Goal: Task Accomplishment & Management: Manage account settings

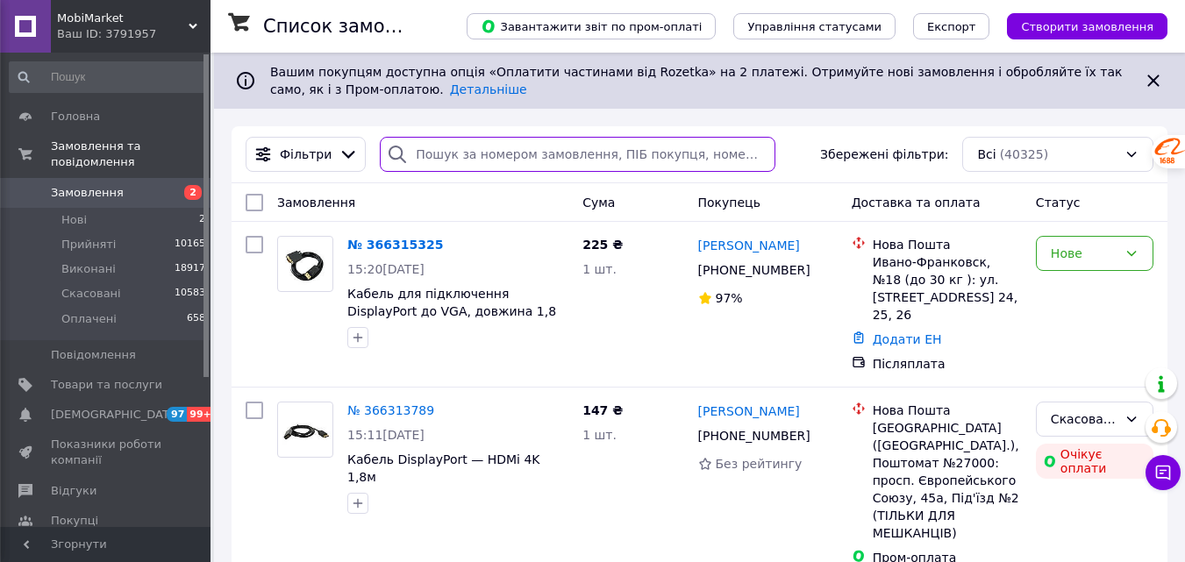
click at [457, 156] on input "search" at bounding box center [578, 154] width 396 height 35
paste input "366260958"
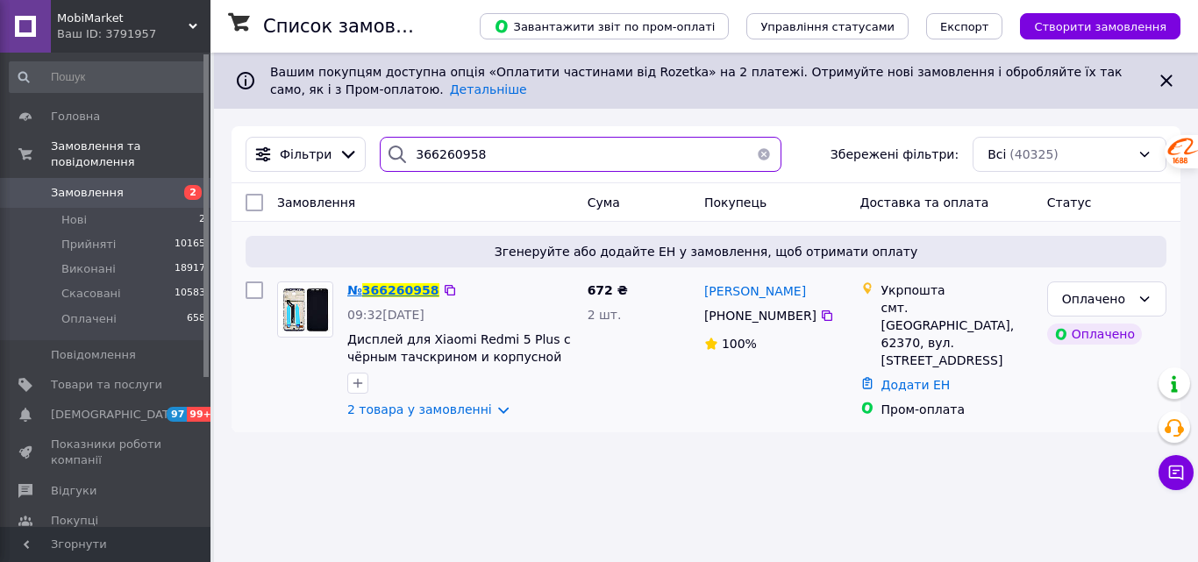
type input "366260958"
click at [381, 296] on span "366260958" at bounding box center [400, 290] width 77 height 14
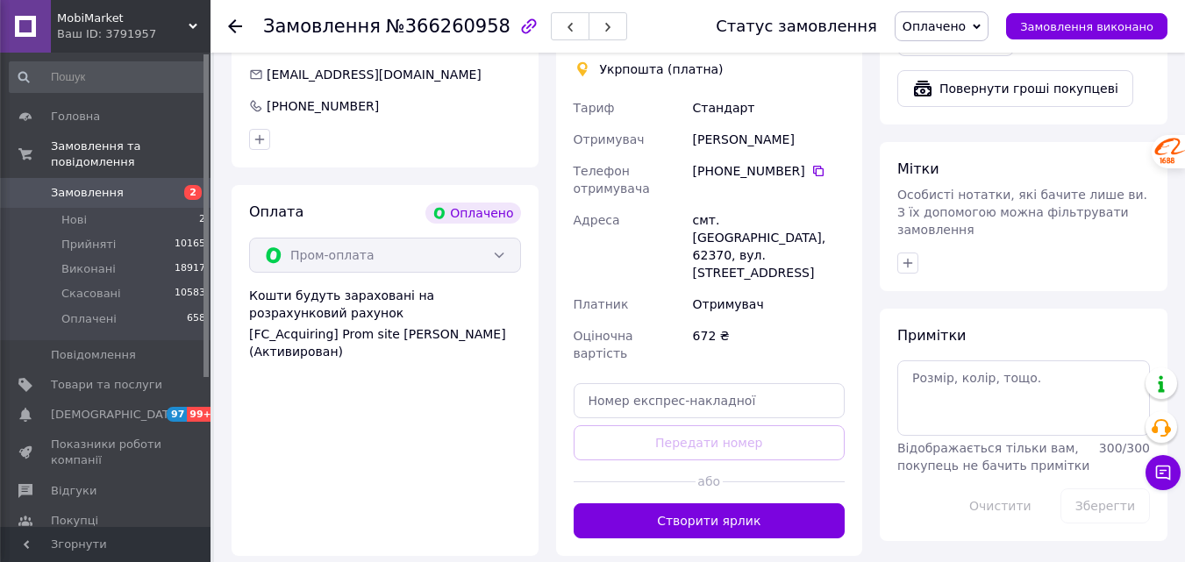
scroll to position [855, 0]
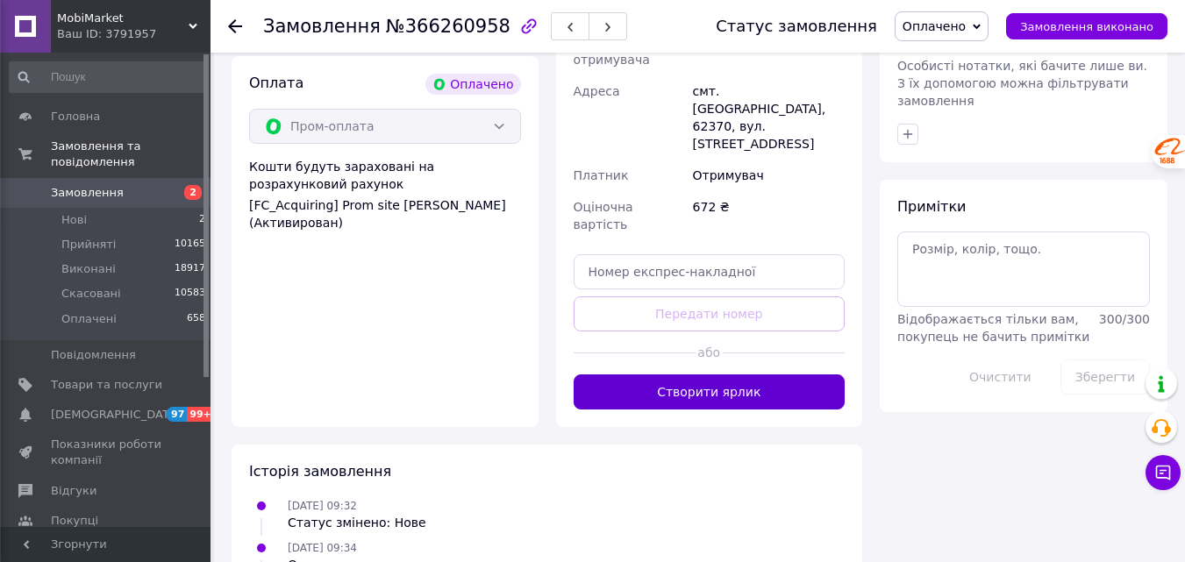
click at [759, 375] on button "Створити ярлик" at bounding box center [710, 392] width 272 height 35
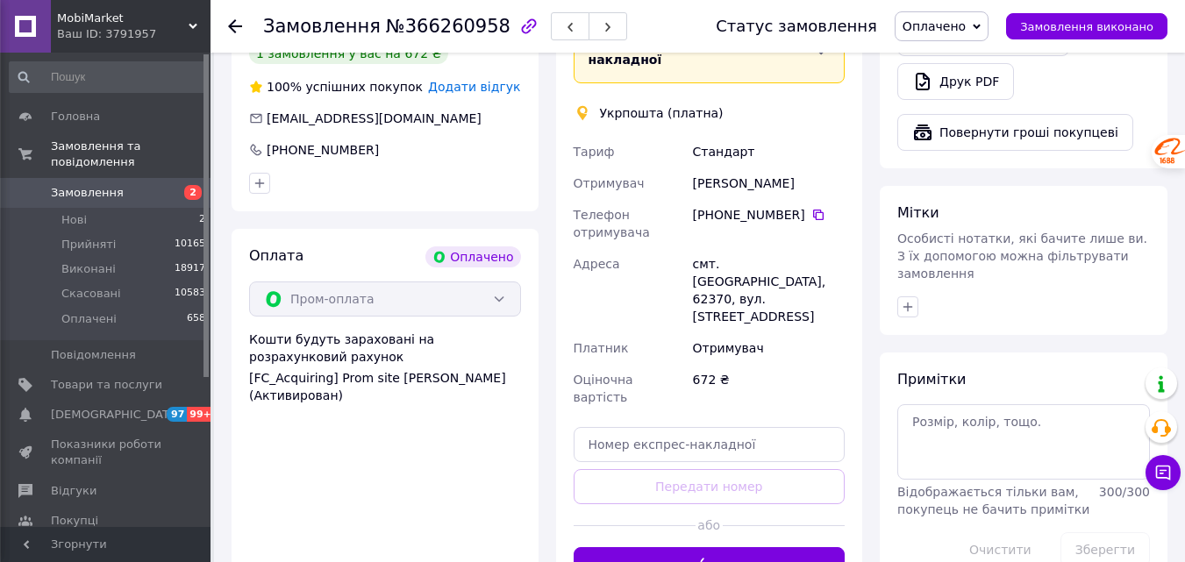
scroll to position [592, 0]
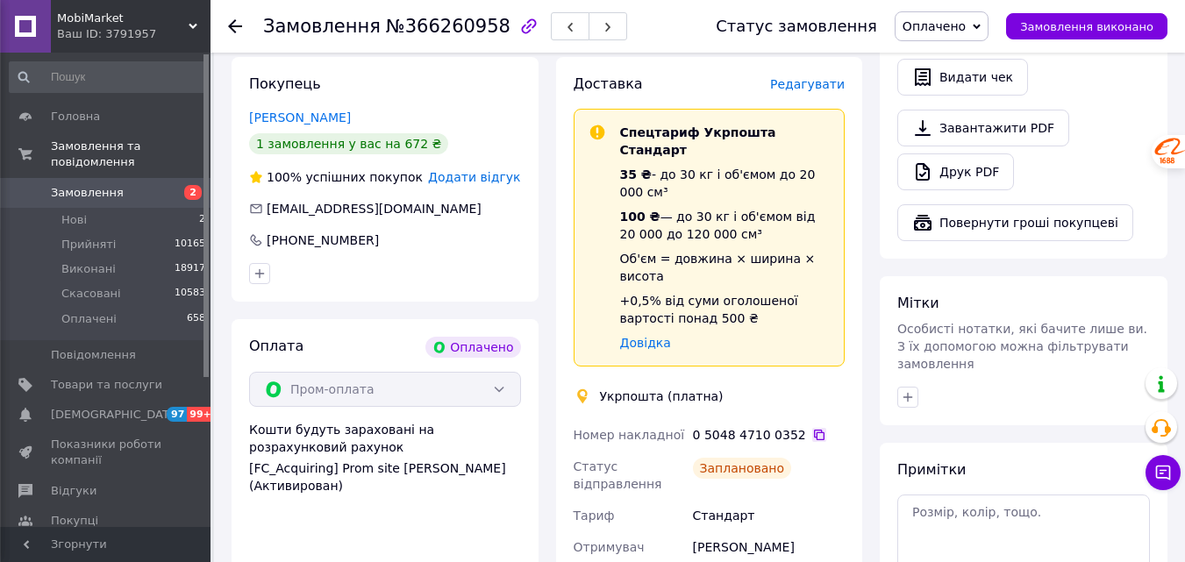
click at [812, 428] on icon at bounding box center [819, 435] width 14 height 14
click at [239, 29] on icon at bounding box center [235, 26] width 14 height 14
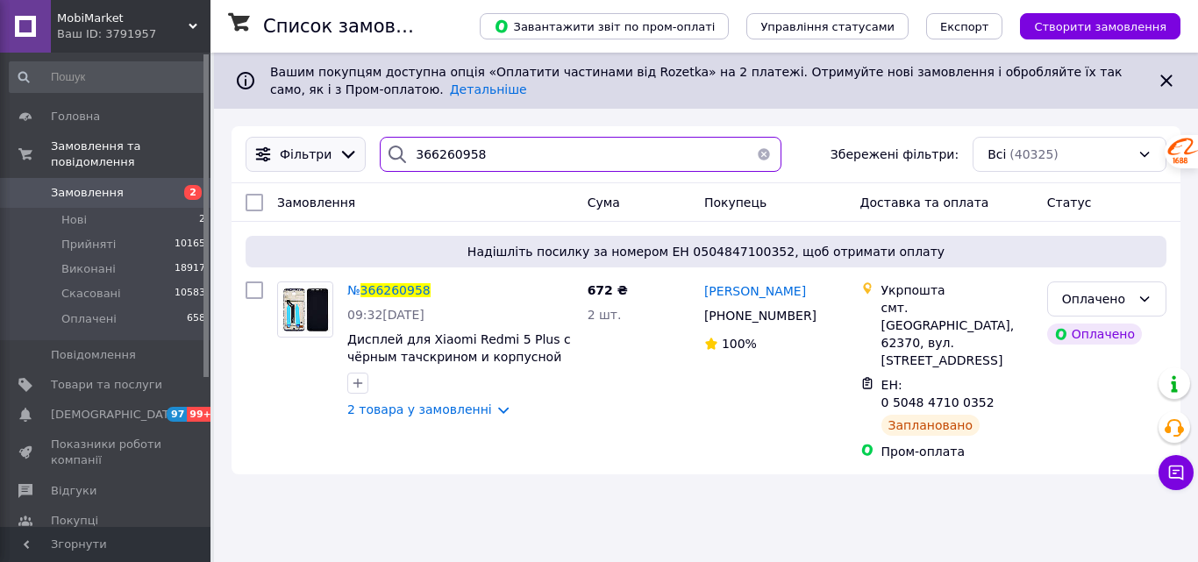
drag, startPoint x: 482, startPoint y: 150, endPoint x: 338, endPoint y: 163, distance: 144.5
click at [338, 163] on div "Фільтри 366260958 Збережені фільтри: Всі (40325)" at bounding box center [706, 154] width 935 height 35
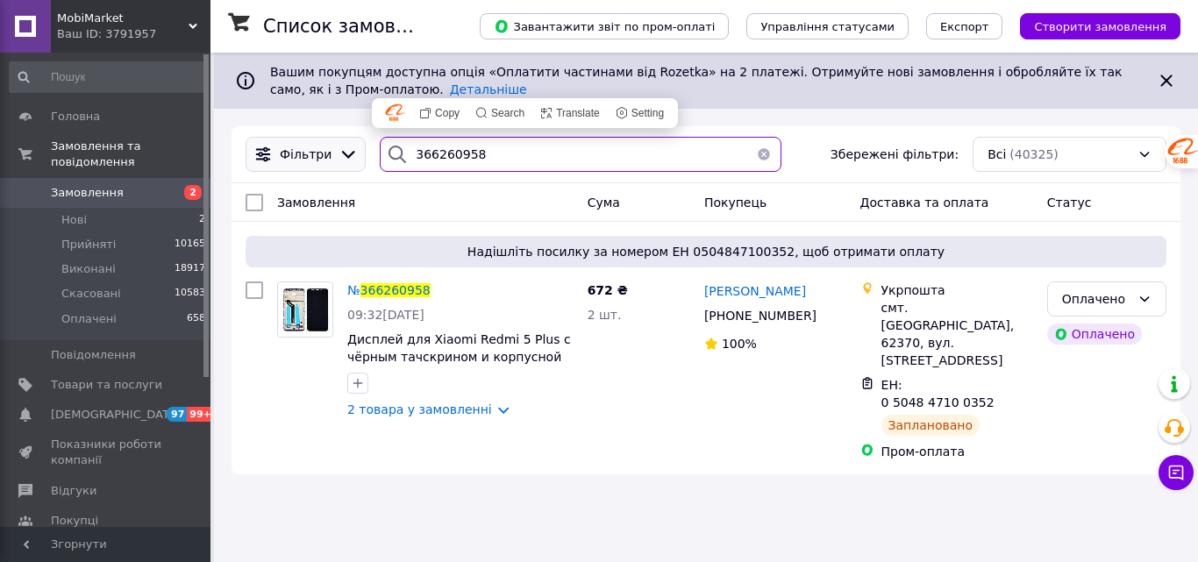
paste input "1234"
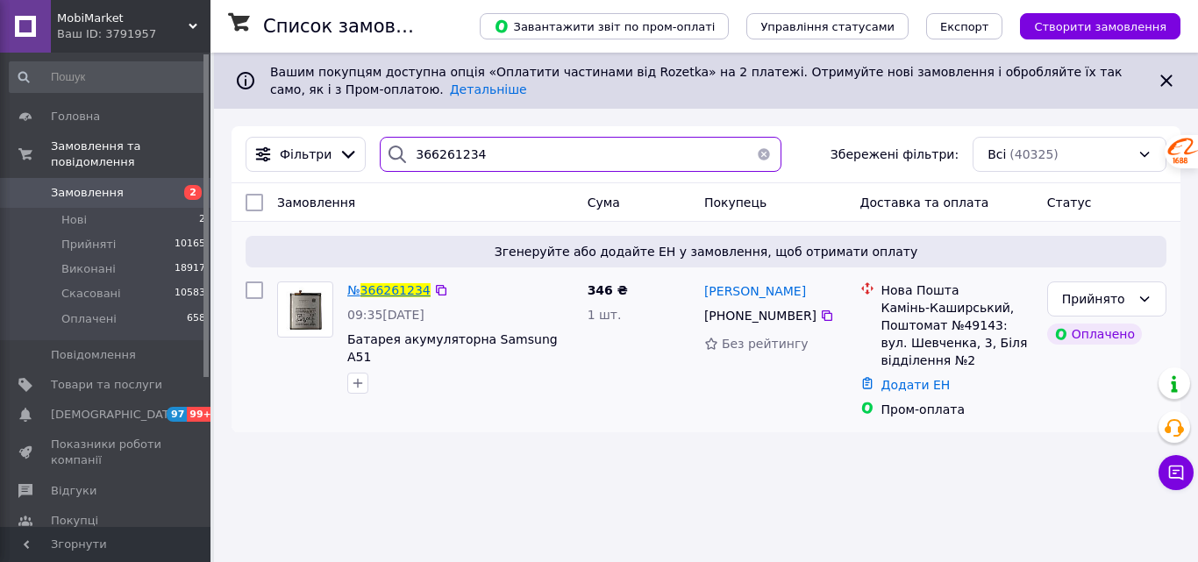
type input "366261234"
click at [369, 295] on span "366261234" at bounding box center [396, 290] width 70 height 14
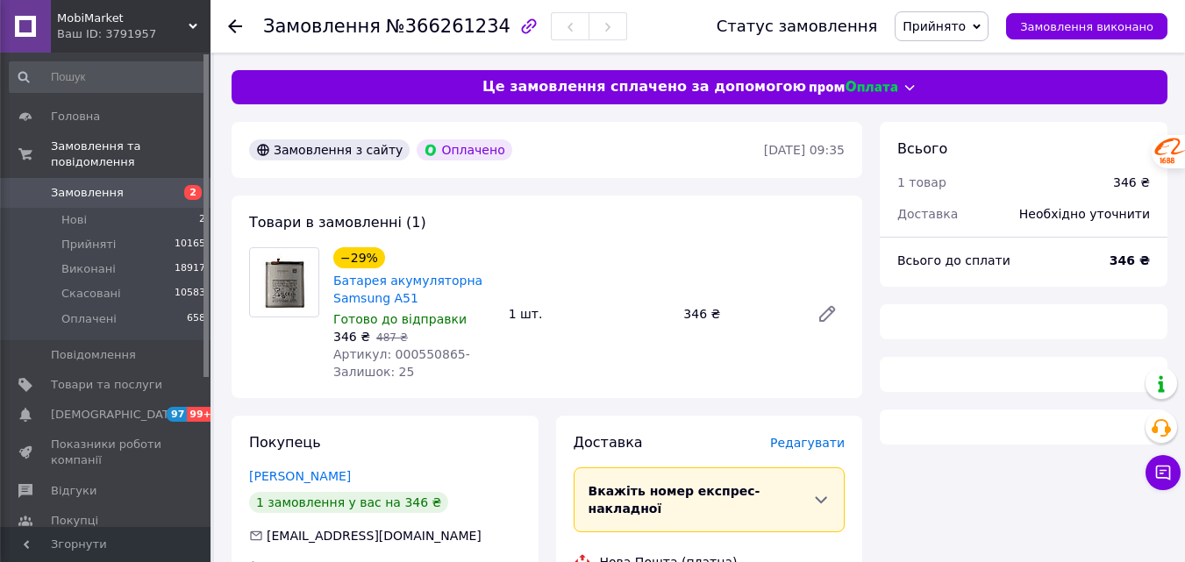
click at [962, 35] on span "Прийнято" at bounding box center [942, 26] width 94 height 30
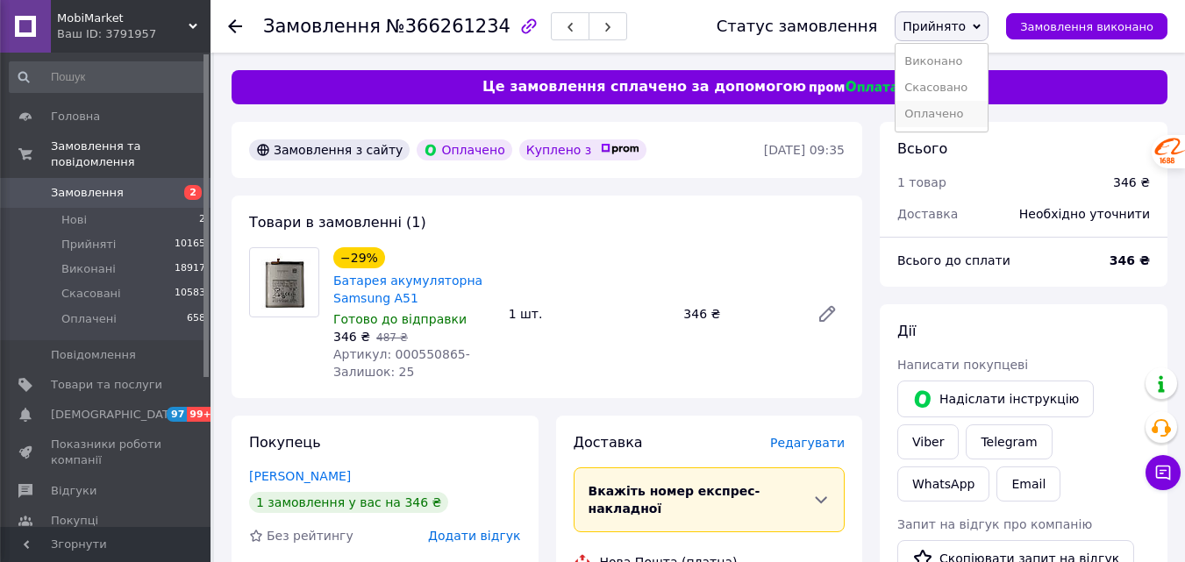
click at [966, 113] on li "Оплачено" at bounding box center [942, 114] width 92 height 26
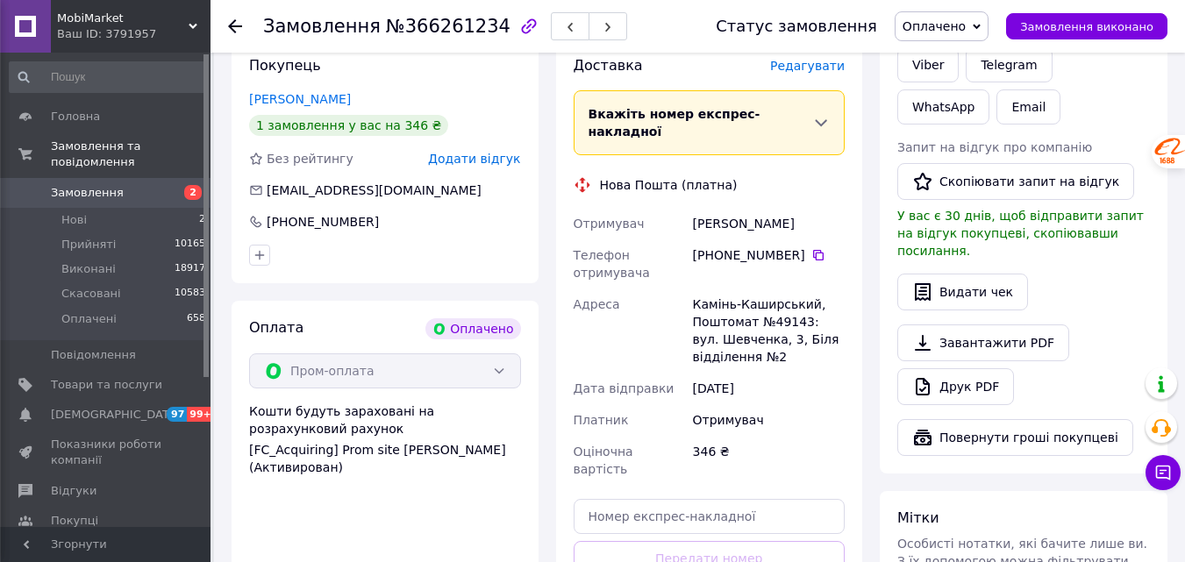
scroll to position [526, 0]
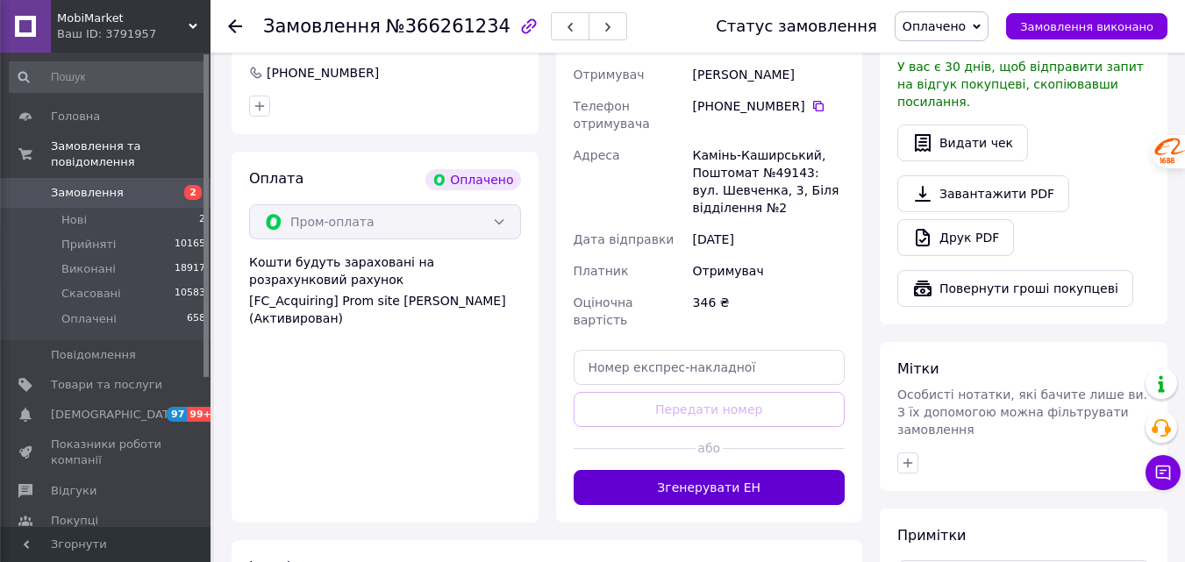
click at [732, 470] on button "Згенерувати ЕН" at bounding box center [710, 487] width 272 height 35
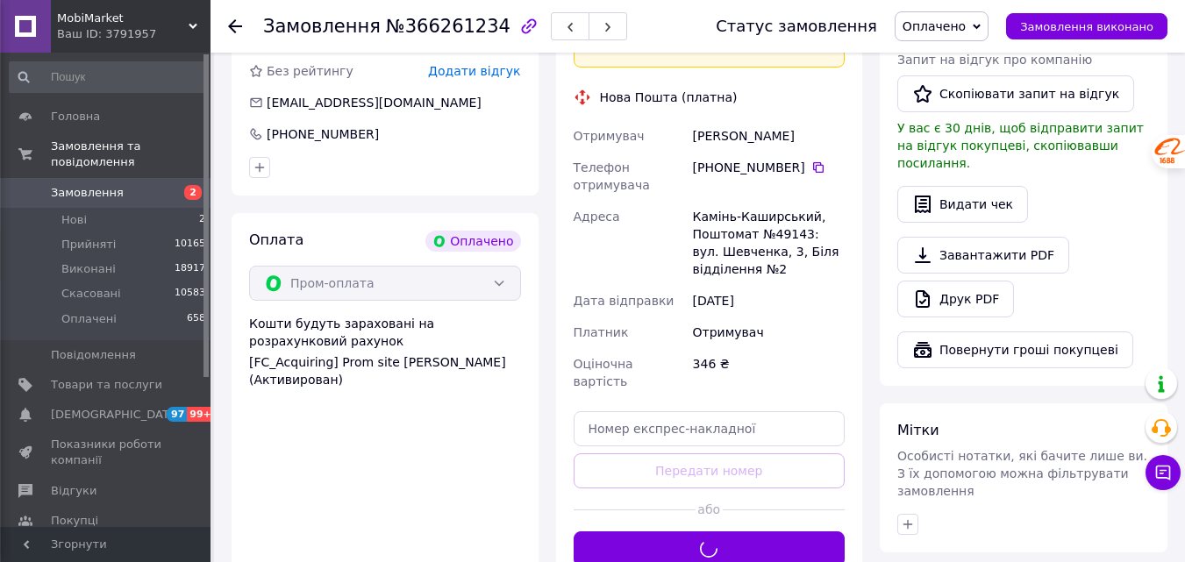
scroll to position [263, 0]
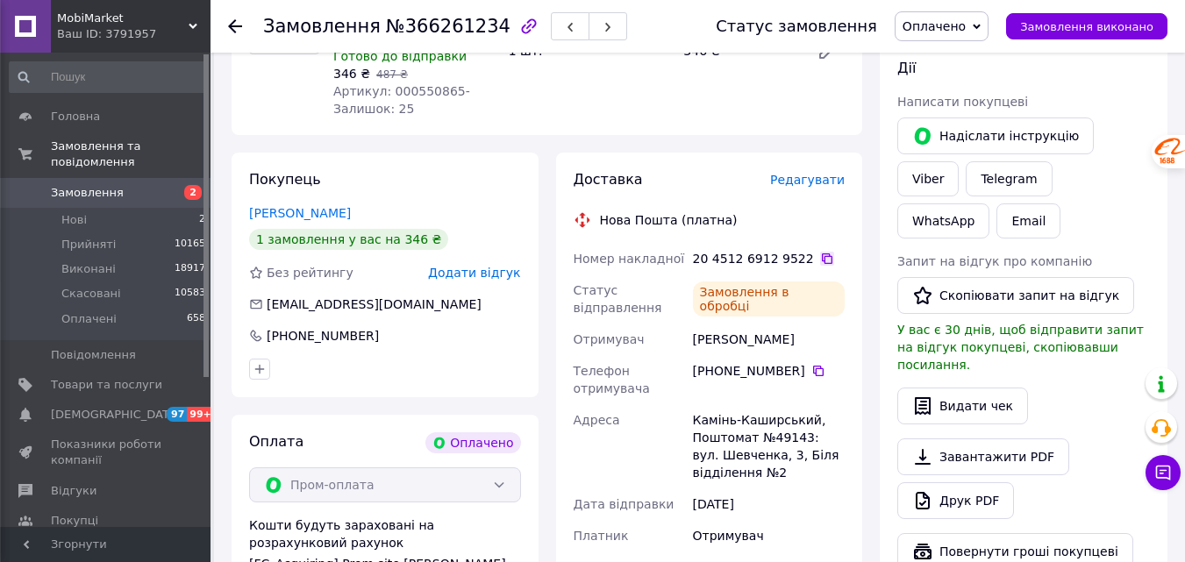
click at [820, 260] on icon at bounding box center [827, 259] width 14 height 14
click at [234, 26] on use at bounding box center [235, 26] width 14 height 14
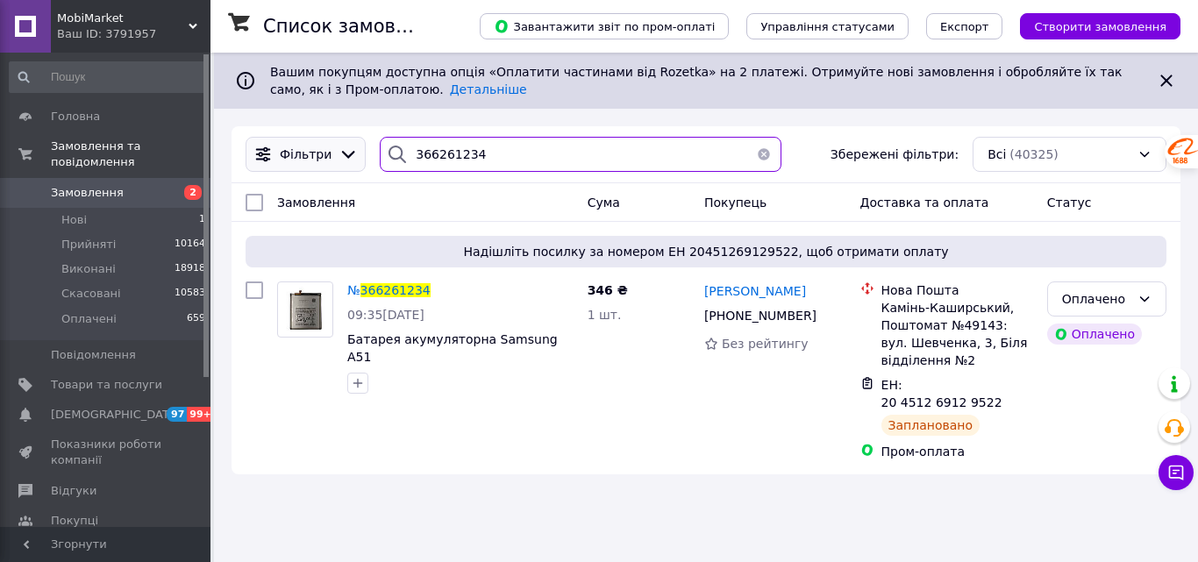
drag, startPoint x: 497, startPoint y: 149, endPoint x: 353, endPoint y: 149, distance: 144.7
click at [353, 149] on div "Фільтри 366261234 Збережені фільтри: Всі (40325)" at bounding box center [706, 154] width 935 height 35
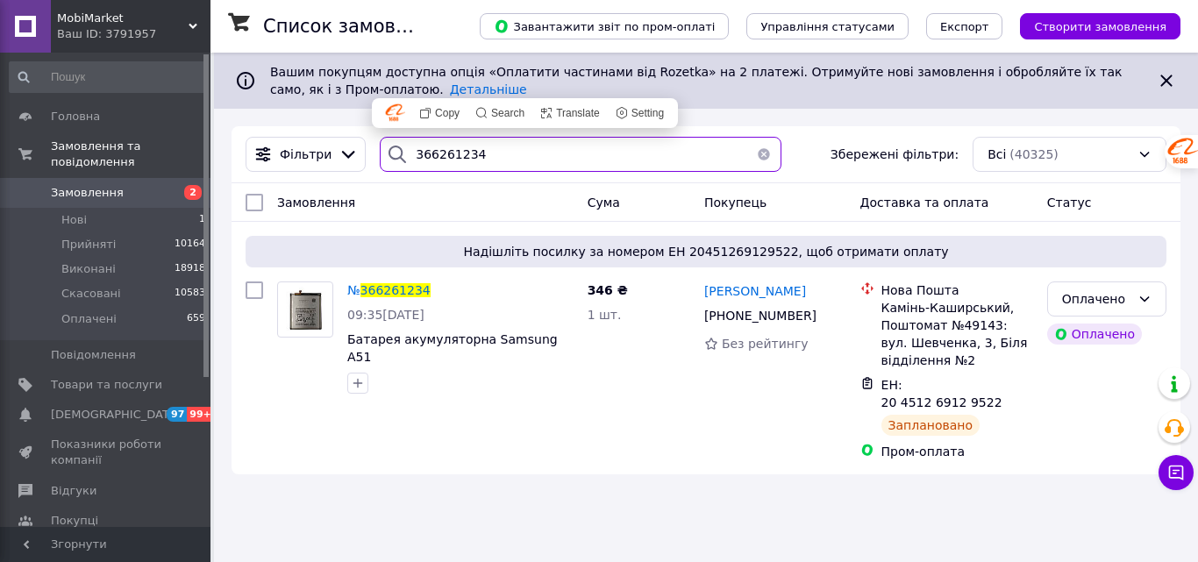
paste input "3766"
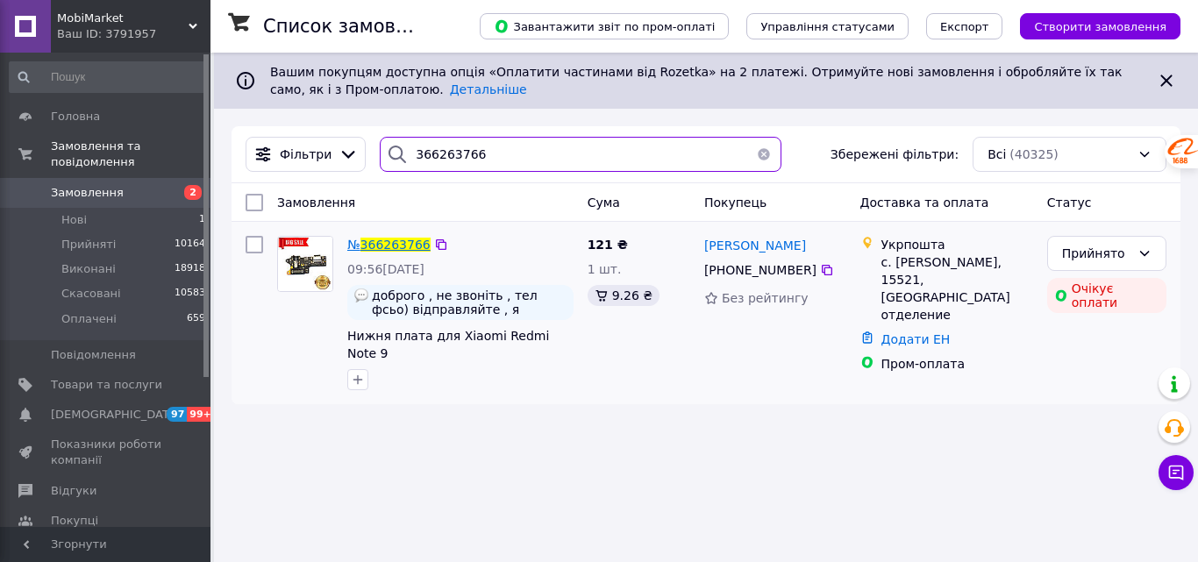
type input "366263766"
click at [397, 240] on span "366263766" at bounding box center [396, 245] width 70 height 14
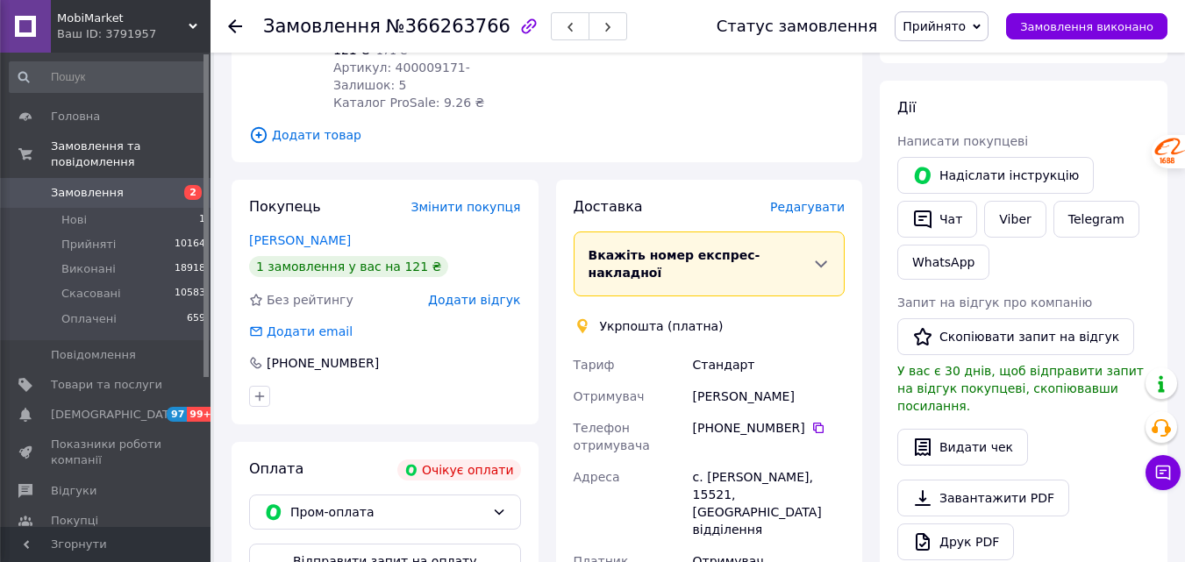
scroll to position [679, 0]
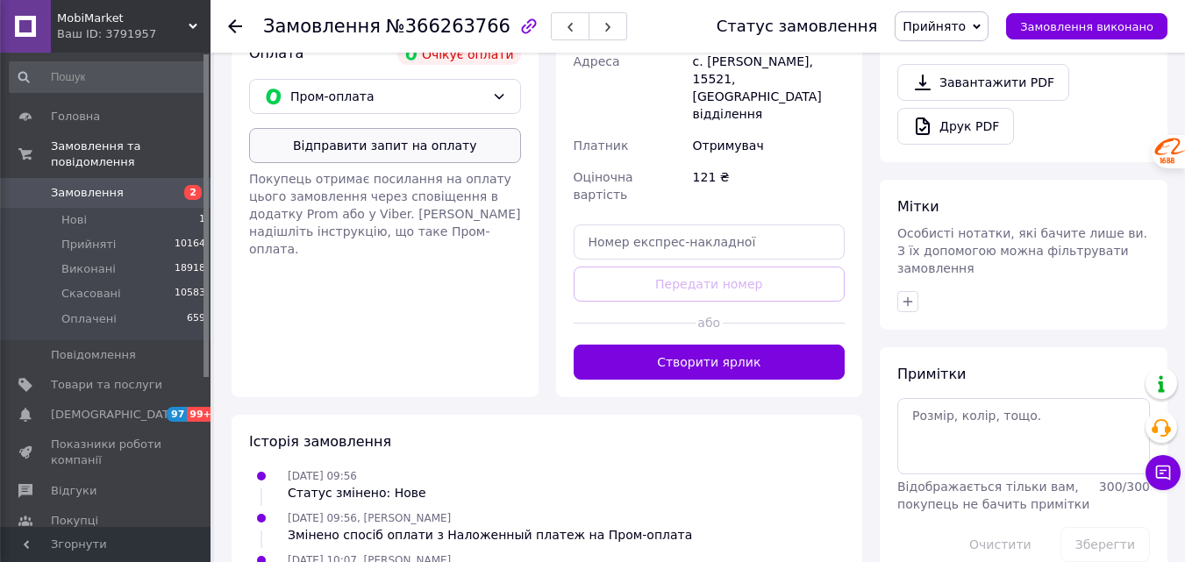
click at [426, 142] on button "Відправити запит на оплату" at bounding box center [385, 145] width 272 height 35
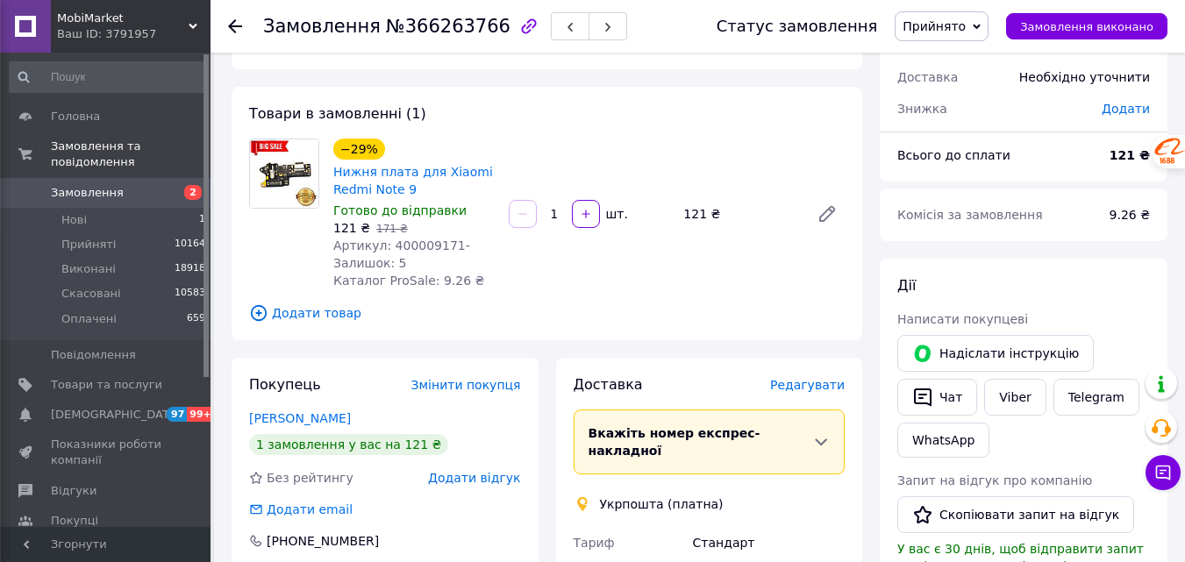
scroll to position [175, 0]
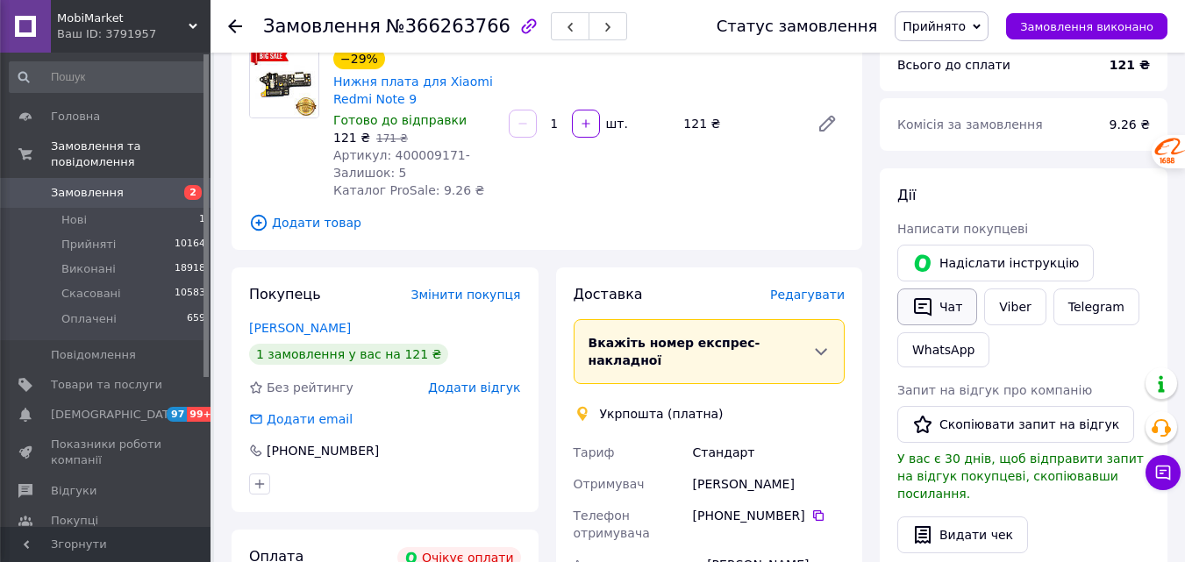
click at [938, 306] on button "Чат" at bounding box center [937, 307] width 80 height 37
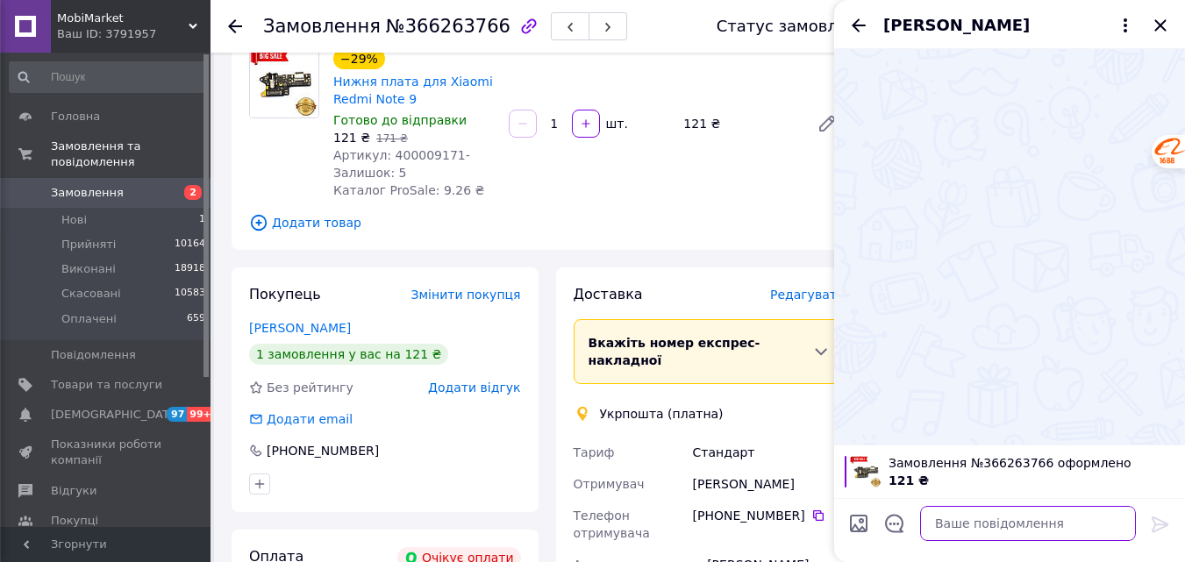
click at [978, 528] on textarea at bounding box center [1028, 523] width 216 height 35
click at [1018, 534] on textarea at bounding box center [1028, 523] width 216 height 35
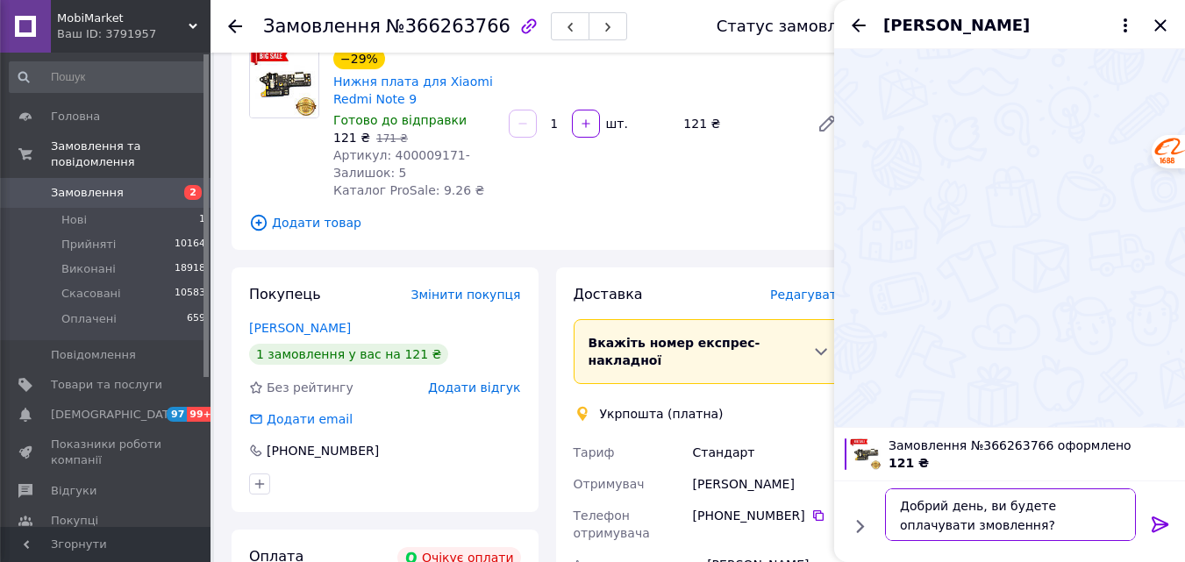
click at [904, 522] on textarea "Добрий день, ви будете оплачувати змовлення?" at bounding box center [1010, 515] width 251 height 53
type textarea "Добрий день, ви будете оплачувати замовлення?"
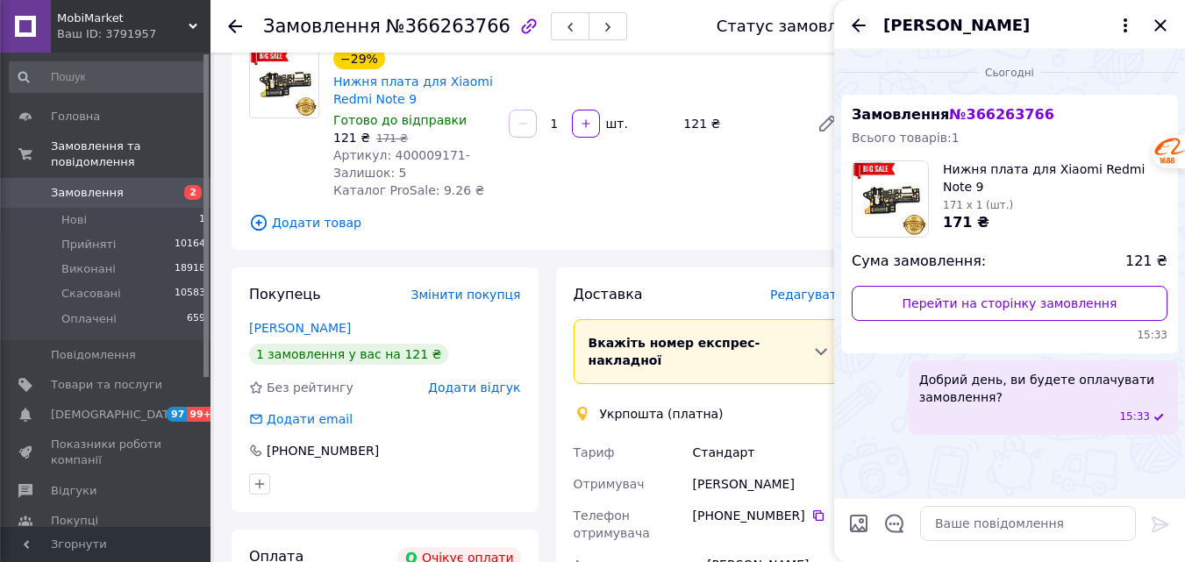
click at [861, 28] on icon "Назад" at bounding box center [858, 25] width 21 height 21
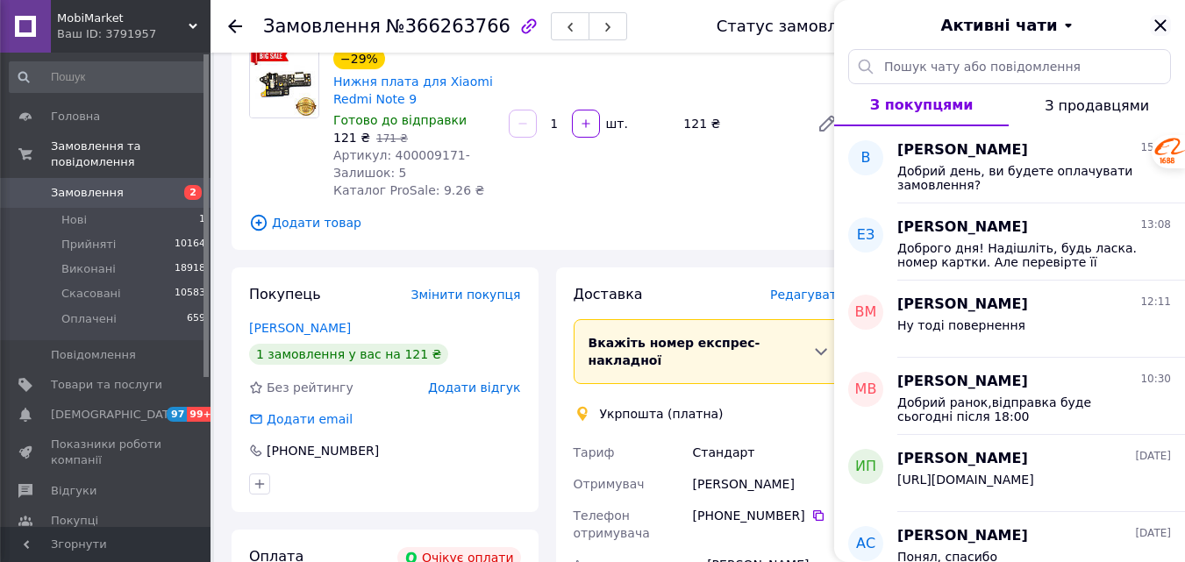
click at [1157, 25] on icon "Закрити" at bounding box center [1160, 25] width 21 height 21
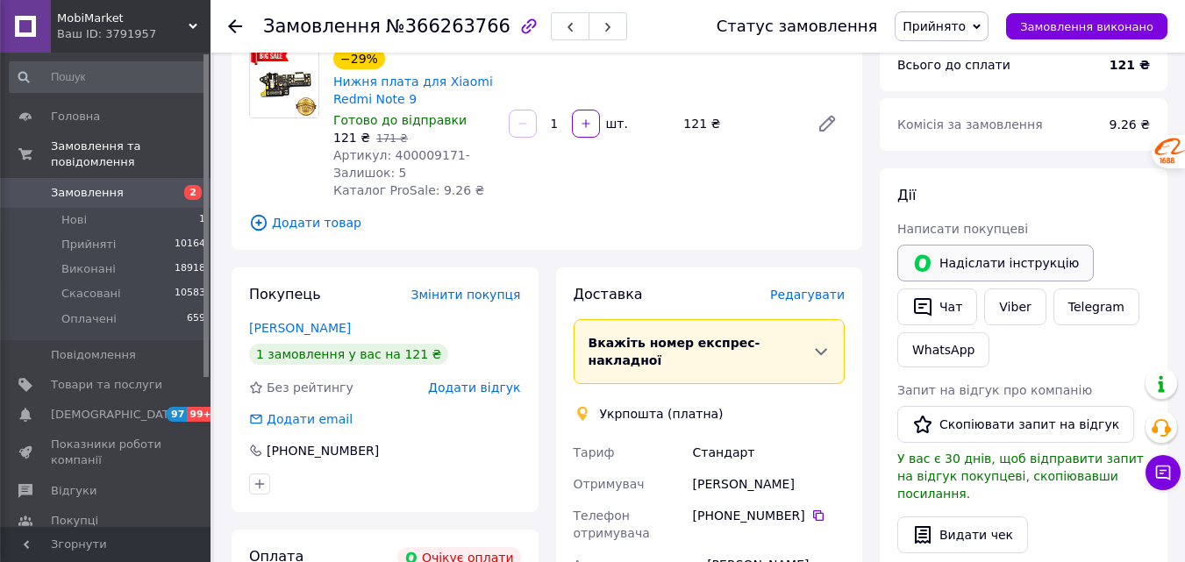
click at [969, 271] on button "Надіслати інструкцію" at bounding box center [995, 263] width 197 height 37
click at [139, 37] on div "Ваш ID: 3791957" at bounding box center [134, 34] width 154 height 16
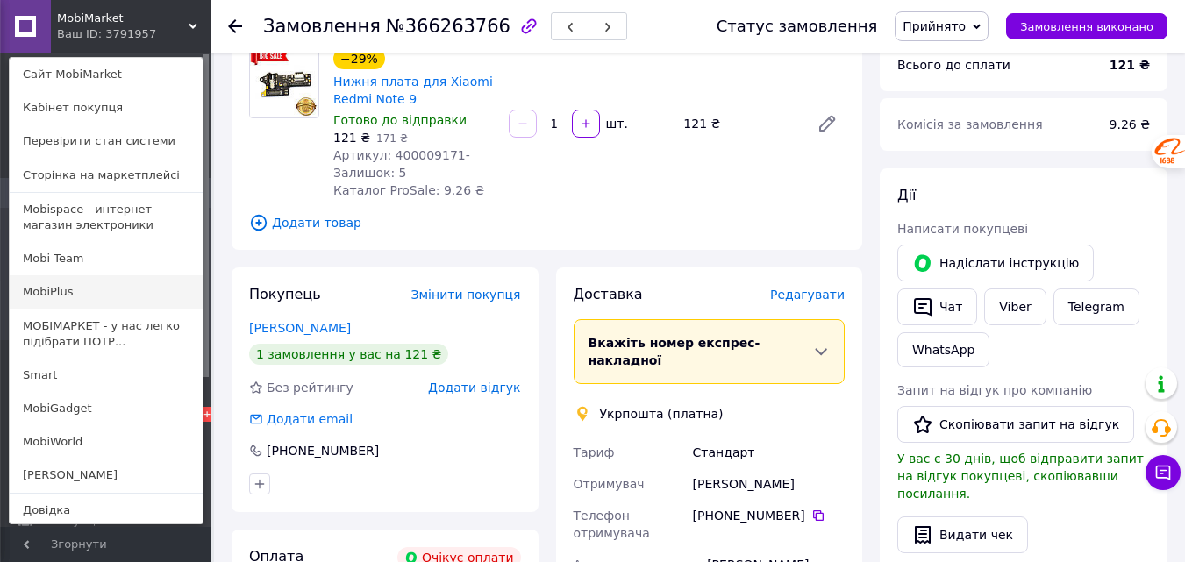
click at [79, 293] on link "MobiPlus" at bounding box center [106, 291] width 193 height 33
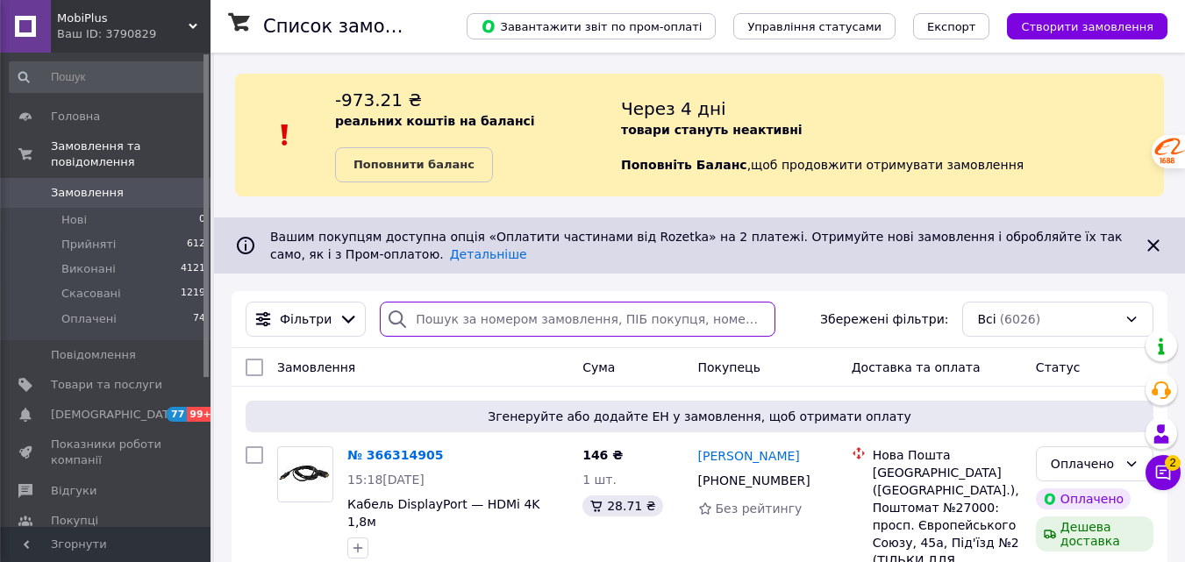
click at [469, 324] on input "search" at bounding box center [578, 319] width 396 height 35
paste input "366274533"
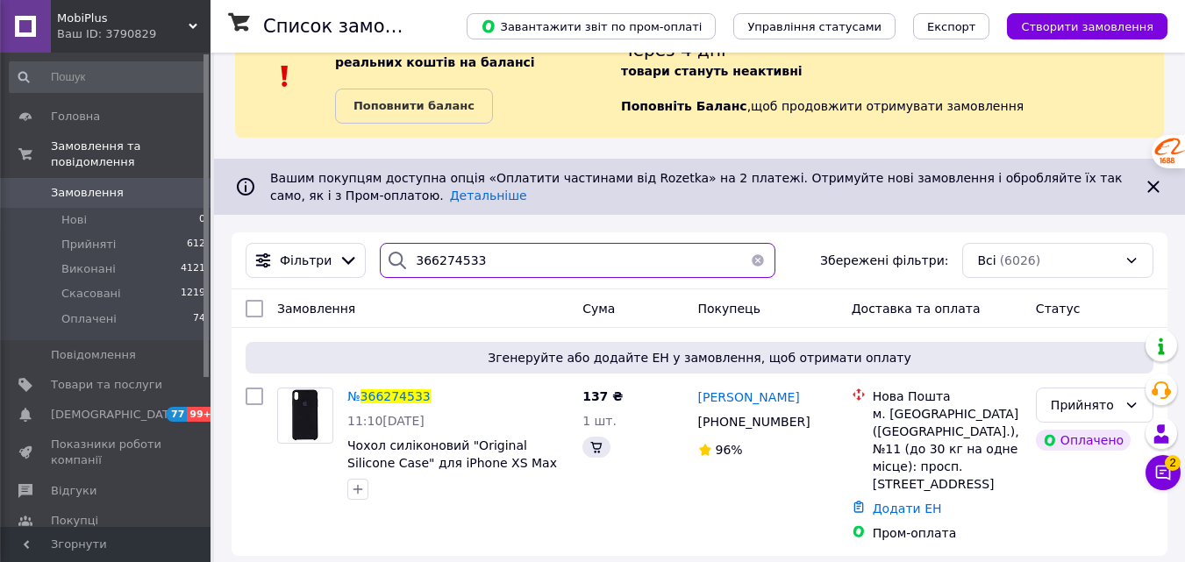
scroll to position [71, 0]
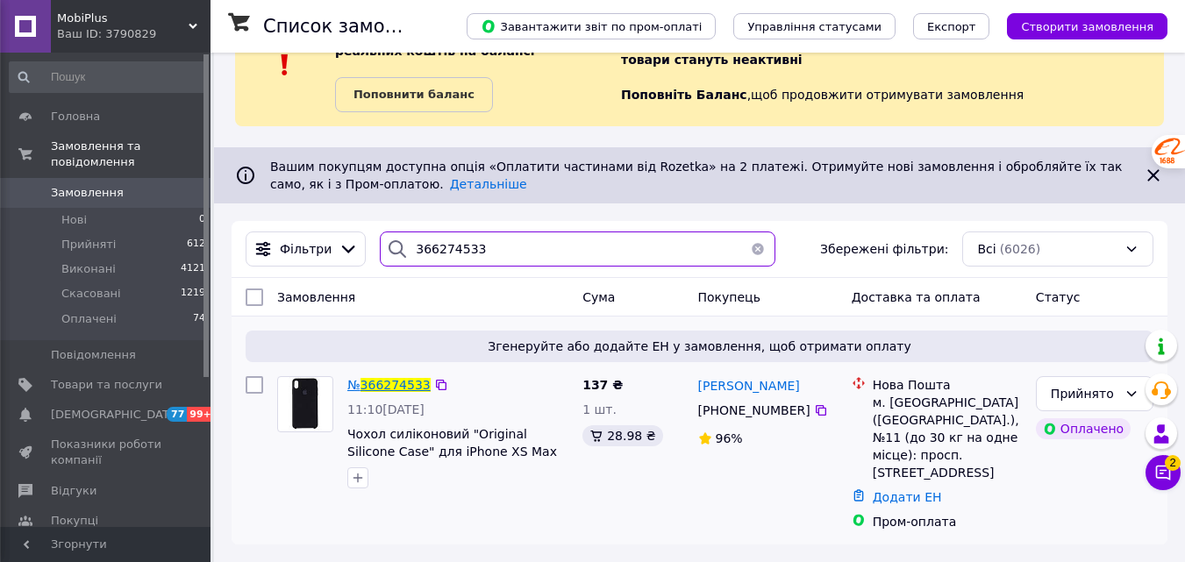
type input "366274533"
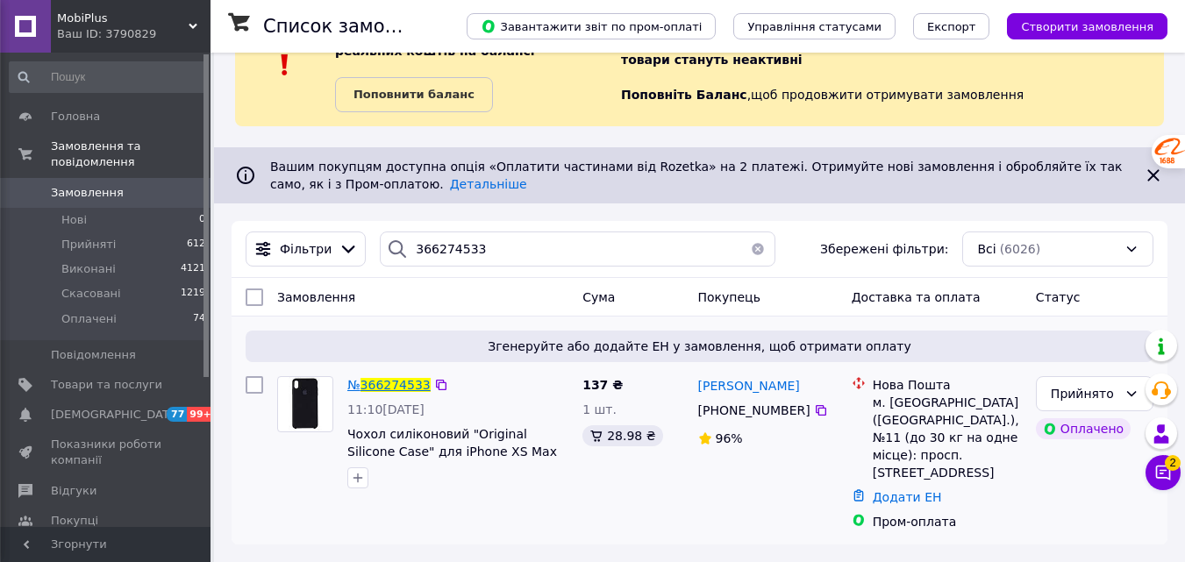
click at [389, 384] on span "366274533" at bounding box center [396, 385] width 70 height 14
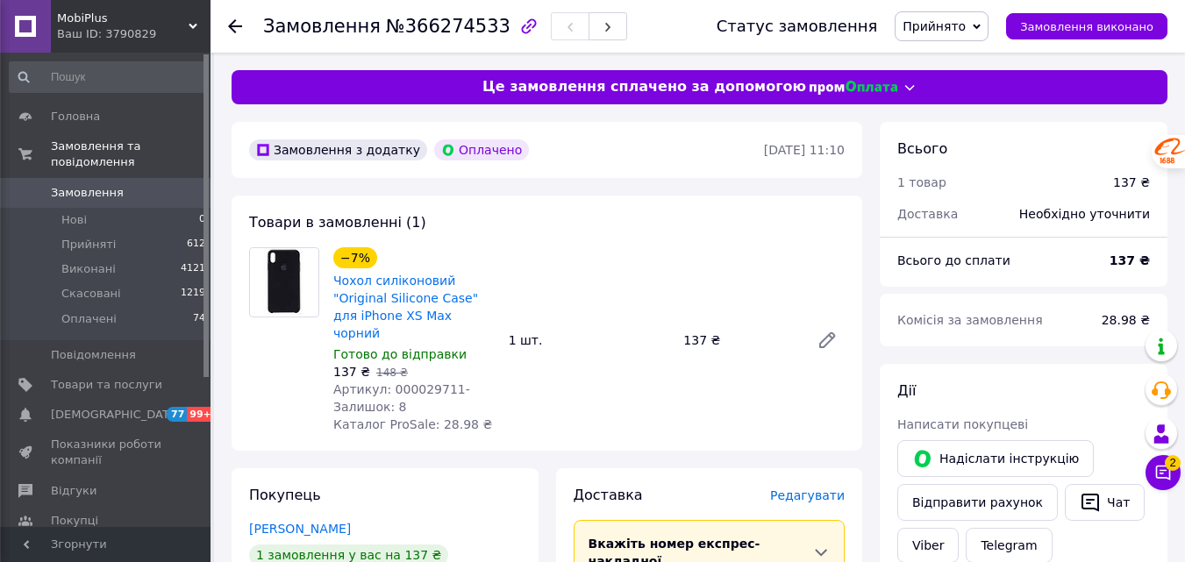
click at [966, 31] on span "Прийнято" at bounding box center [934, 26] width 63 height 14
click at [968, 123] on li "Оплачено" at bounding box center [942, 114] width 92 height 26
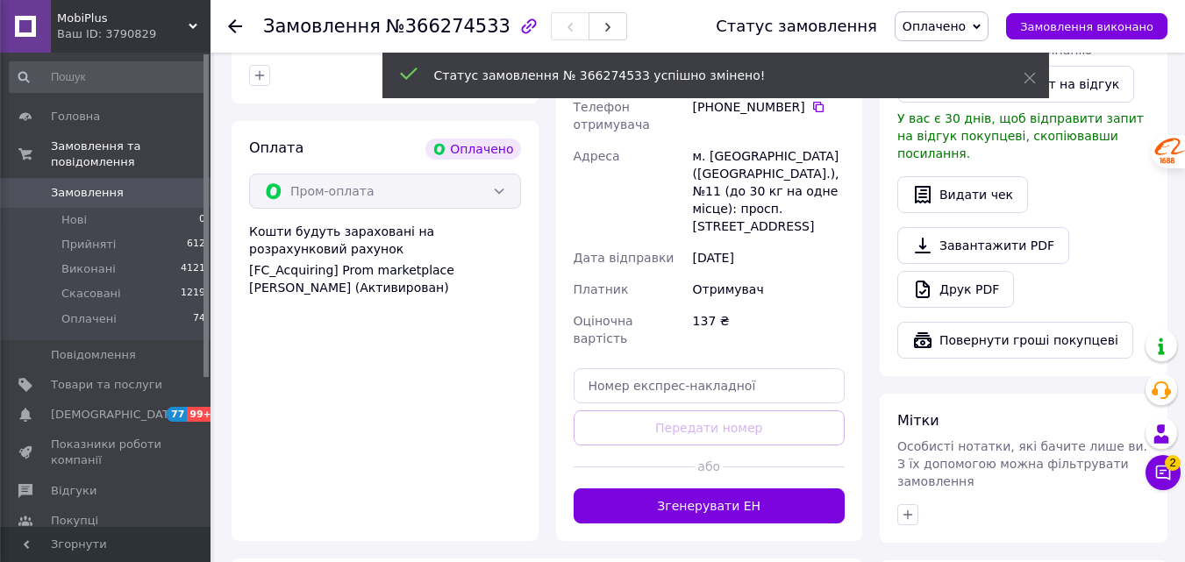
scroll to position [614, 0]
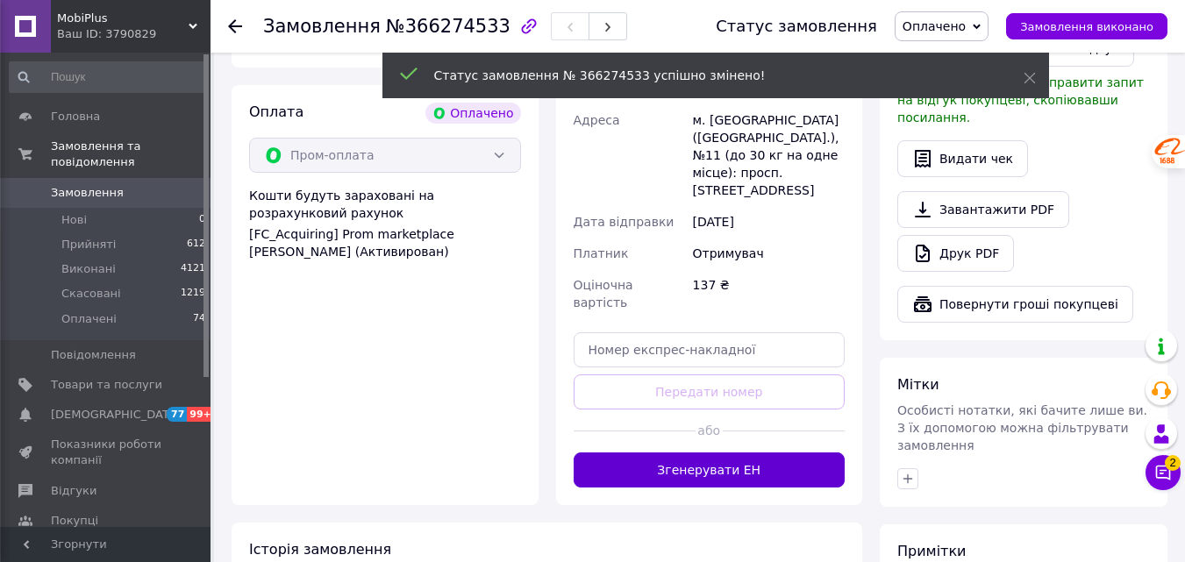
click at [697, 453] on button "Згенерувати ЕН" at bounding box center [710, 470] width 272 height 35
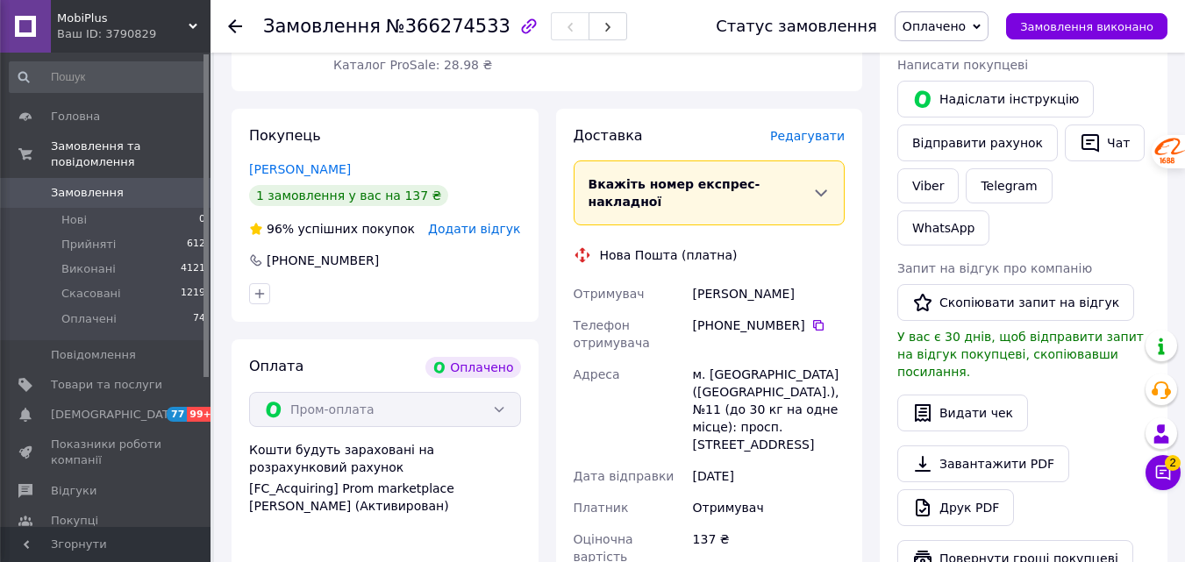
scroll to position [351, 0]
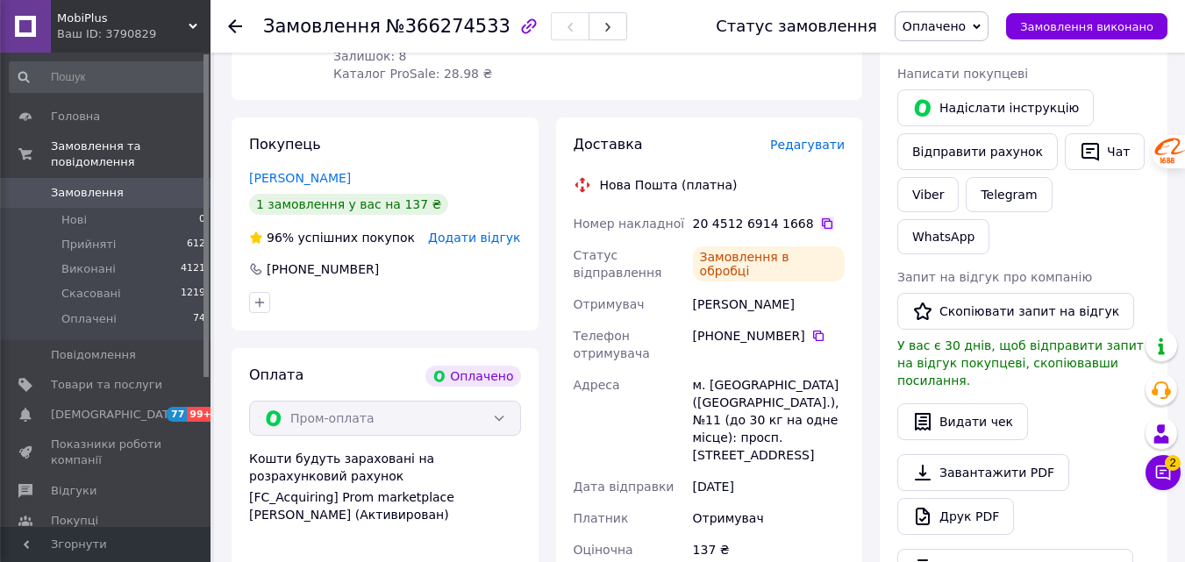
click at [820, 217] on icon at bounding box center [827, 224] width 14 height 14
click at [87, 36] on div "Ваш ID: 3790829" at bounding box center [134, 34] width 154 height 16
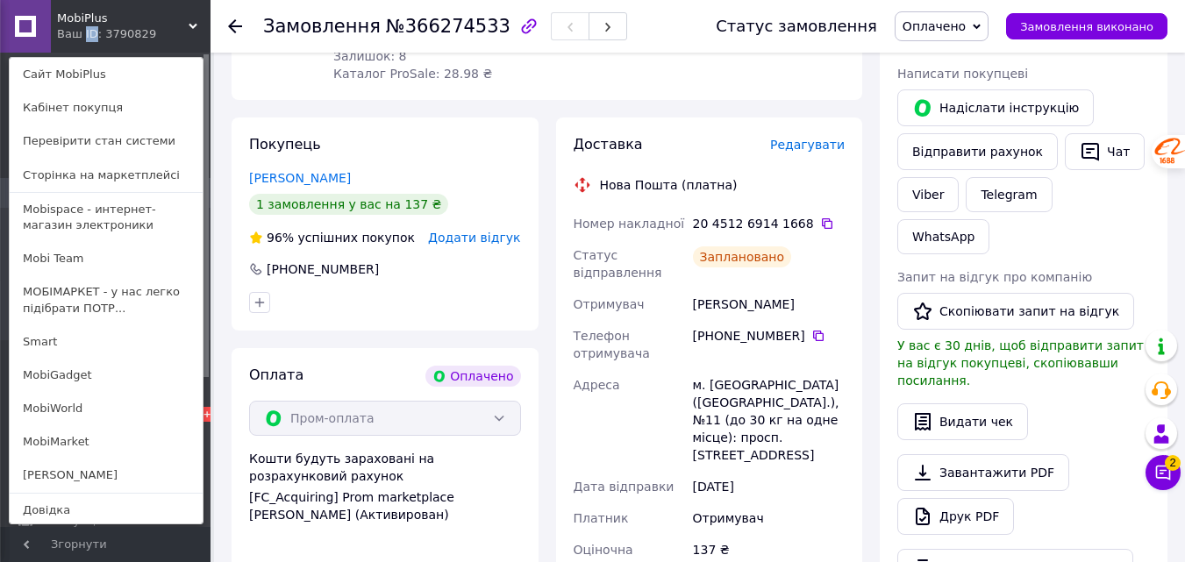
click at [87, 36] on div "Ваш ID: 3790829" at bounding box center [94, 34] width 74 height 16
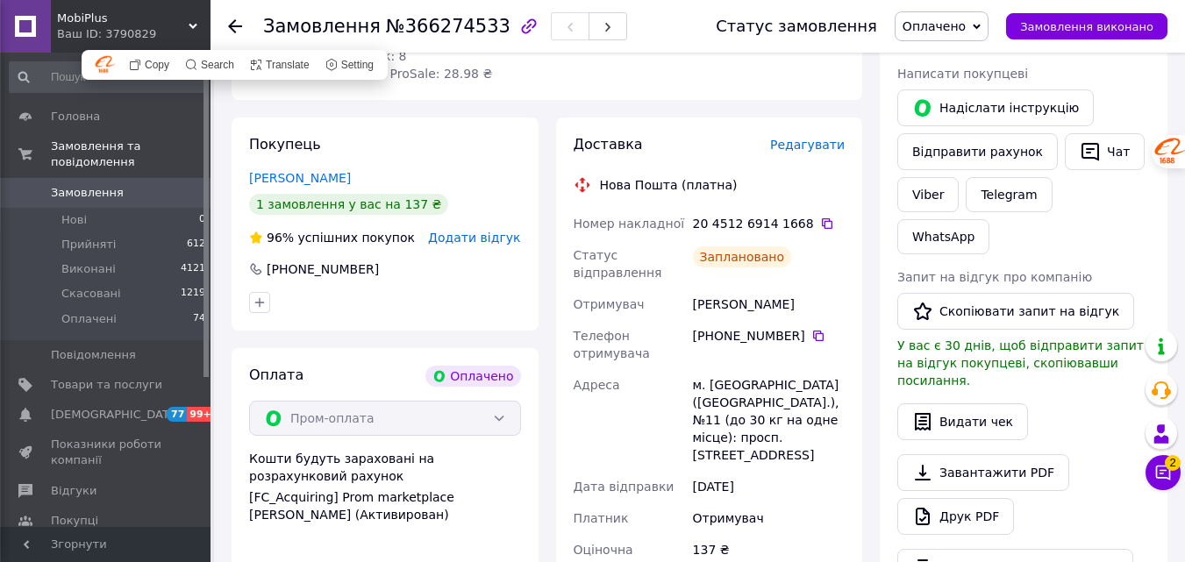
click at [232, 32] on icon at bounding box center [235, 26] width 14 height 14
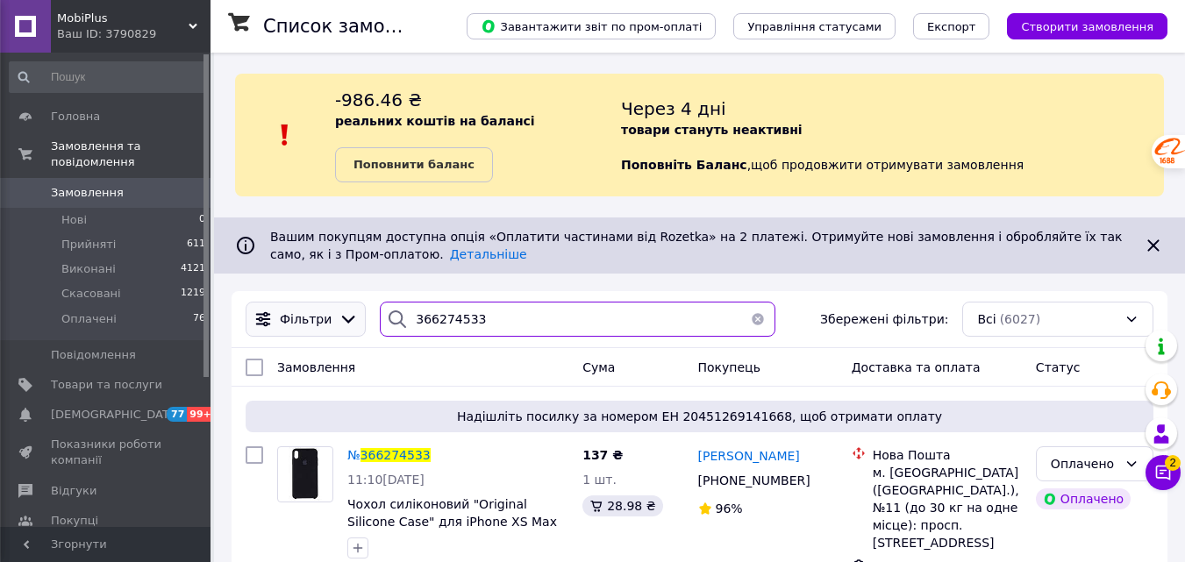
drag, startPoint x: 510, startPoint y: 304, endPoint x: 352, endPoint y: 318, distance: 158.5
click at [352, 318] on div "Фільтри 366274533 Збережені фільтри: Всі (6027)" at bounding box center [700, 319] width 922 height 35
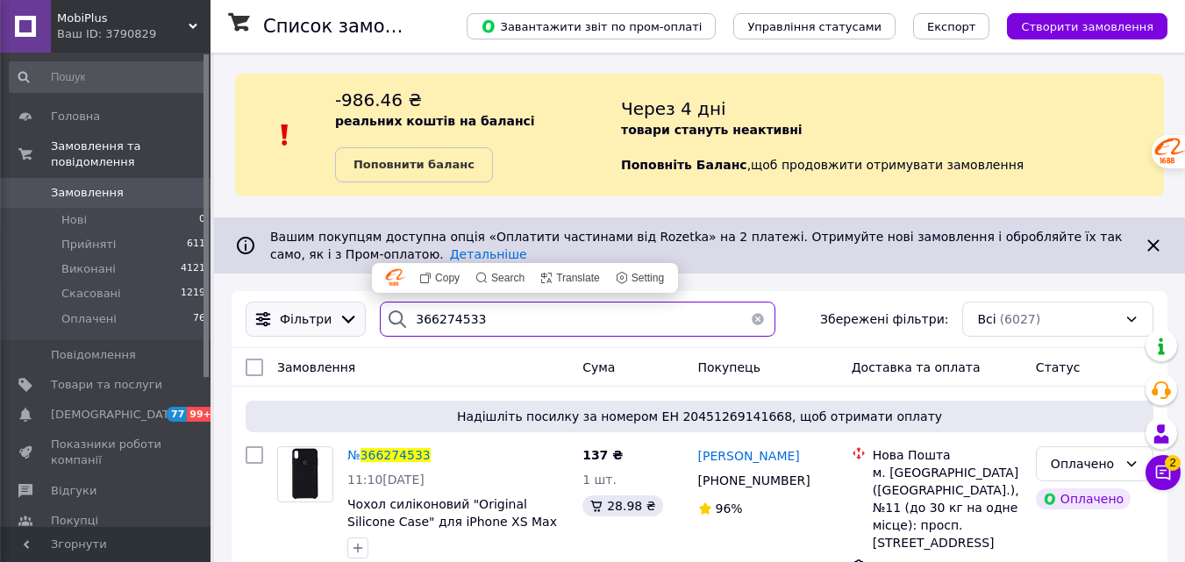
paste input "86289"
type input "366286289"
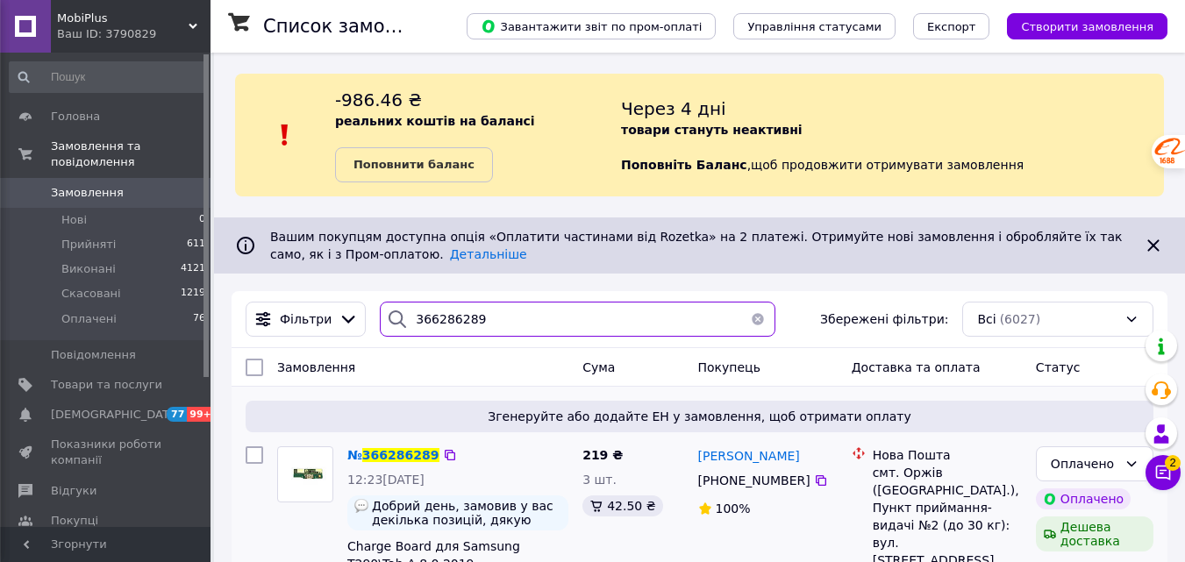
scroll to position [96, 0]
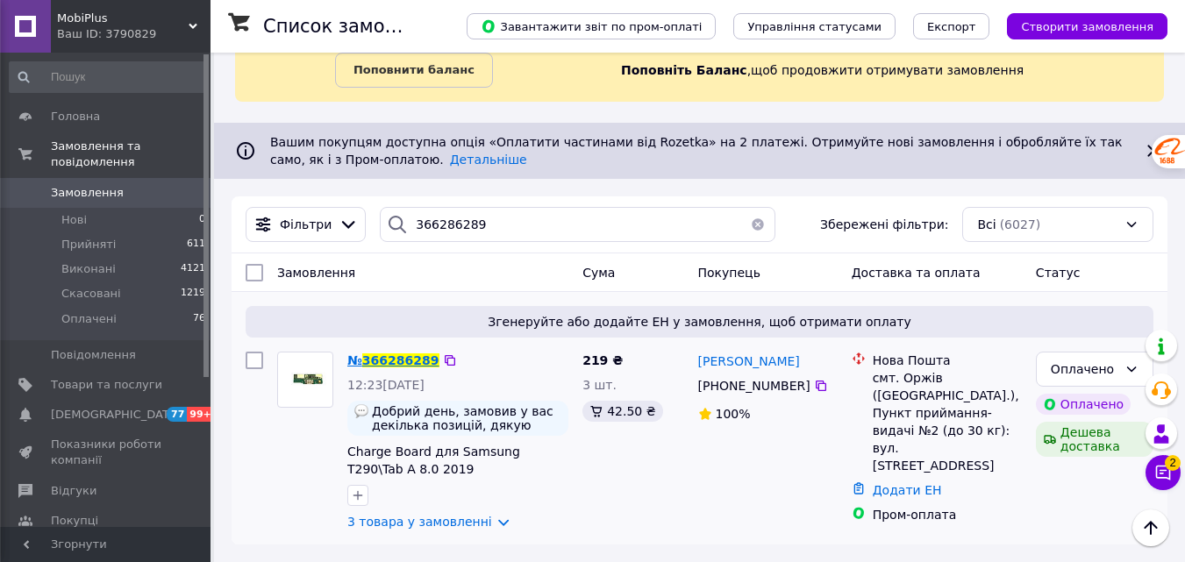
click at [399, 361] on span "366286289" at bounding box center [400, 361] width 77 height 14
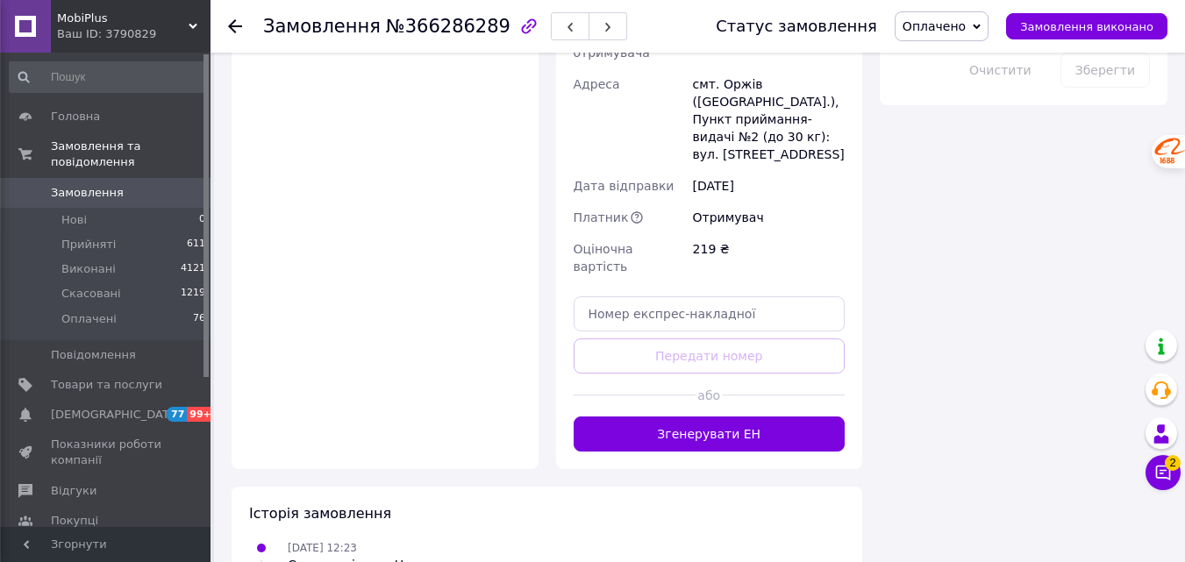
scroll to position [1326, 0]
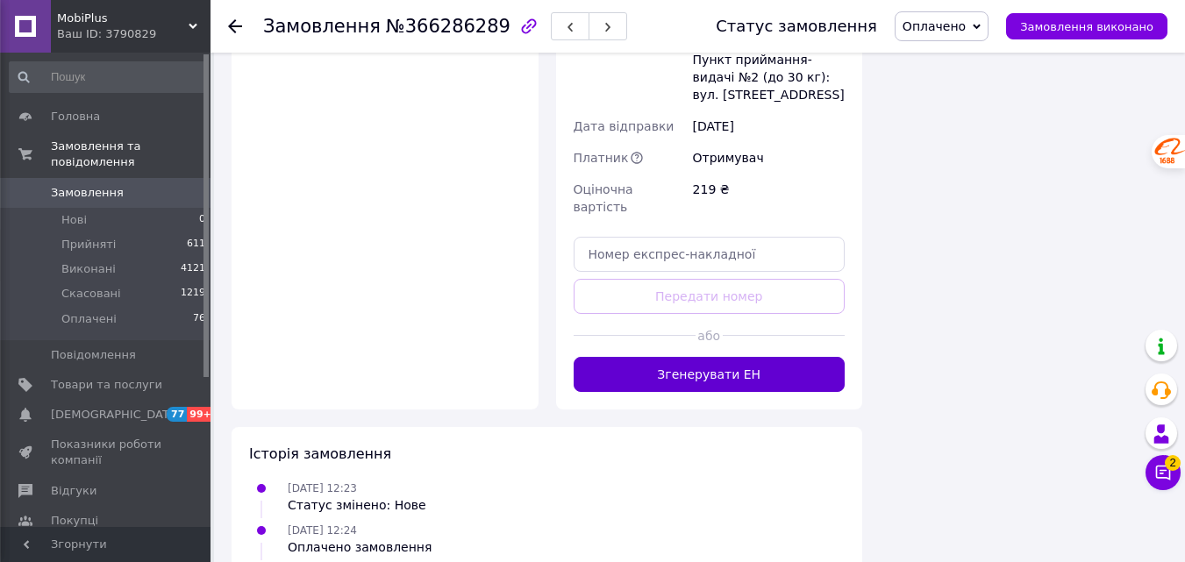
click at [722, 357] on button "Згенерувати ЕН" at bounding box center [710, 374] width 272 height 35
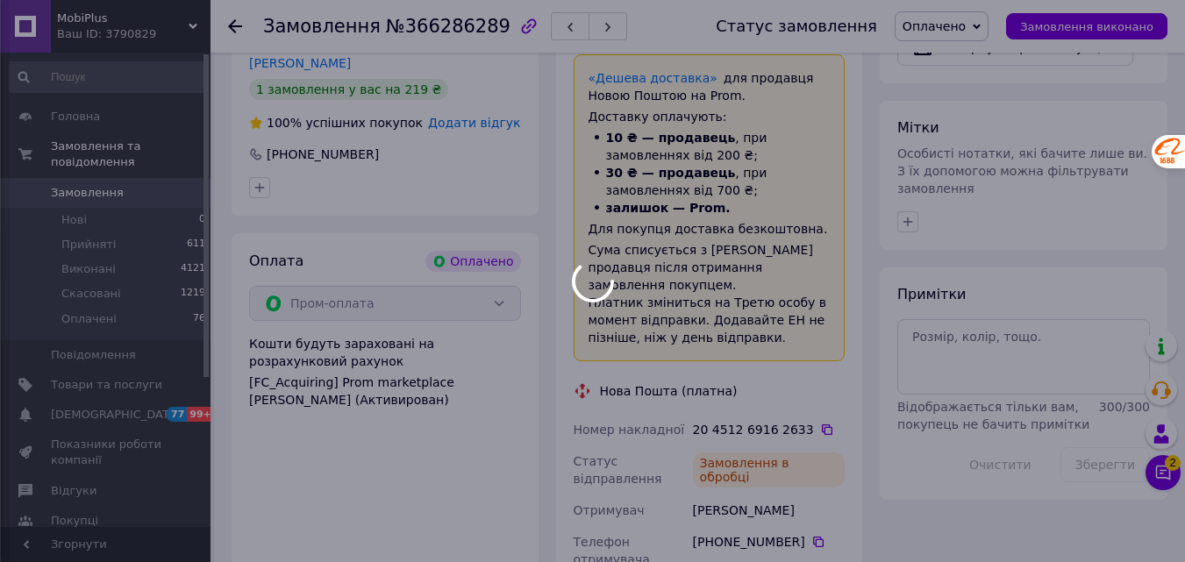
scroll to position [799, 0]
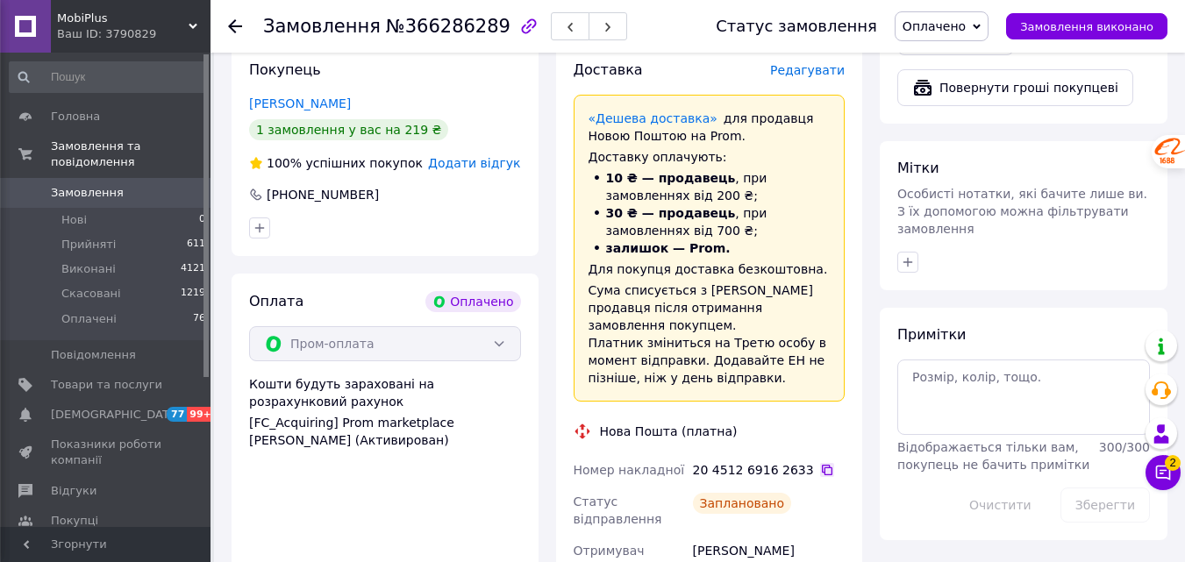
click at [820, 463] on icon at bounding box center [827, 470] width 14 height 14
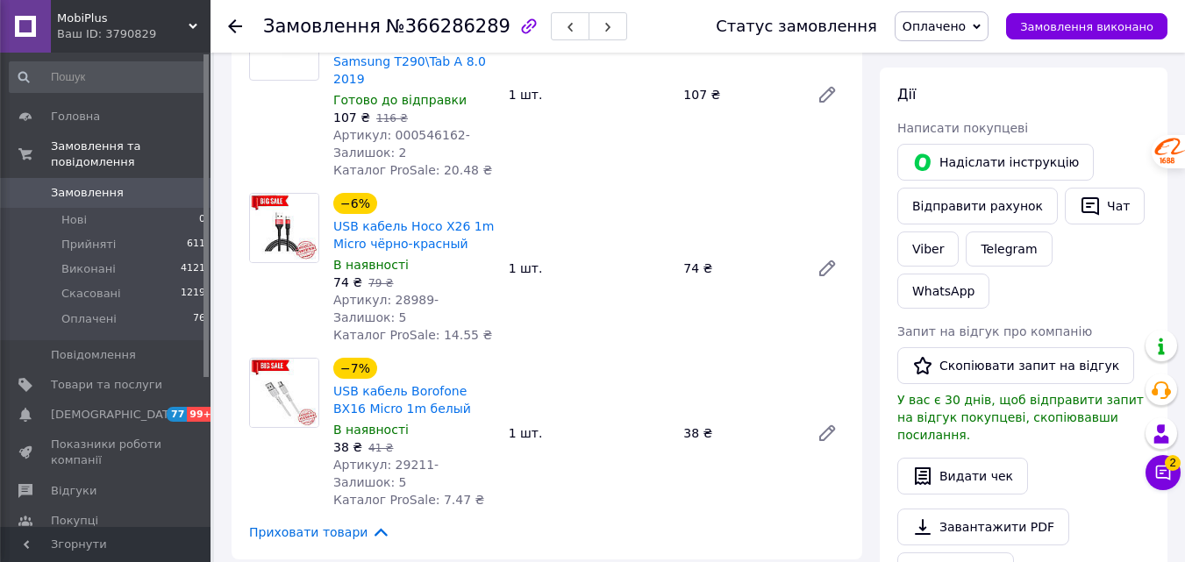
scroll to position [351, 0]
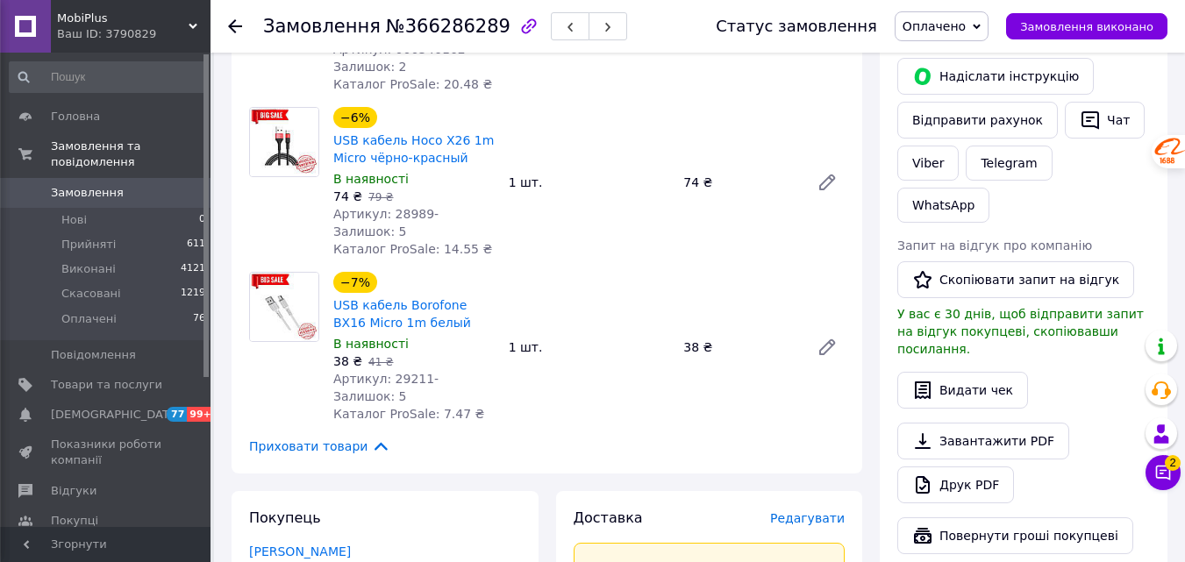
click at [127, 36] on div "Ваш ID: 3790829" at bounding box center [134, 34] width 154 height 16
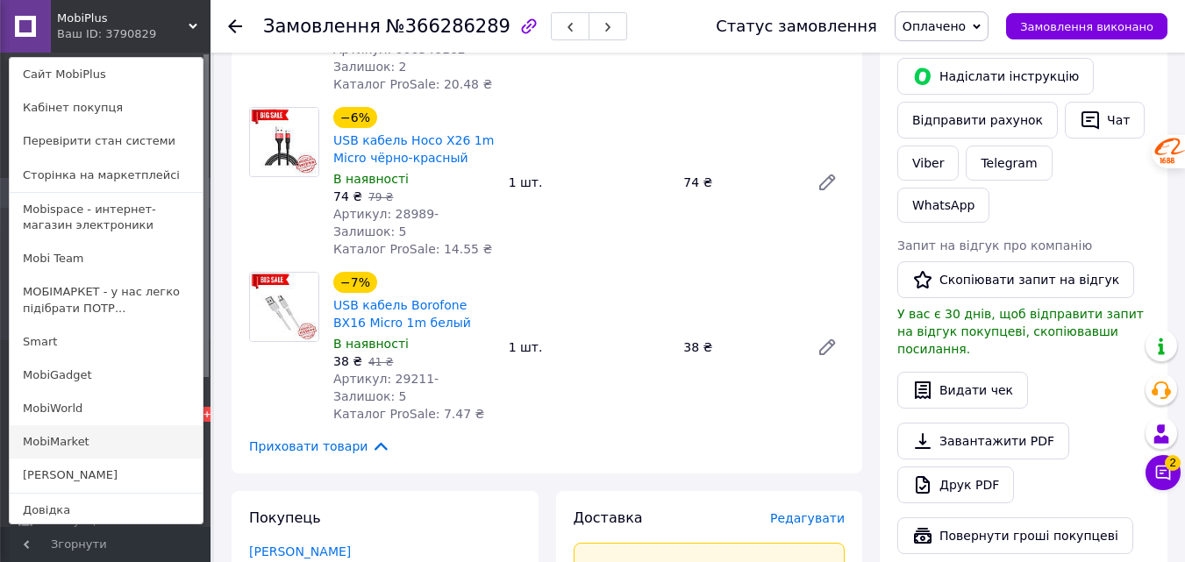
click at [104, 437] on link "MobiMarket" at bounding box center [106, 441] width 193 height 33
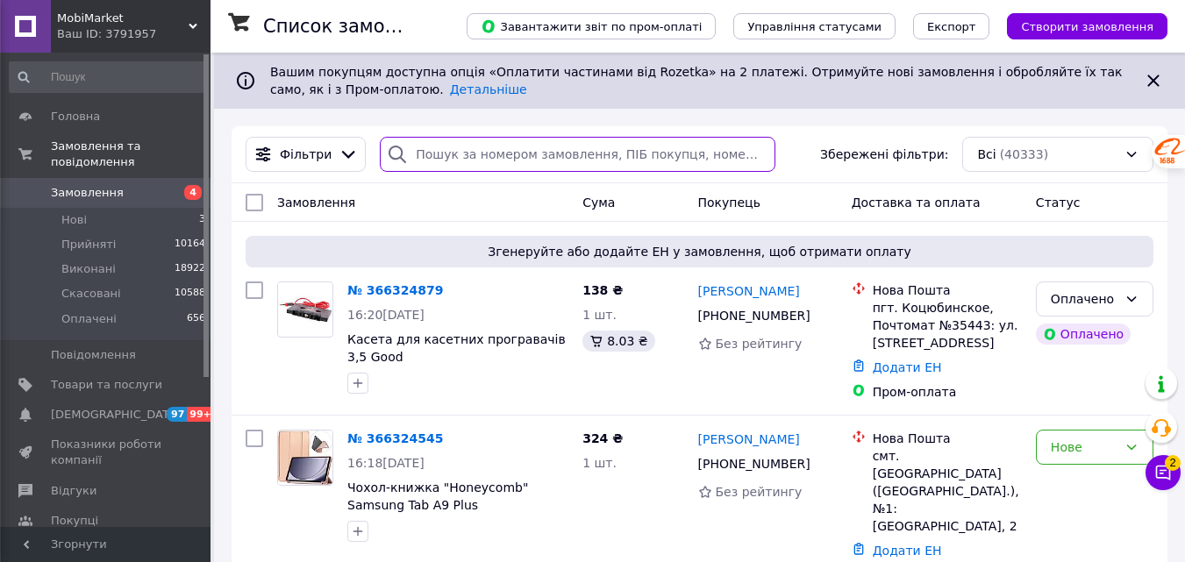
click at [458, 156] on input "search" at bounding box center [578, 154] width 396 height 35
type input "с"
paste input "366287619"
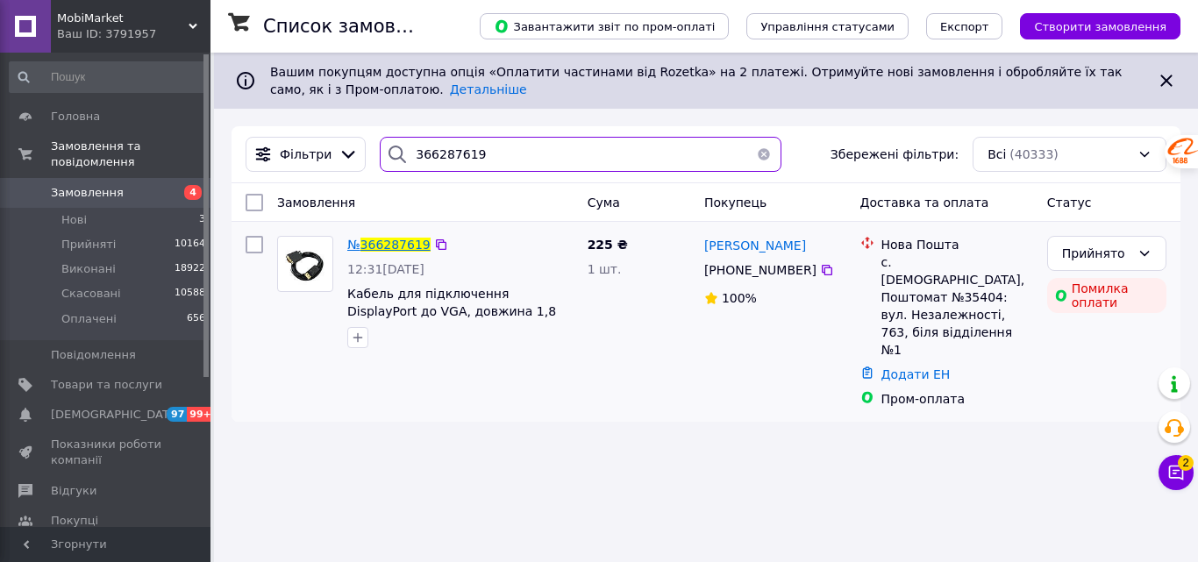
type input "366287619"
click at [391, 241] on span "366287619" at bounding box center [396, 245] width 70 height 14
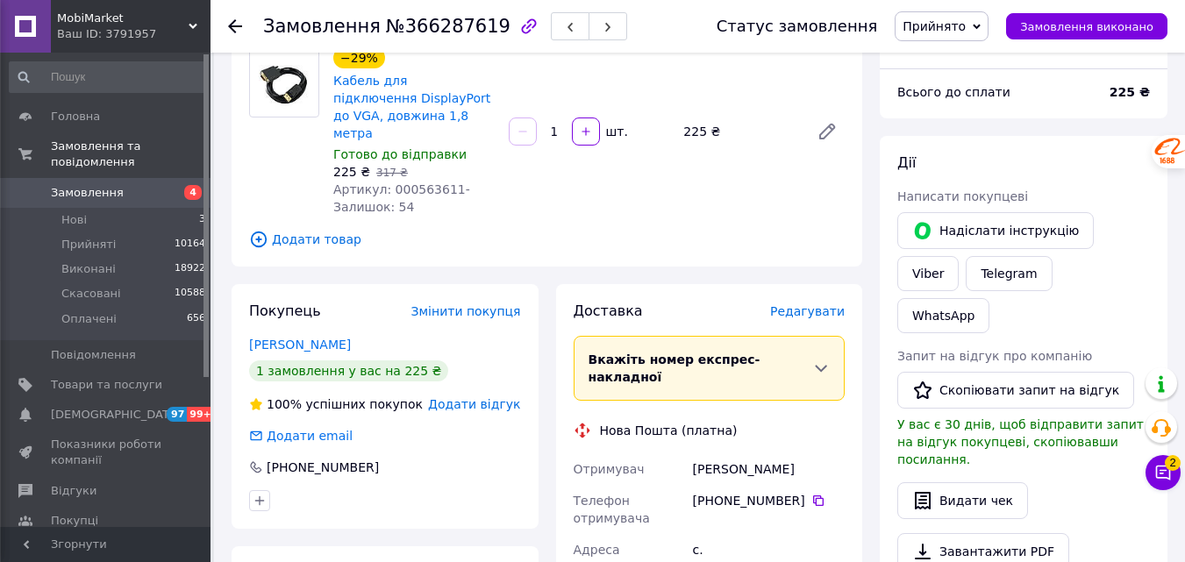
scroll to position [499, 0]
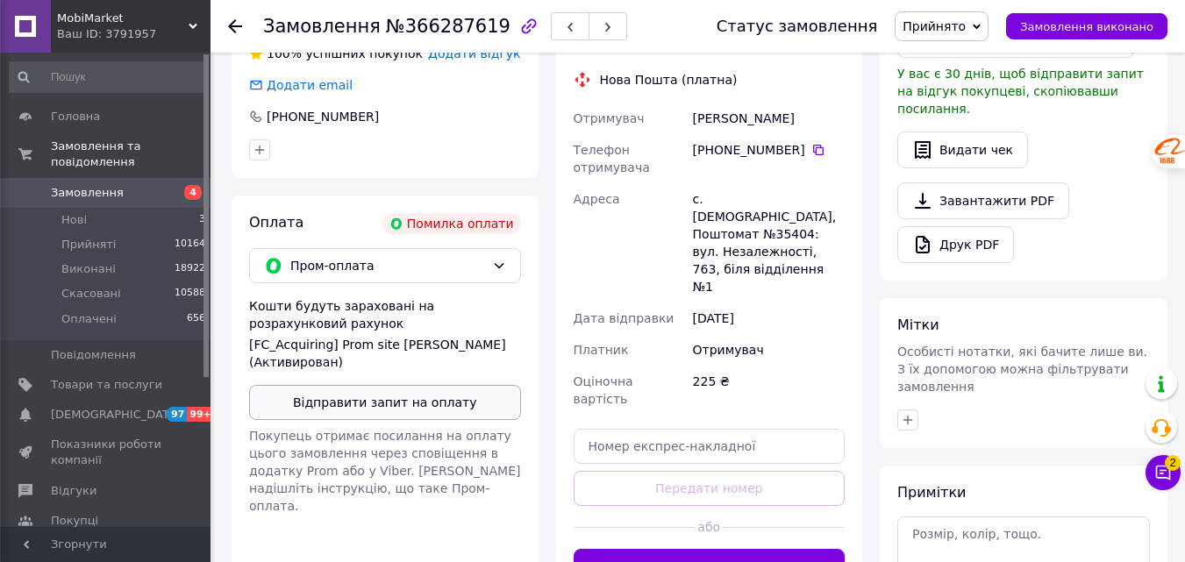
click at [411, 385] on button "Відправити запит на оплату" at bounding box center [385, 402] width 272 height 35
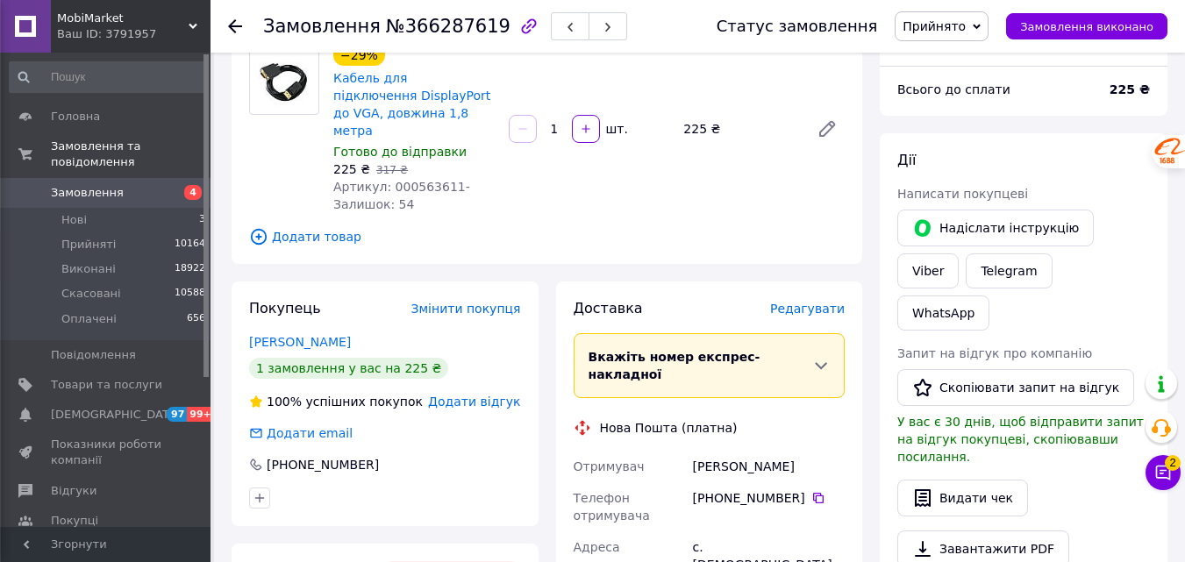
scroll to position [148, 0]
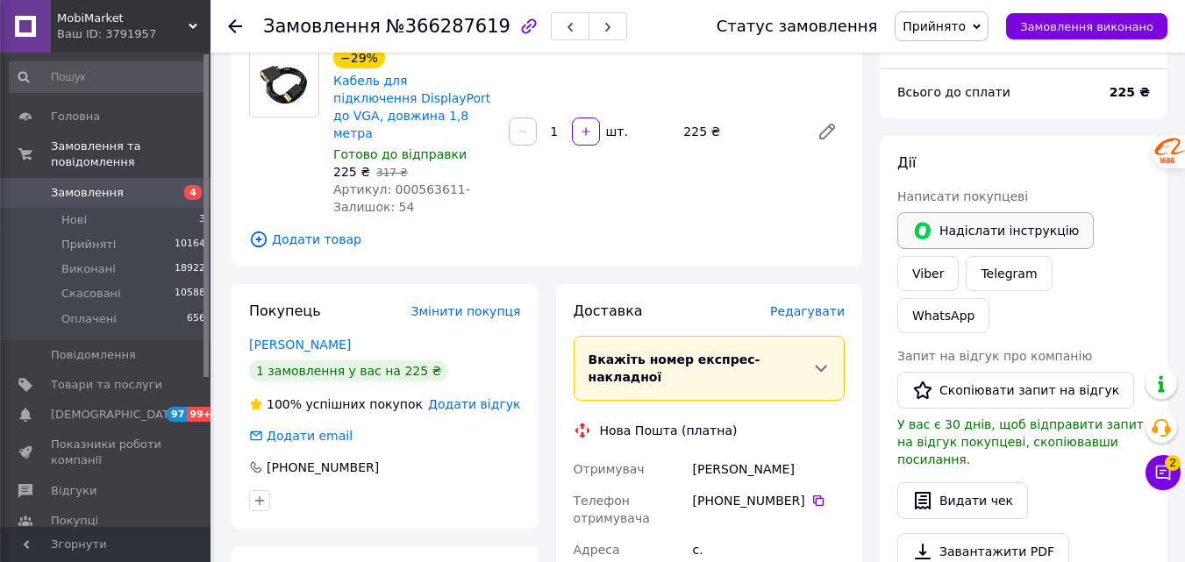
click at [934, 228] on button "Надіслати інструкцію" at bounding box center [995, 230] width 197 height 37
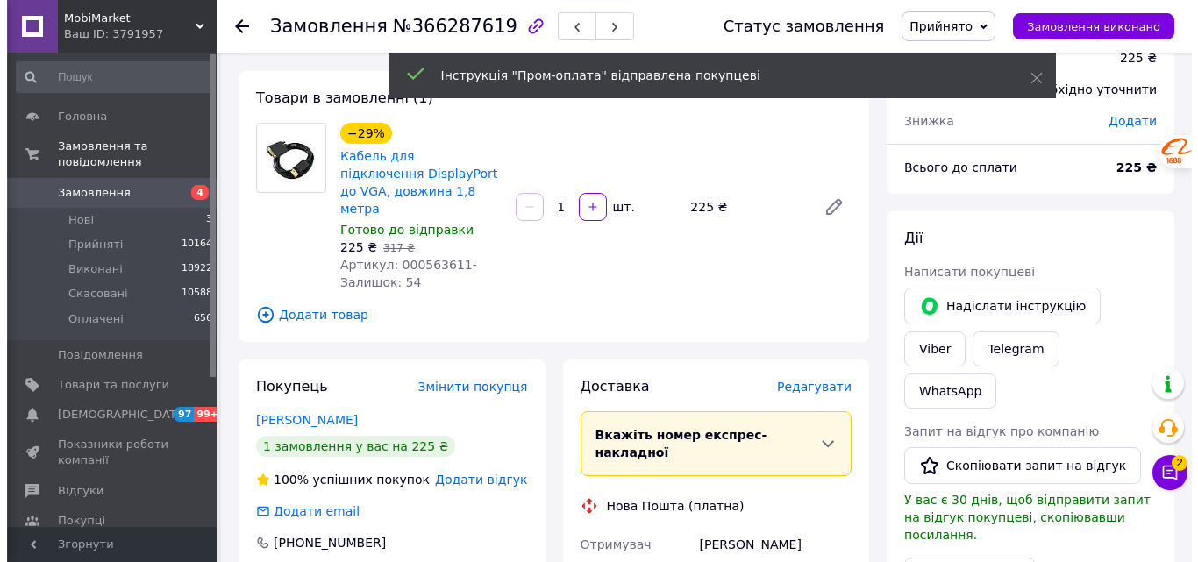
scroll to position [0, 0]
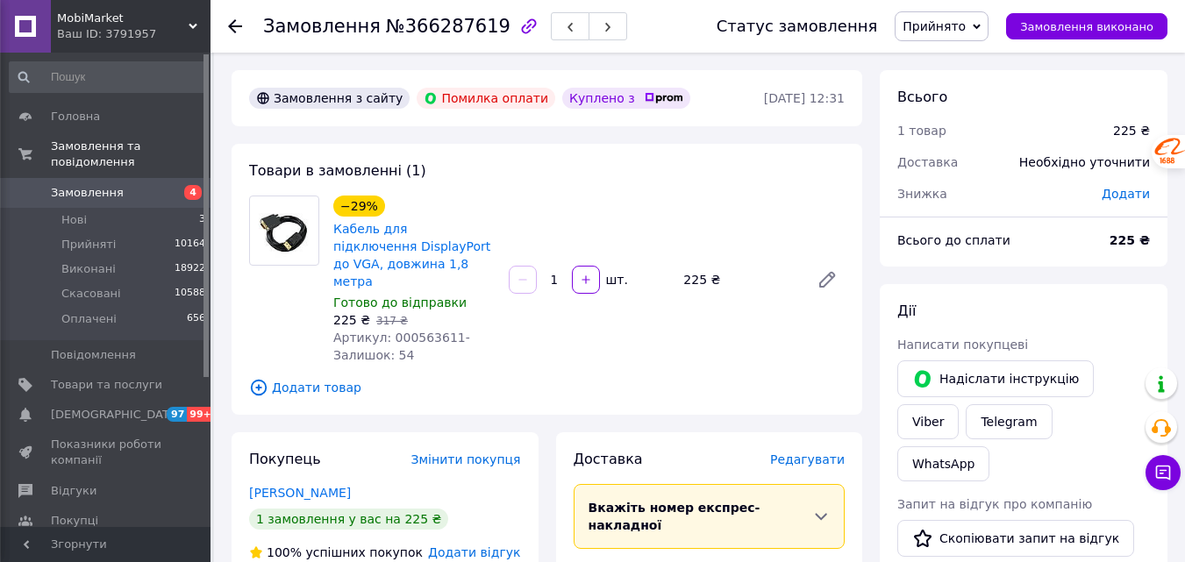
click at [237, 27] on use at bounding box center [235, 26] width 14 height 14
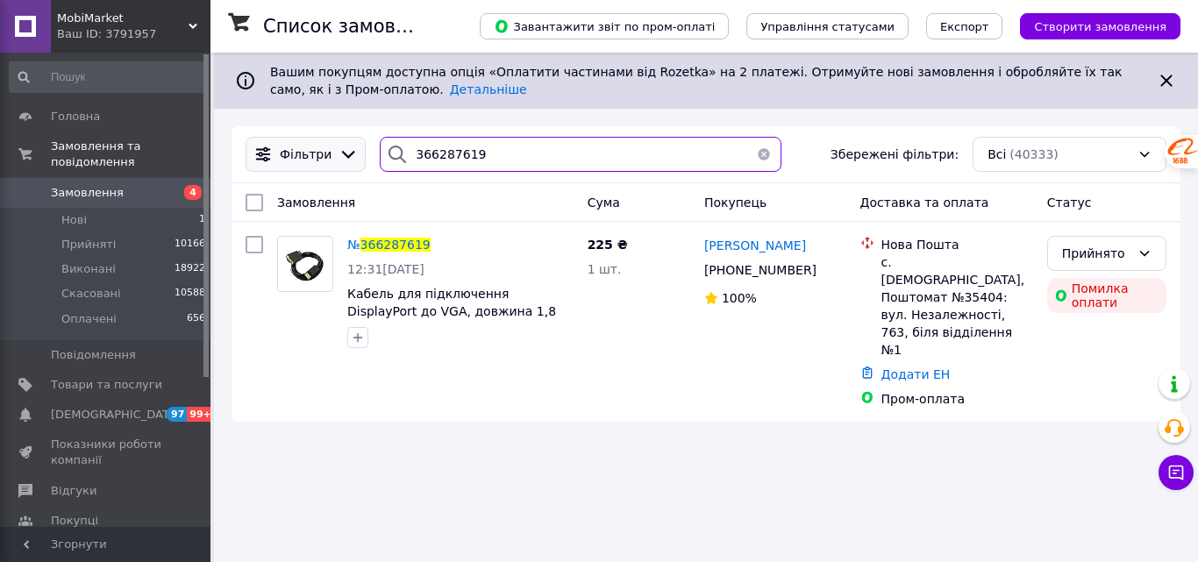
drag, startPoint x: 489, startPoint y: 158, endPoint x: 342, endPoint y: 170, distance: 147.0
click at [342, 170] on div "Фільтри 366287619 Збережені фільтри: Всі (40333)" at bounding box center [706, 154] width 935 height 35
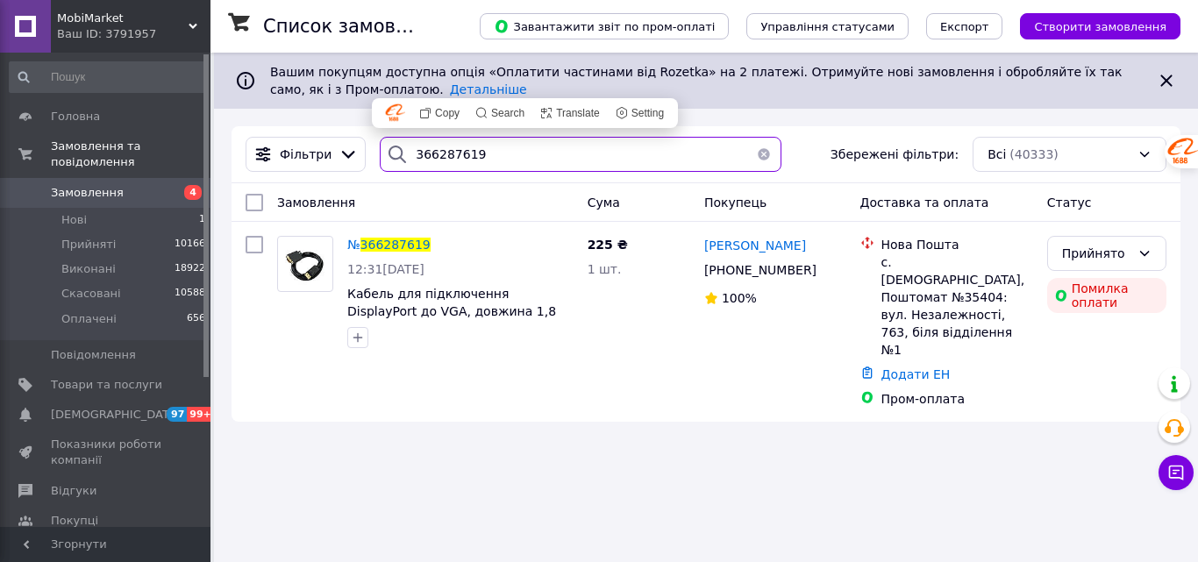
paste input "0995687967"
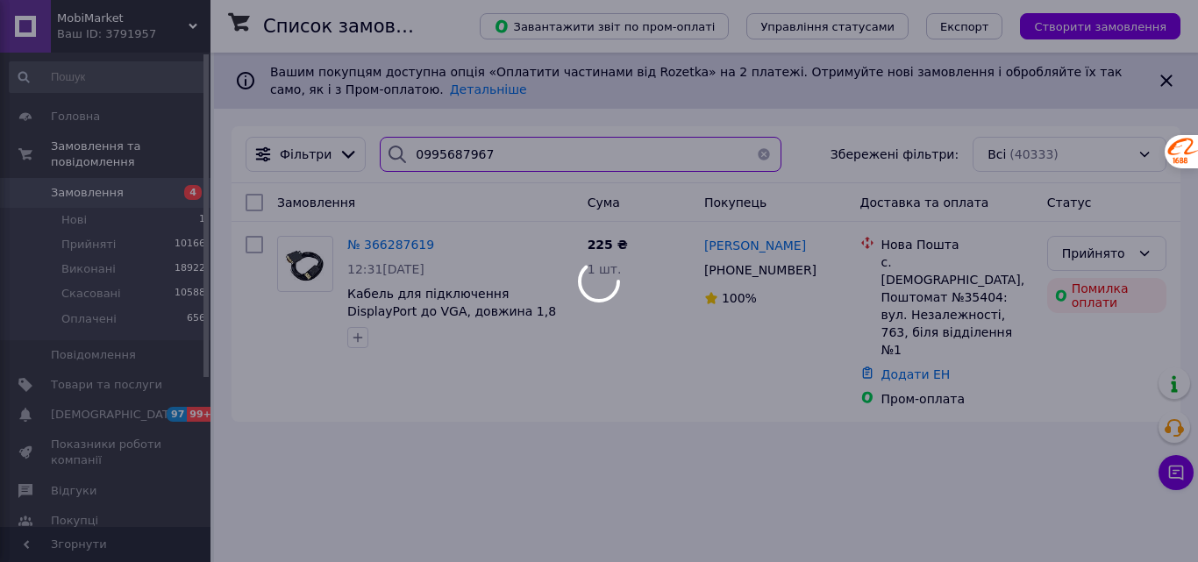
type input "0995687967"
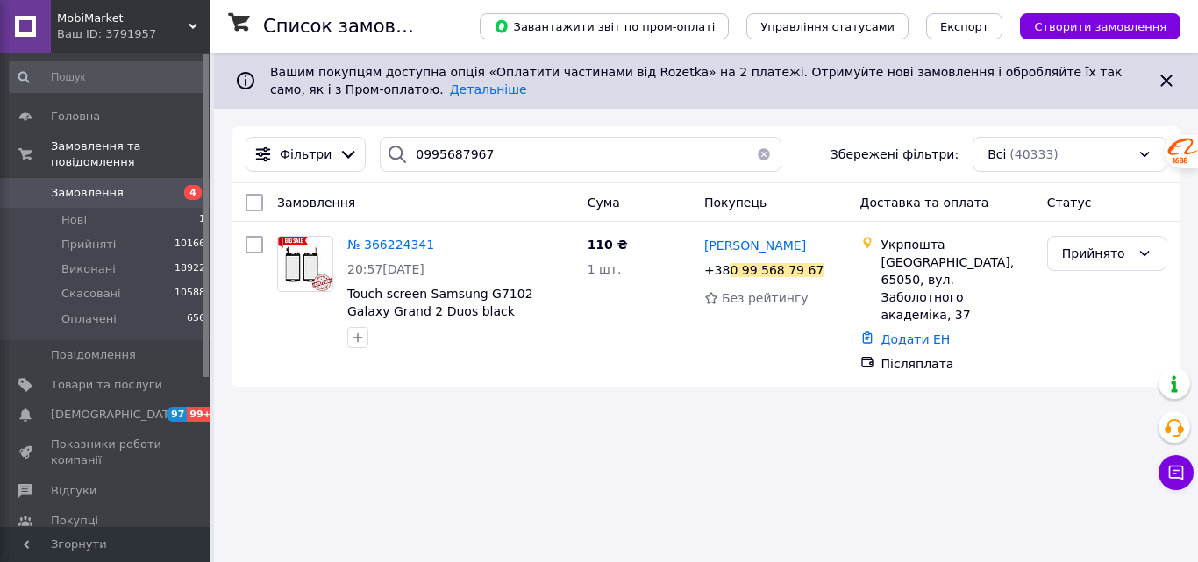
click at [381, 248] on span "№ 366224341" at bounding box center [390, 245] width 87 height 14
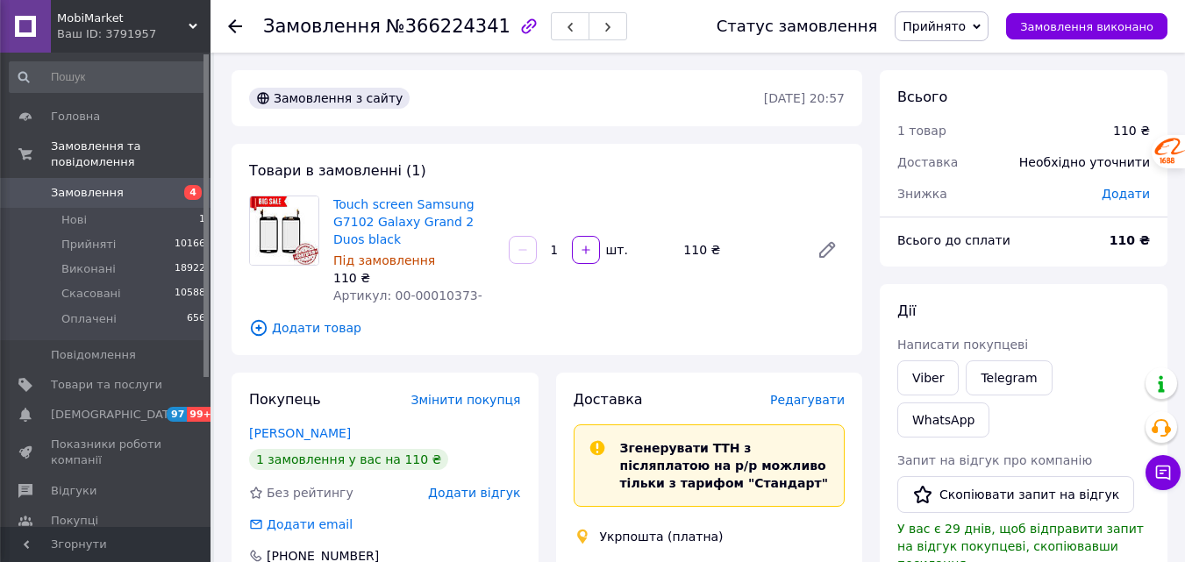
click at [966, 32] on span "Прийнято" at bounding box center [934, 26] width 63 height 14
click at [959, 86] on li "Скасовано" at bounding box center [942, 88] width 92 height 26
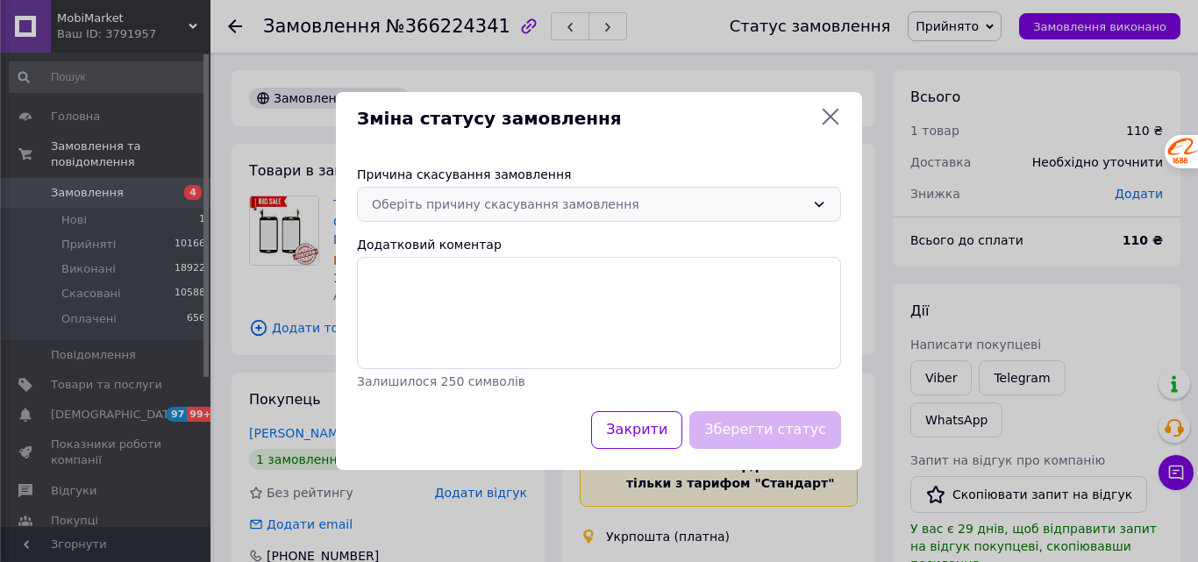
click at [626, 211] on div "Оберіть причину скасування замовлення" at bounding box center [588, 204] width 433 height 19
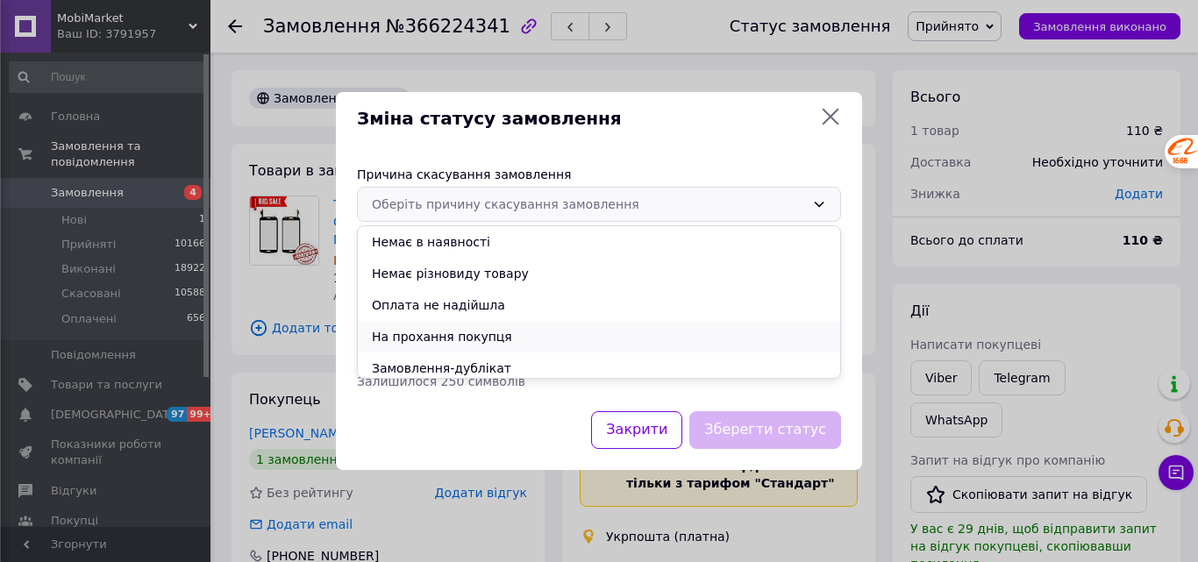
click at [515, 325] on li "На прохання покупця" at bounding box center [599, 337] width 482 height 32
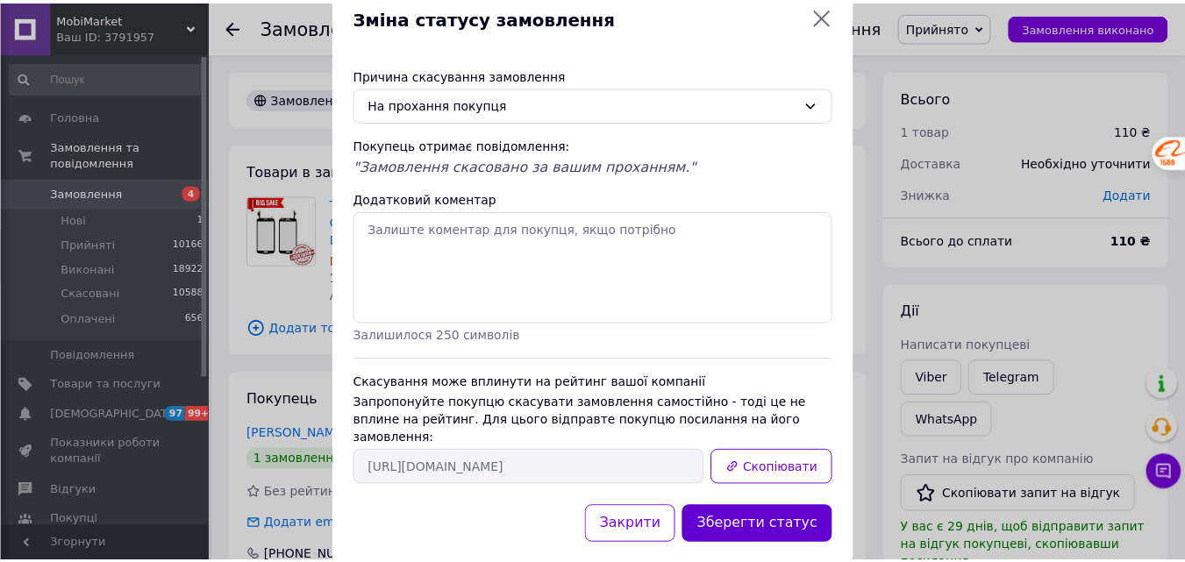
scroll to position [58, 0]
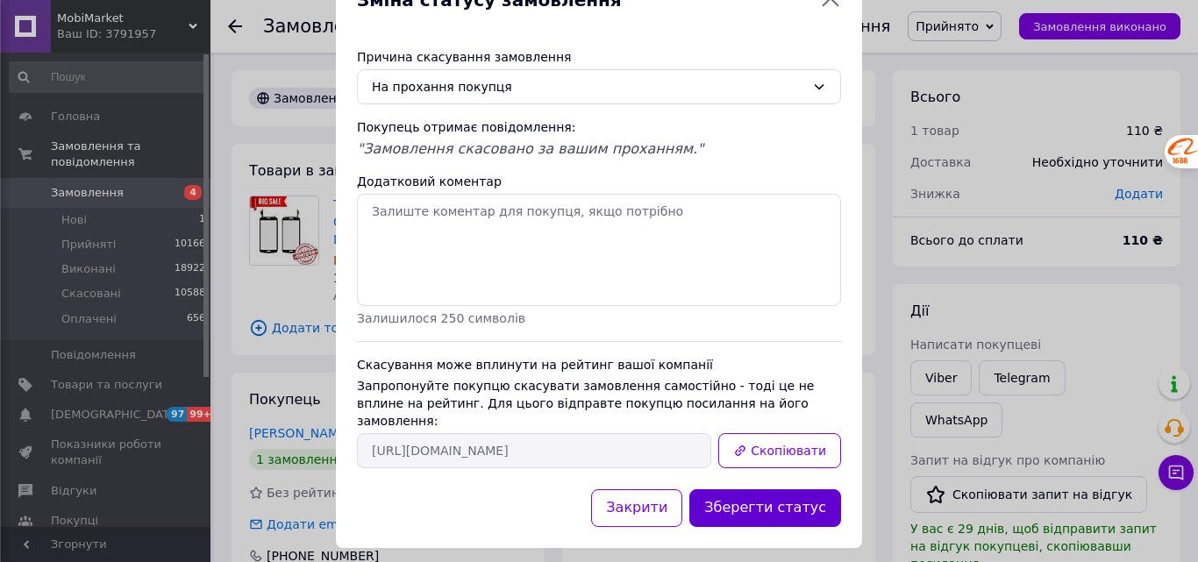
click at [793, 493] on button "Зберегти статус" at bounding box center [766, 509] width 152 height 38
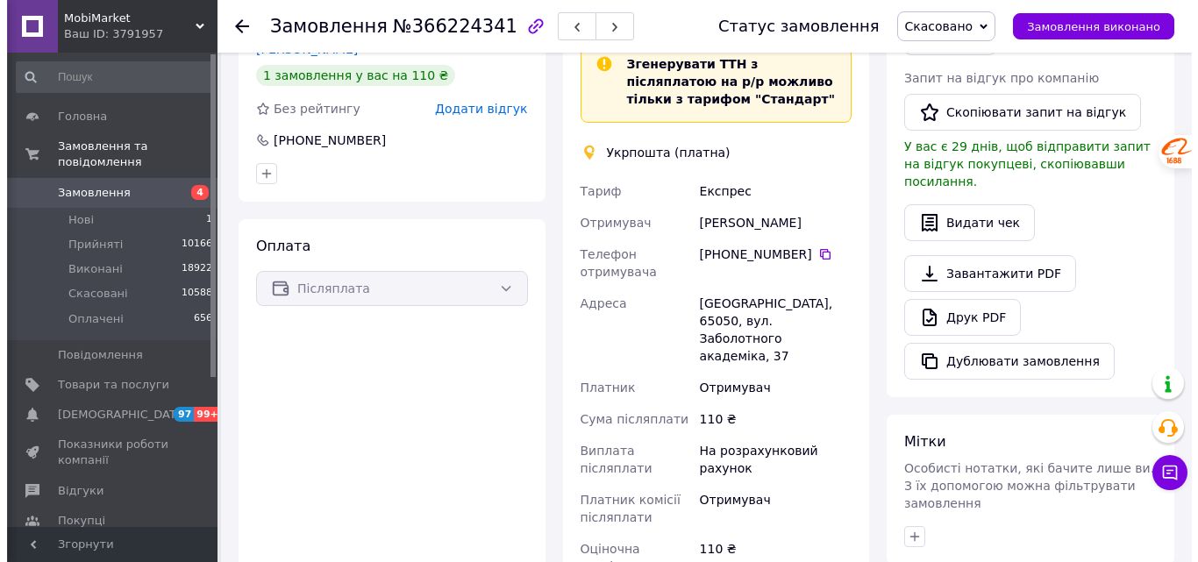
scroll to position [175, 0]
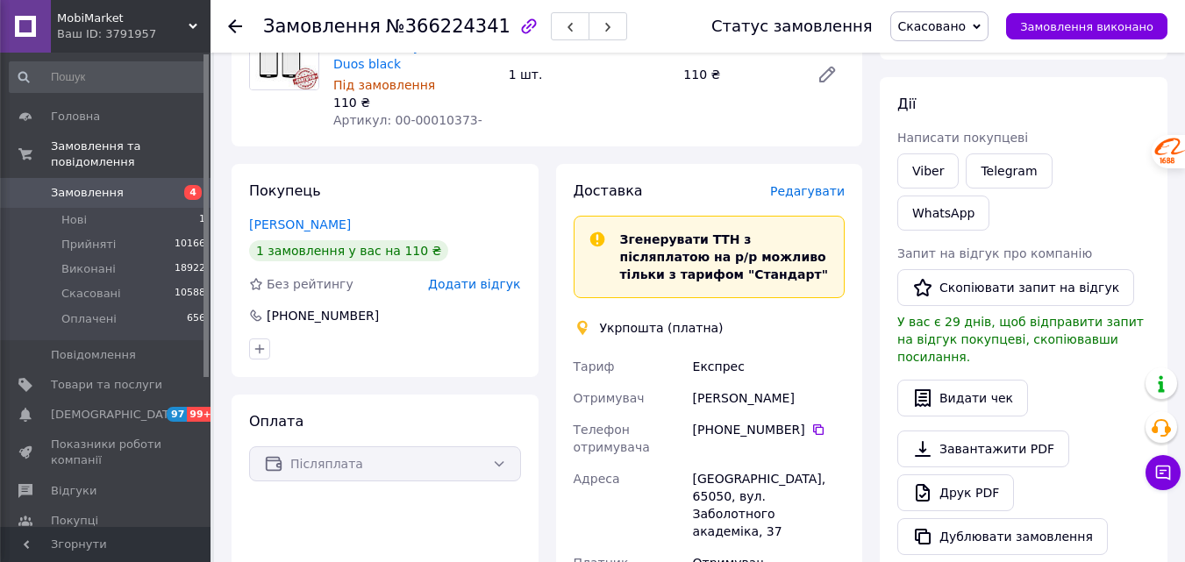
click at [482, 277] on span "Додати відгук" at bounding box center [474, 284] width 92 height 14
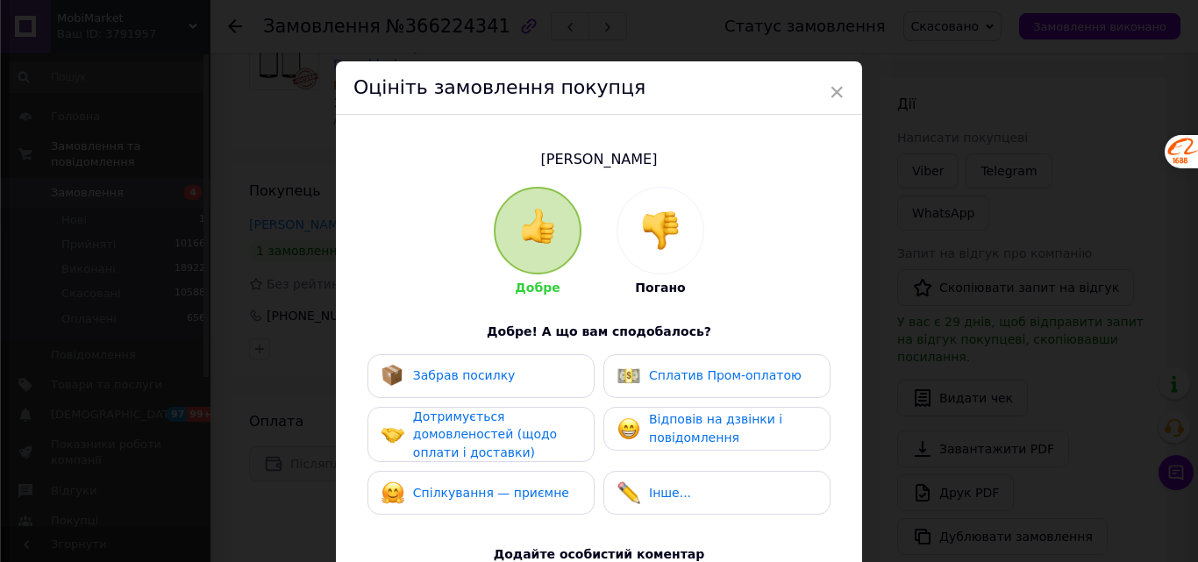
click at [667, 237] on img at bounding box center [660, 230] width 39 height 39
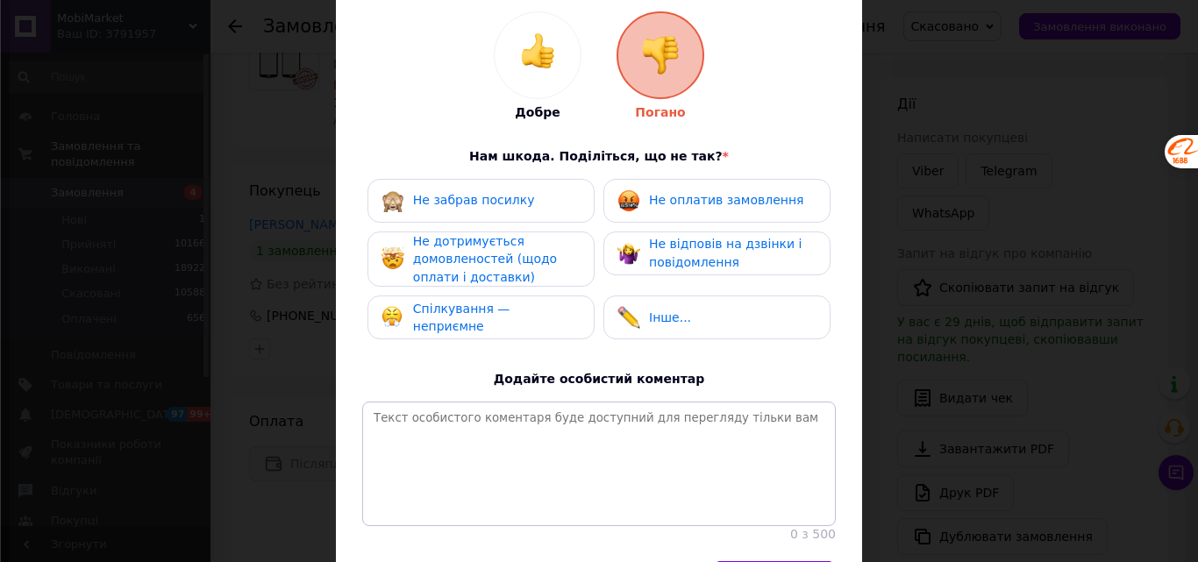
click at [705, 202] on span "Не оплатив замовлення" at bounding box center [726, 200] width 154 height 14
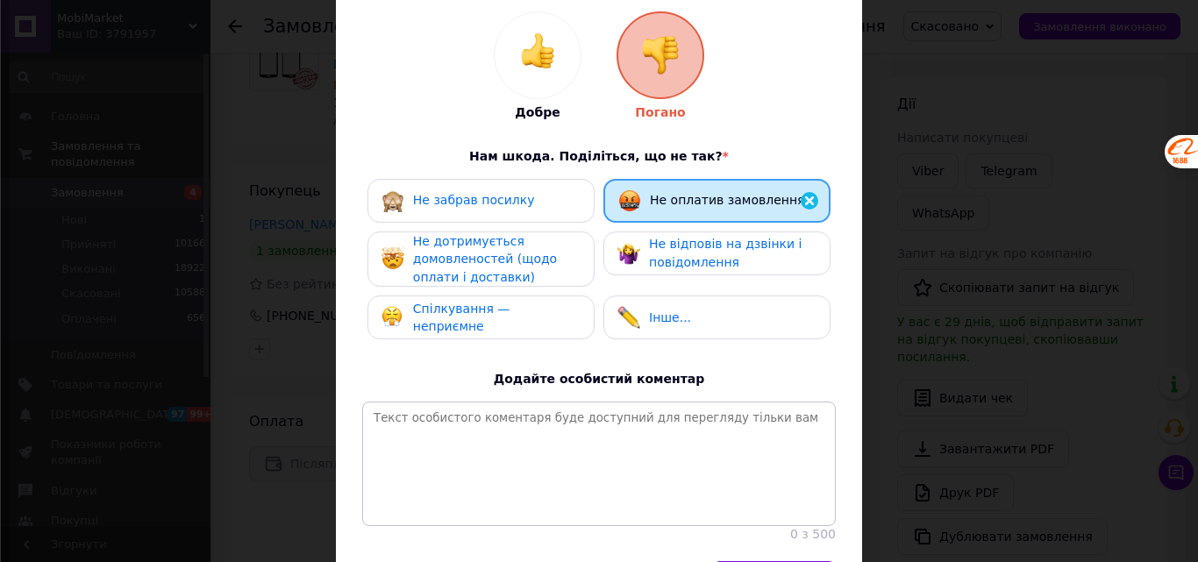
click at [515, 261] on span "Не дотримується домовленостей (щодо оплати і доставки)" at bounding box center [485, 259] width 144 height 50
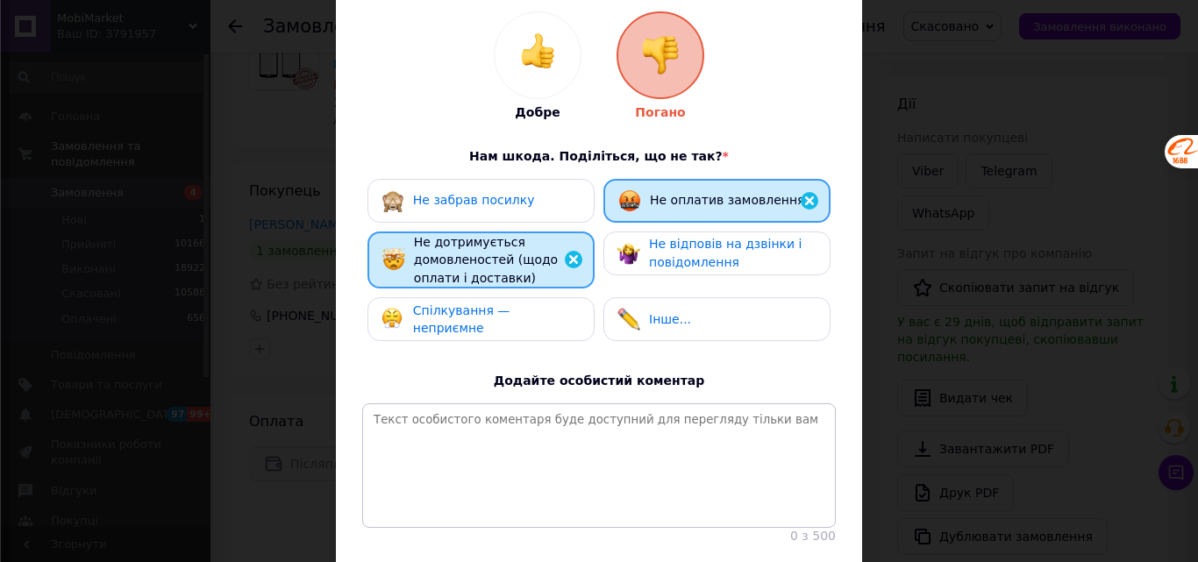
click at [537, 304] on div "Спілкування — неприємне" at bounding box center [481, 319] width 227 height 44
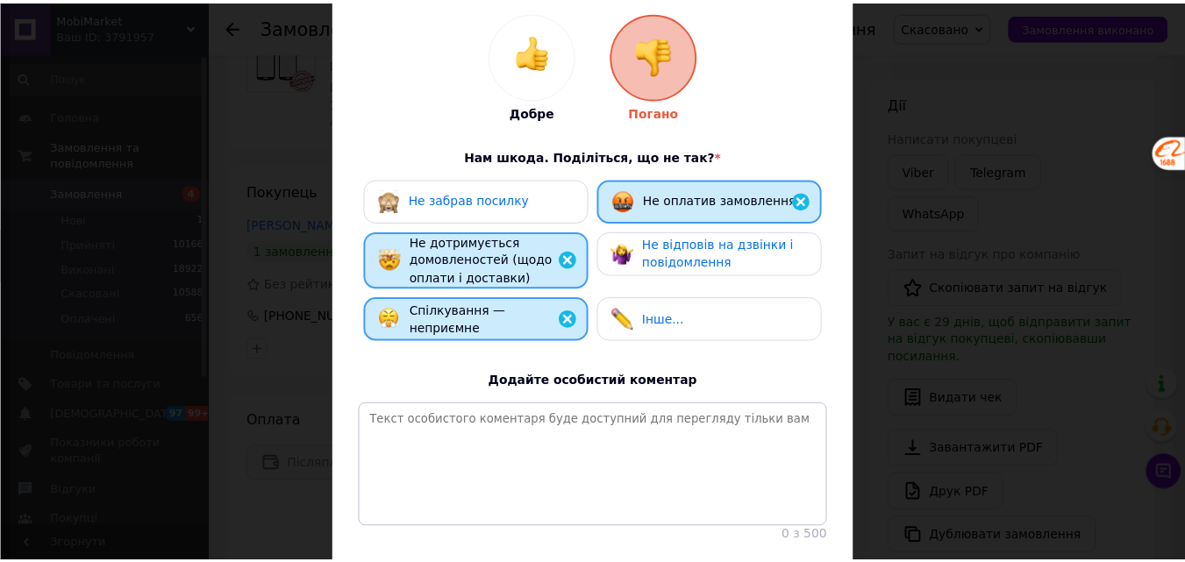
scroll to position [302, 0]
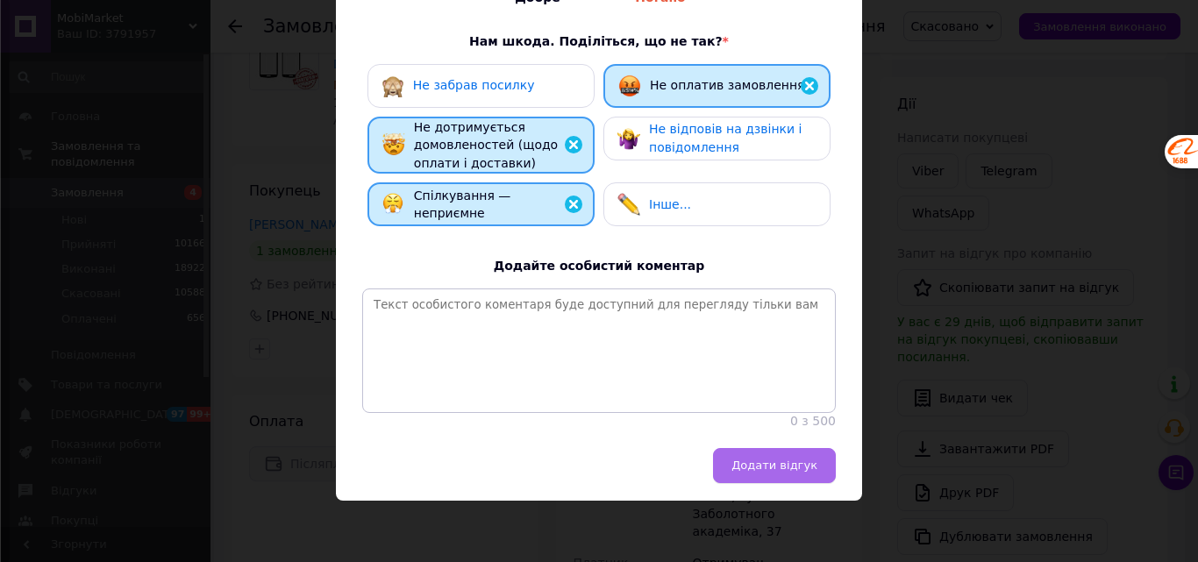
click at [801, 468] on span "Додати відгук" at bounding box center [775, 465] width 86 height 13
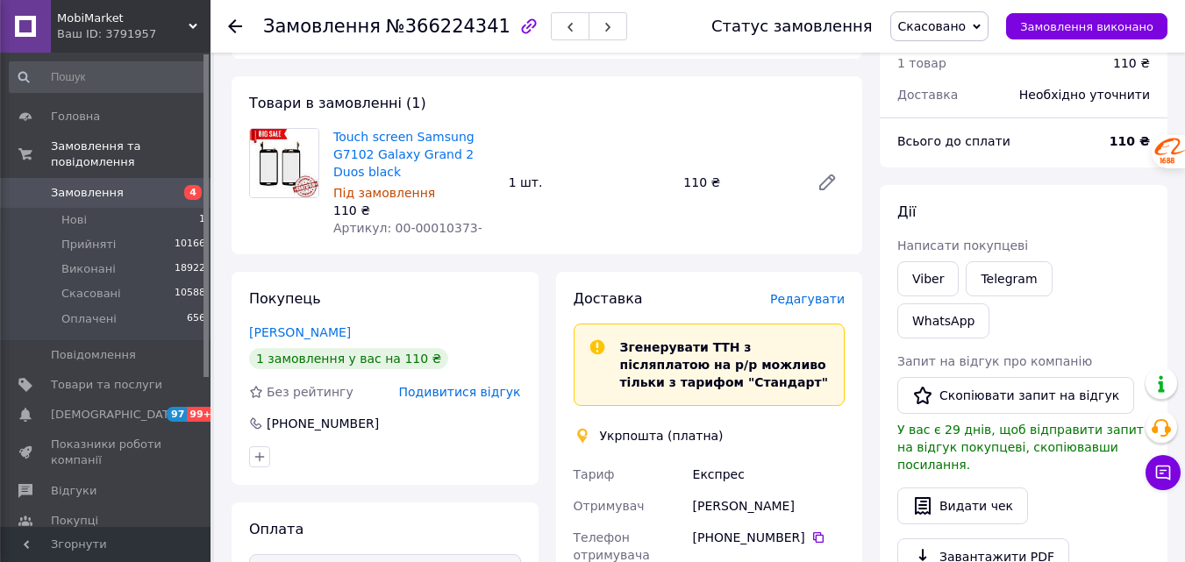
scroll to position [0, 0]
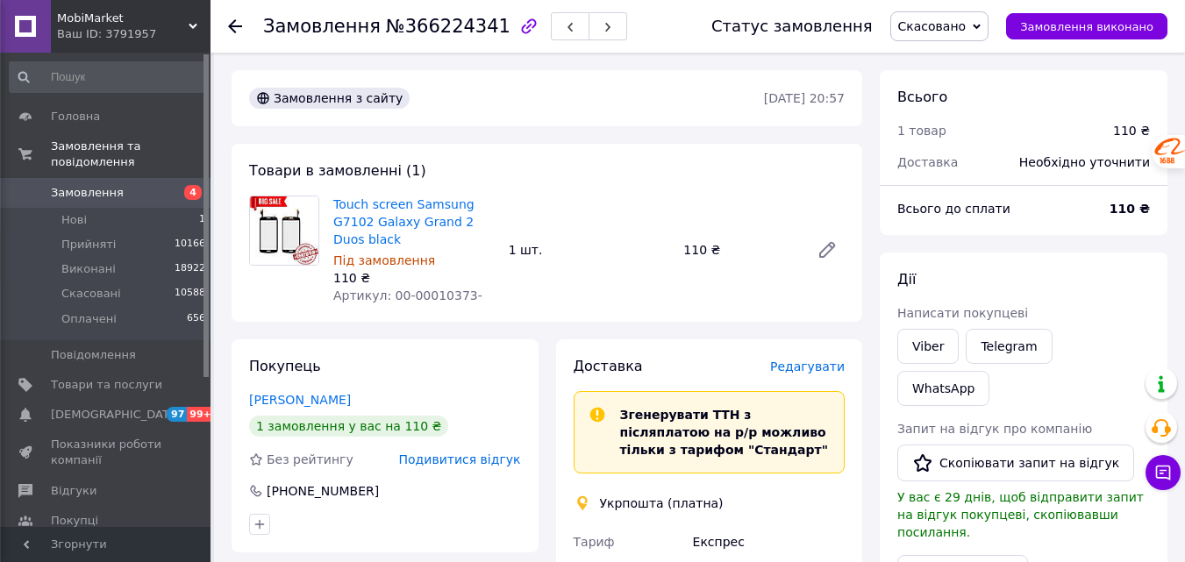
click at [238, 25] on icon at bounding box center [235, 26] width 14 height 14
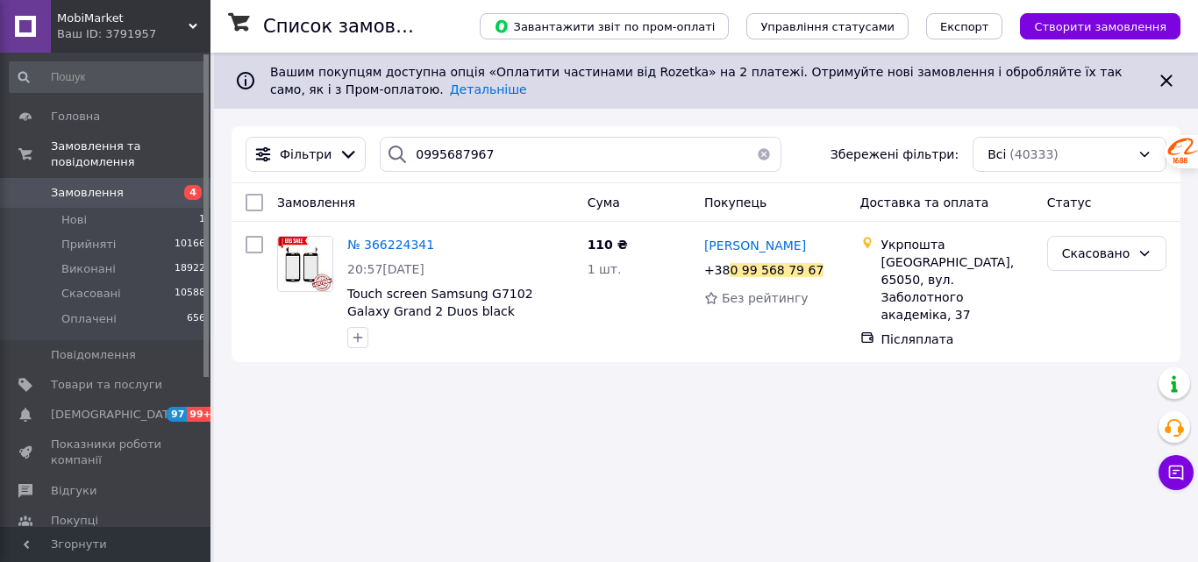
click at [759, 154] on button "button" at bounding box center [764, 154] width 35 height 35
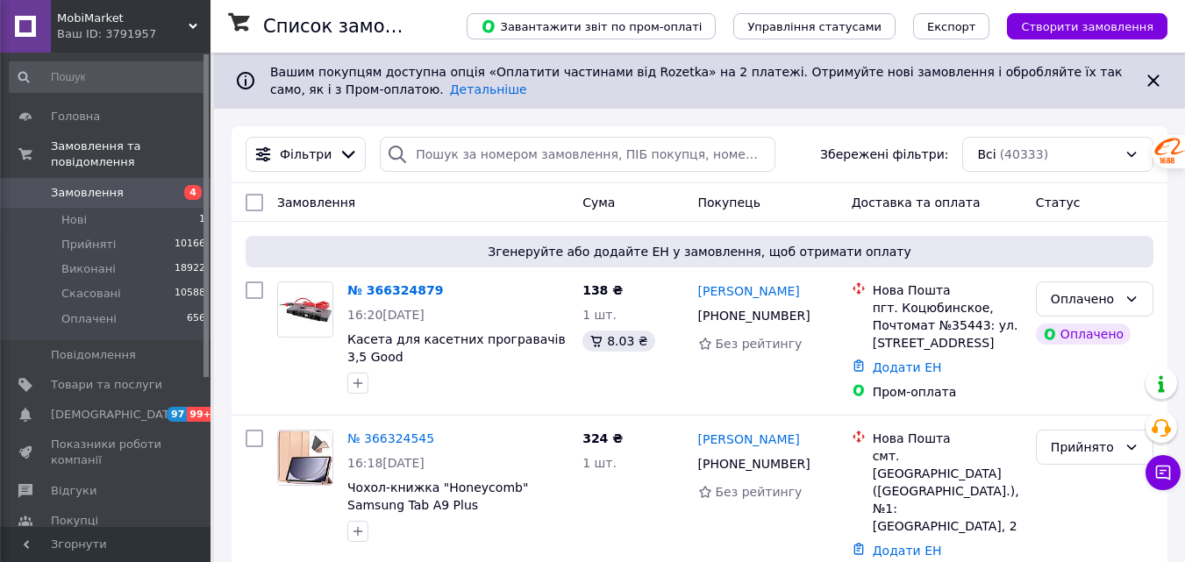
click at [139, 31] on div "Ваш ID: 3791957" at bounding box center [134, 34] width 154 height 16
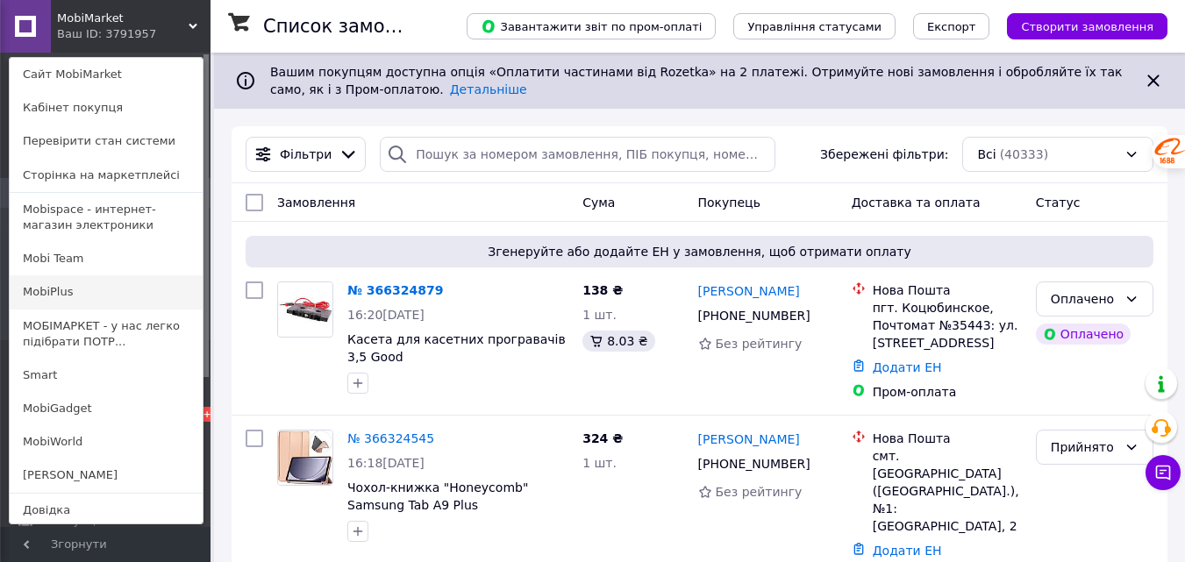
click at [91, 286] on link "MobiPlus" at bounding box center [106, 291] width 193 height 33
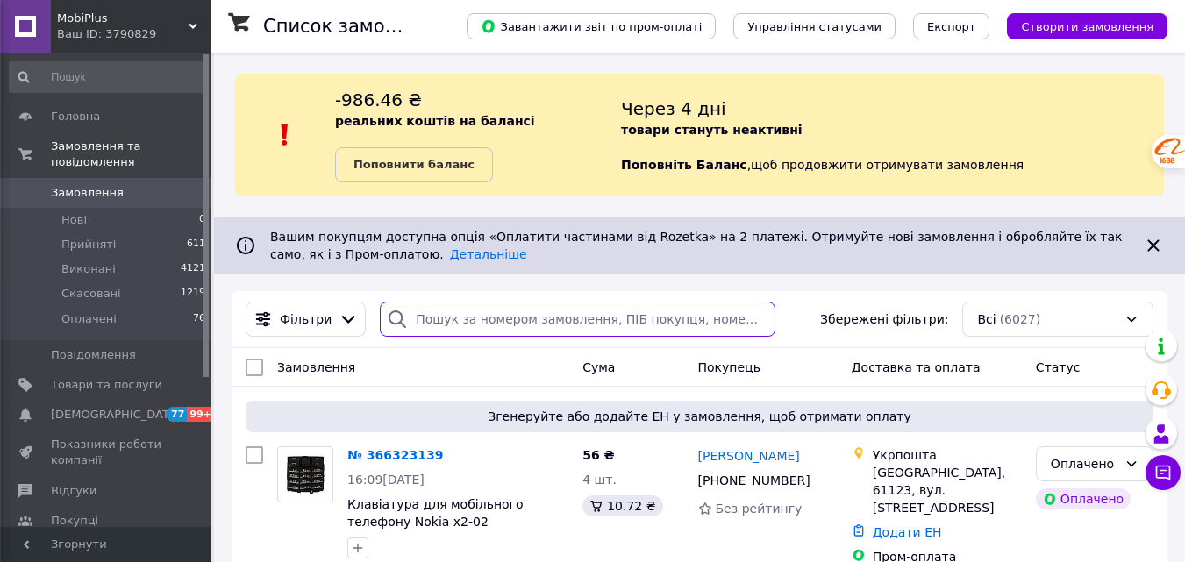
click at [524, 312] on input "search" at bounding box center [578, 319] width 396 height 35
paste input "366290188"
type input "366290188"
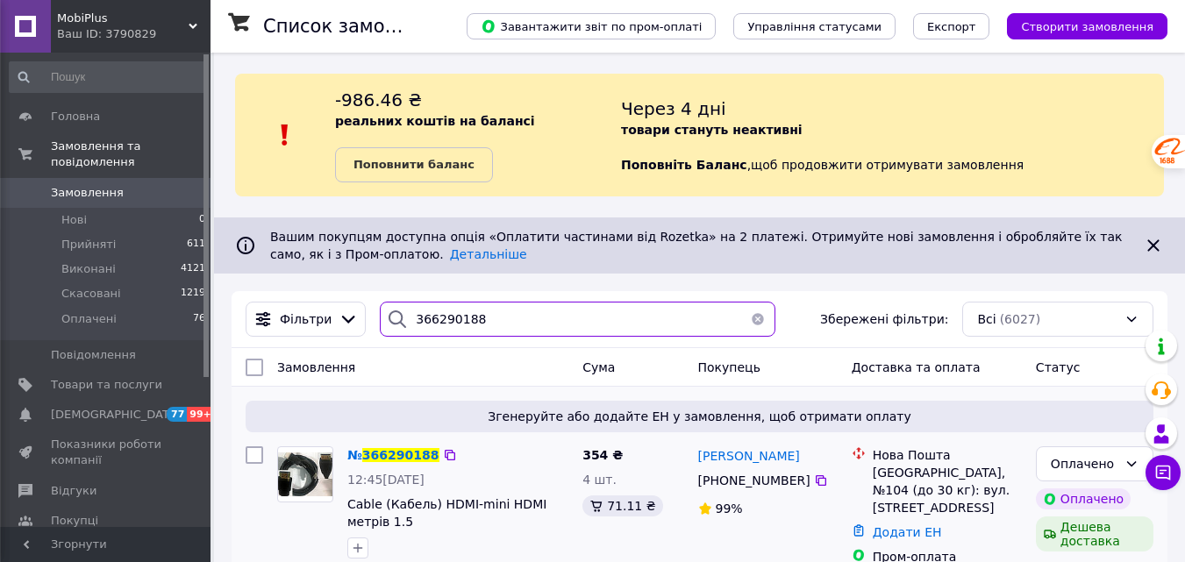
scroll to position [54, 0]
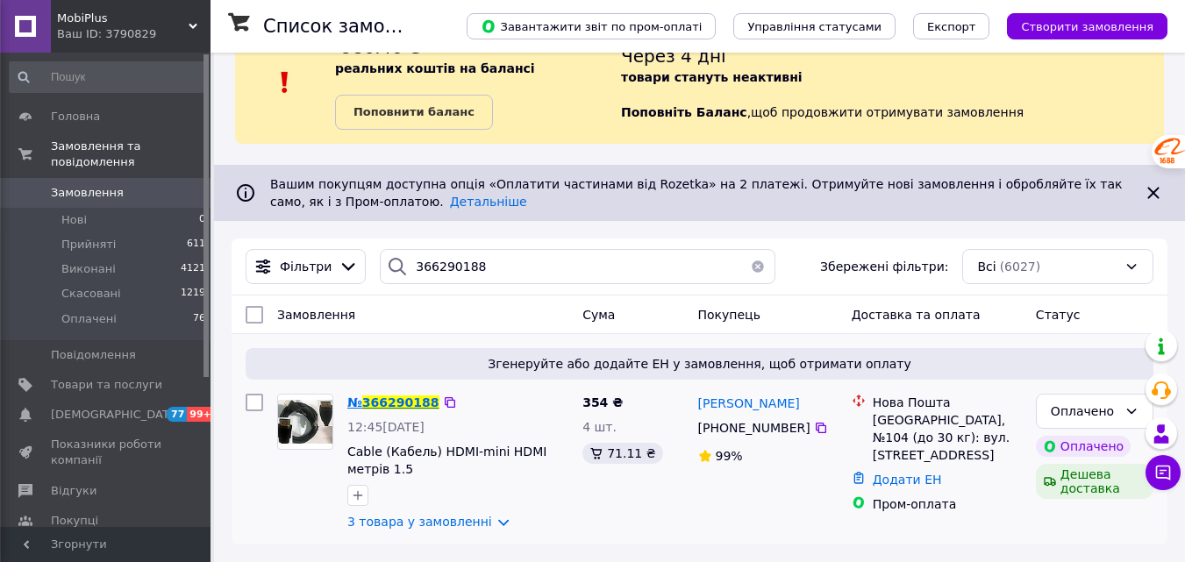
click at [390, 401] on span "366290188" at bounding box center [400, 403] width 77 height 14
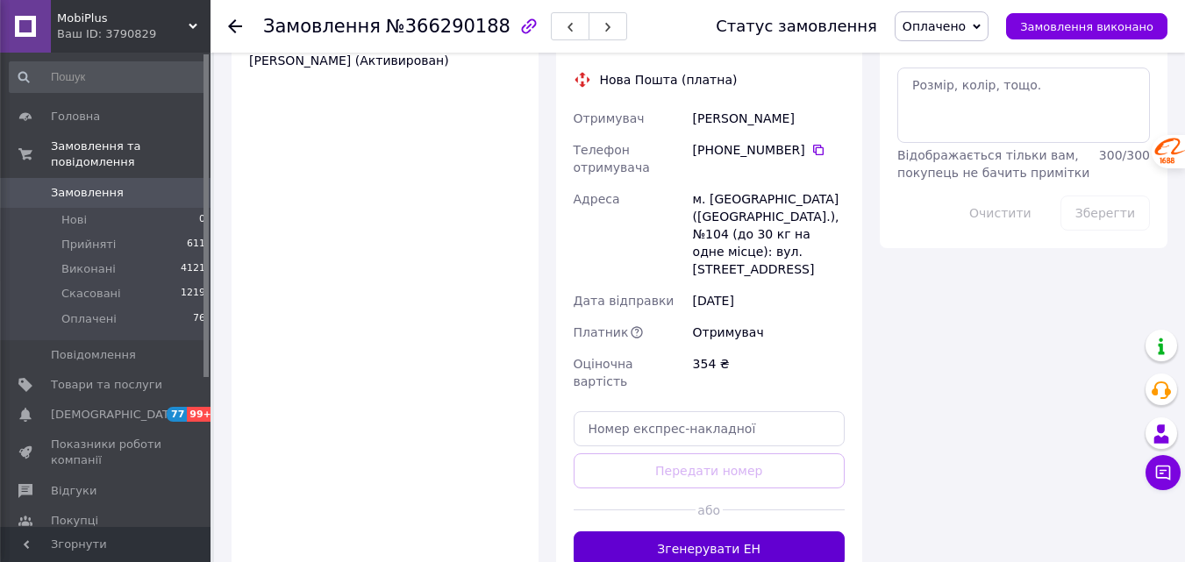
scroll to position [1228, 0]
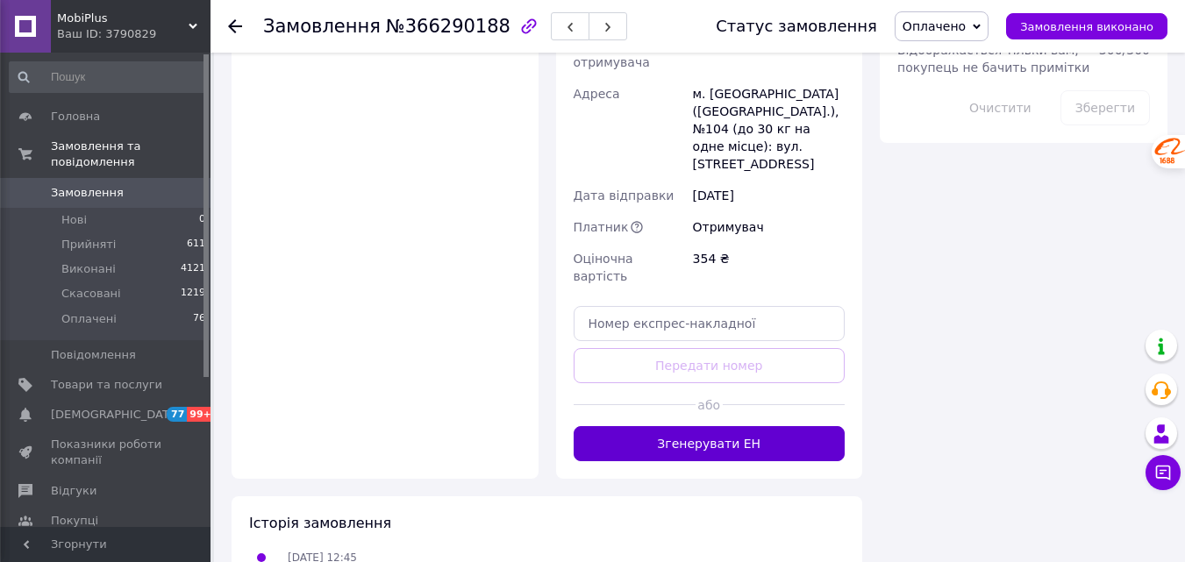
click at [747, 426] on button "Згенерувати ЕН" at bounding box center [710, 443] width 272 height 35
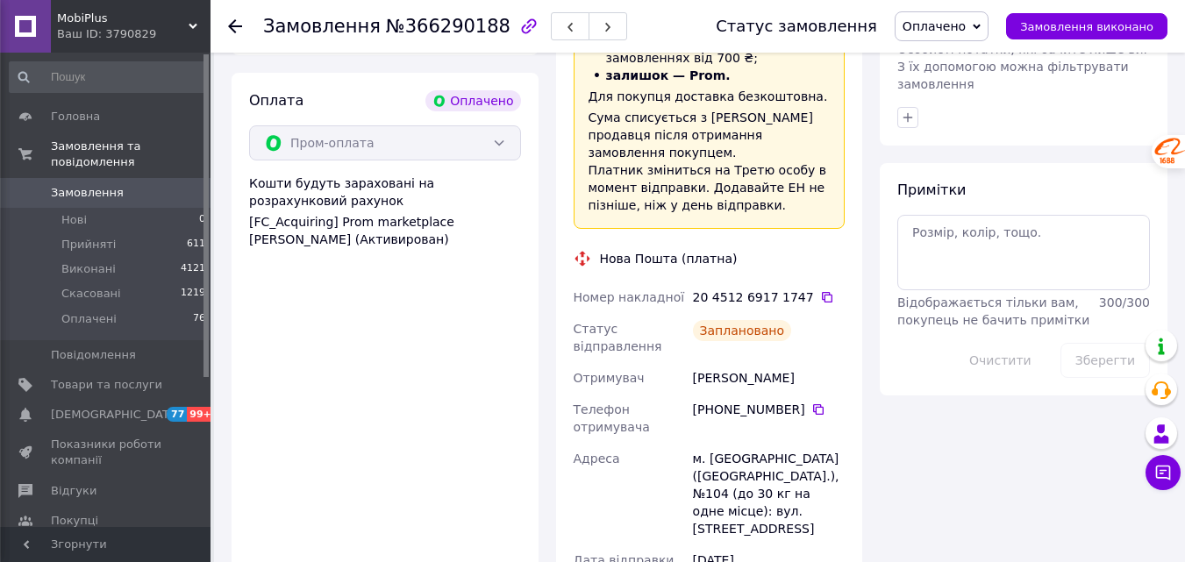
scroll to position [929, 0]
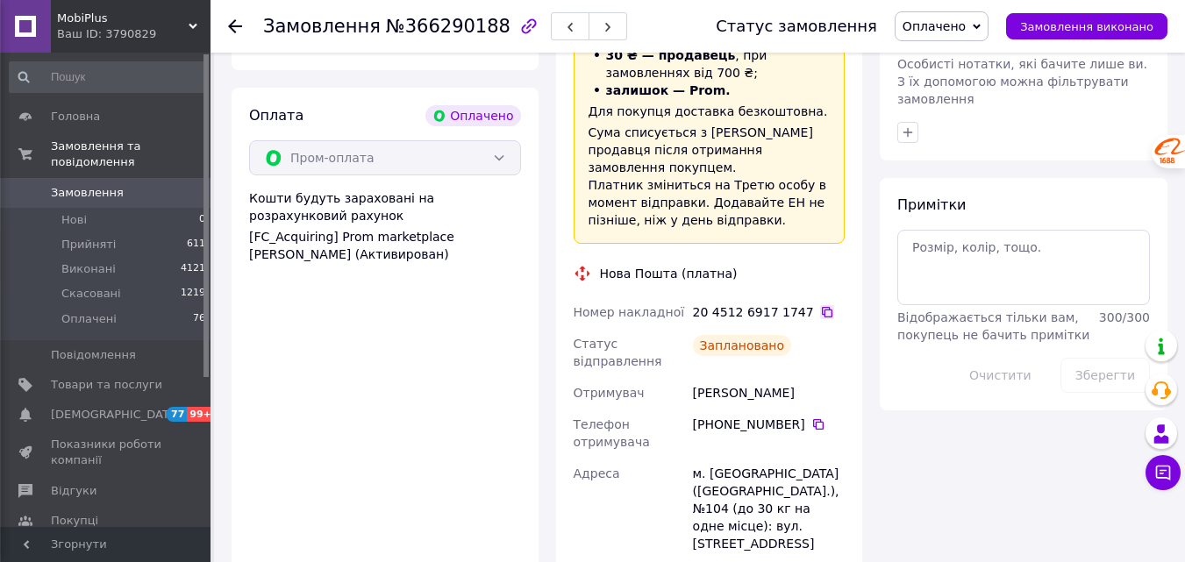
click at [820, 305] on icon at bounding box center [827, 312] width 14 height 14
click at [155, 30] on div "Ваш ID: 3790829" at bounding box center [134, 34] width 154 height 16
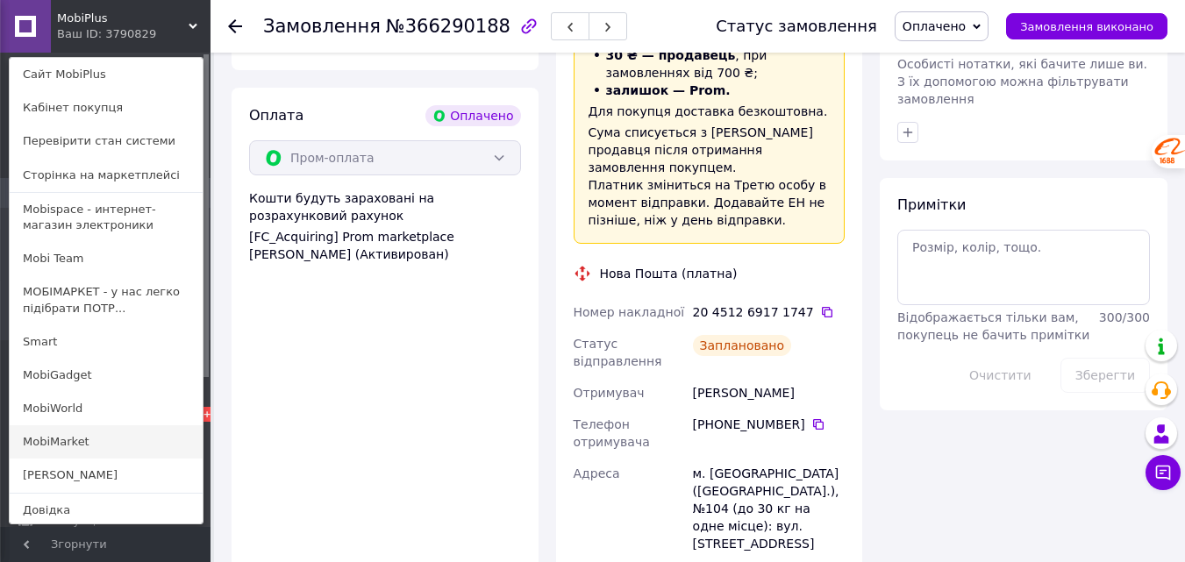
click at [108, 446] on link "MobiMarket" at bounding box center [106, 441] width 193 height 33
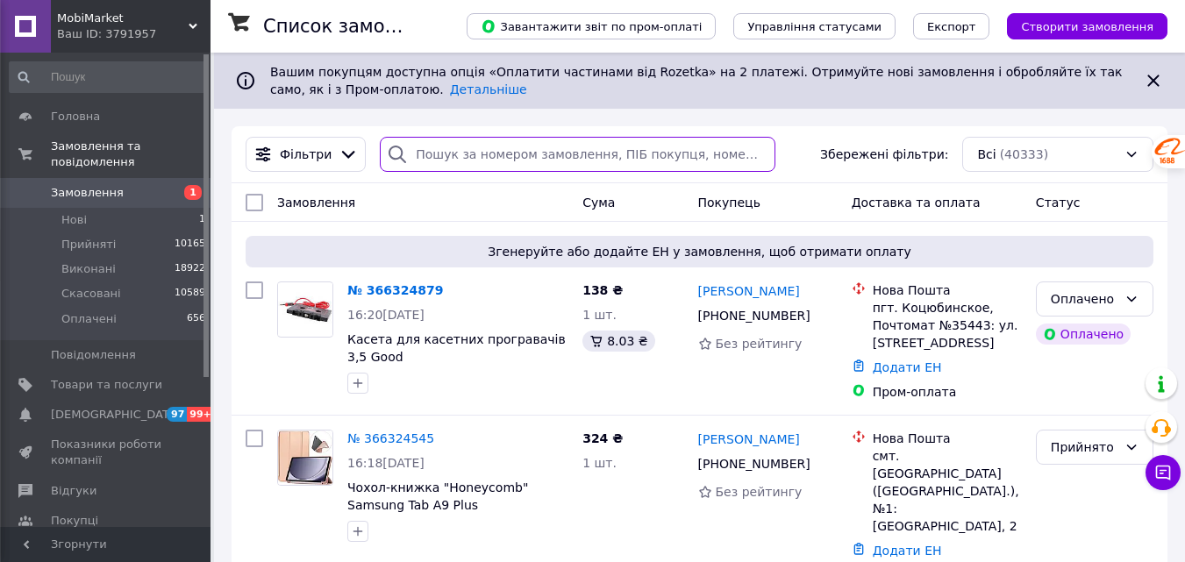
click at [497, 161] on input "search" at bounding box center [578, 154] width 396 height 35
paste input "366295946"
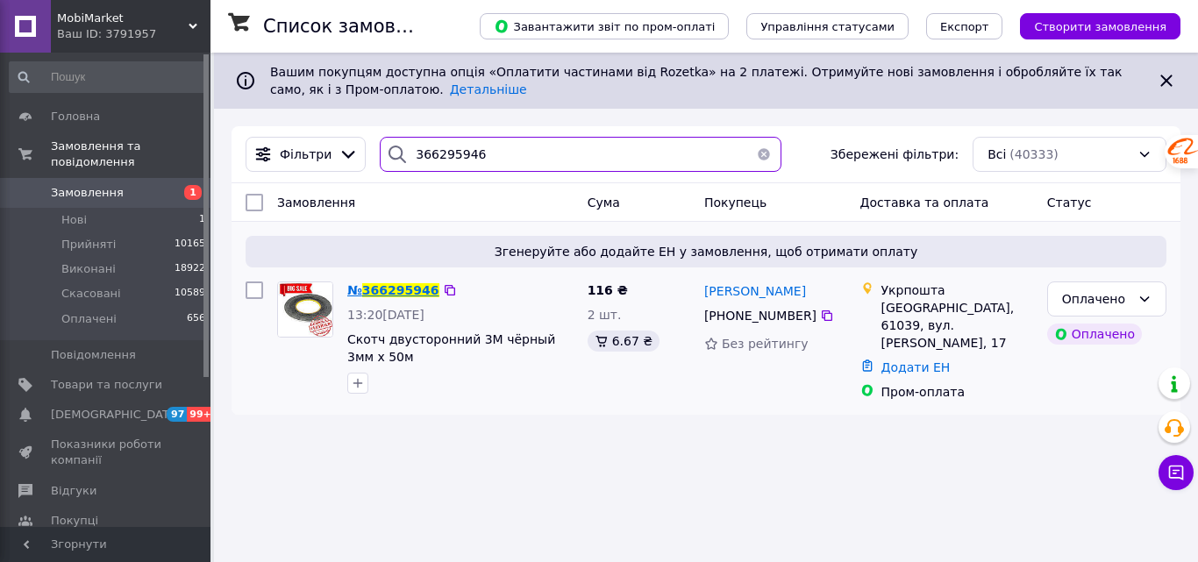
type input "366295946"
click at [404, 293] on span "366295946" at bounding box center [400, 290] width 77 height 14
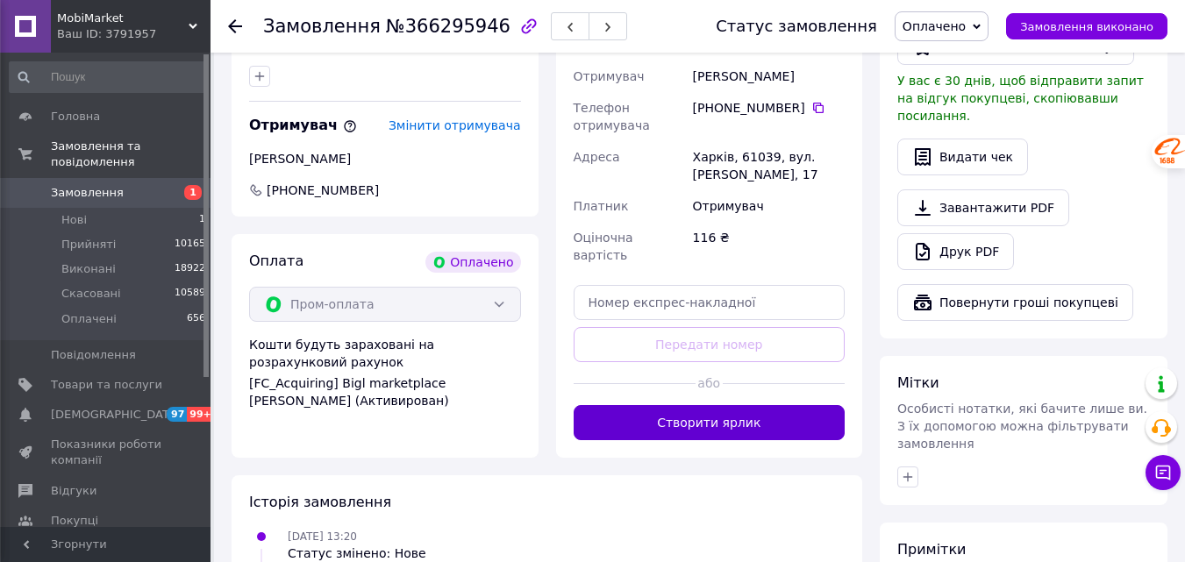
click at [782, 405] on button "Створити ярлик" at bounding box center [710, 422] width 272 height 35
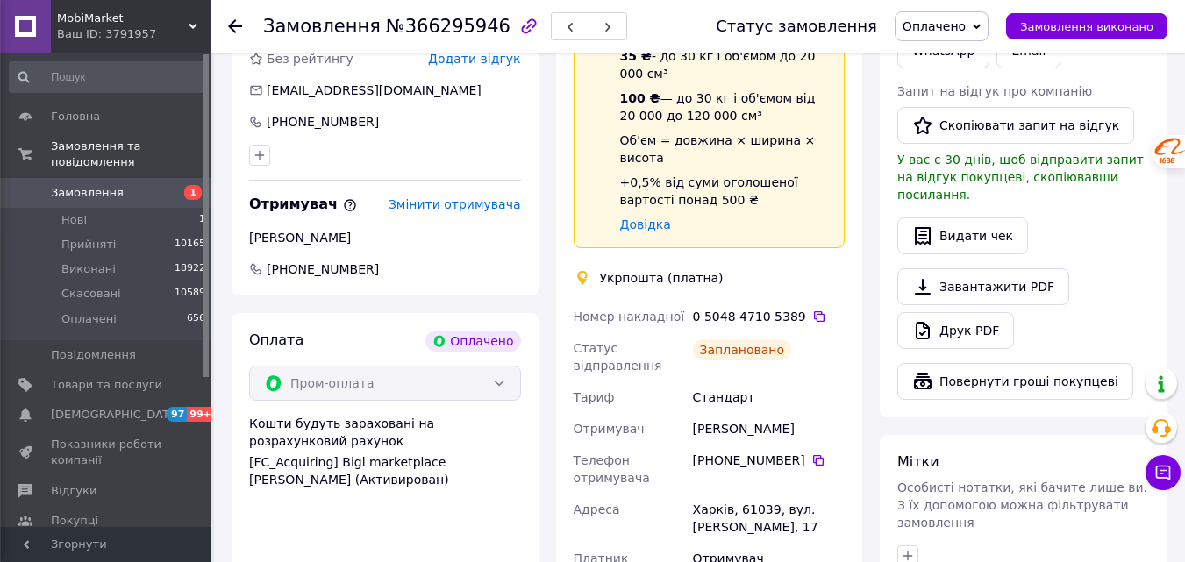
scroll to position [486, 0]
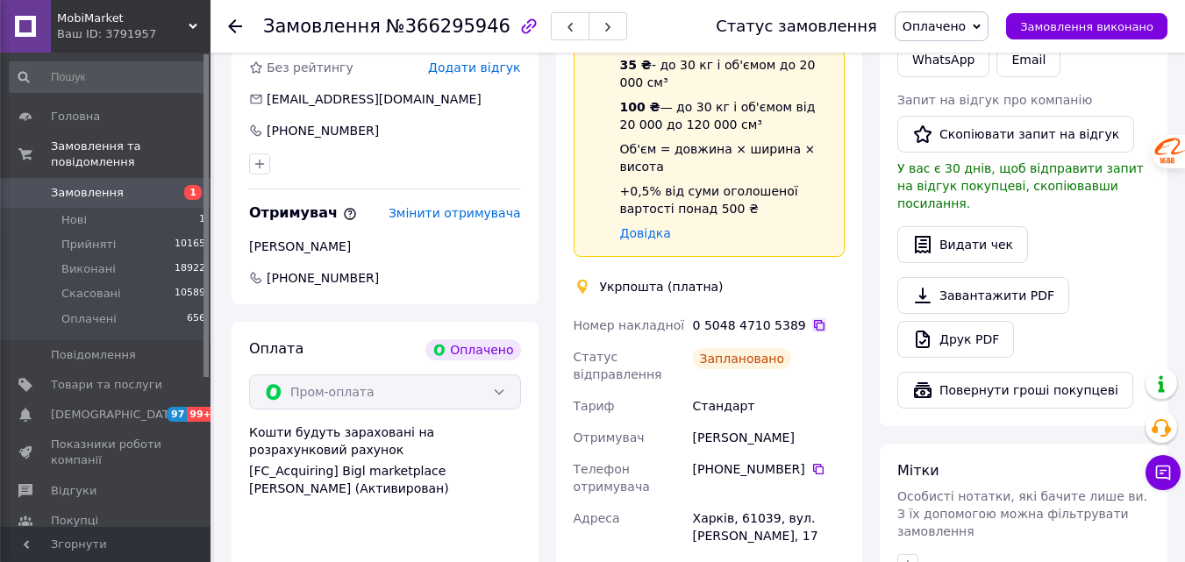
click at [812, 318] on icon at bounding box center [819, 325] width 14 height 14
click at [235, 22] on icon at bounding box center [235, 26] width 14 height 14
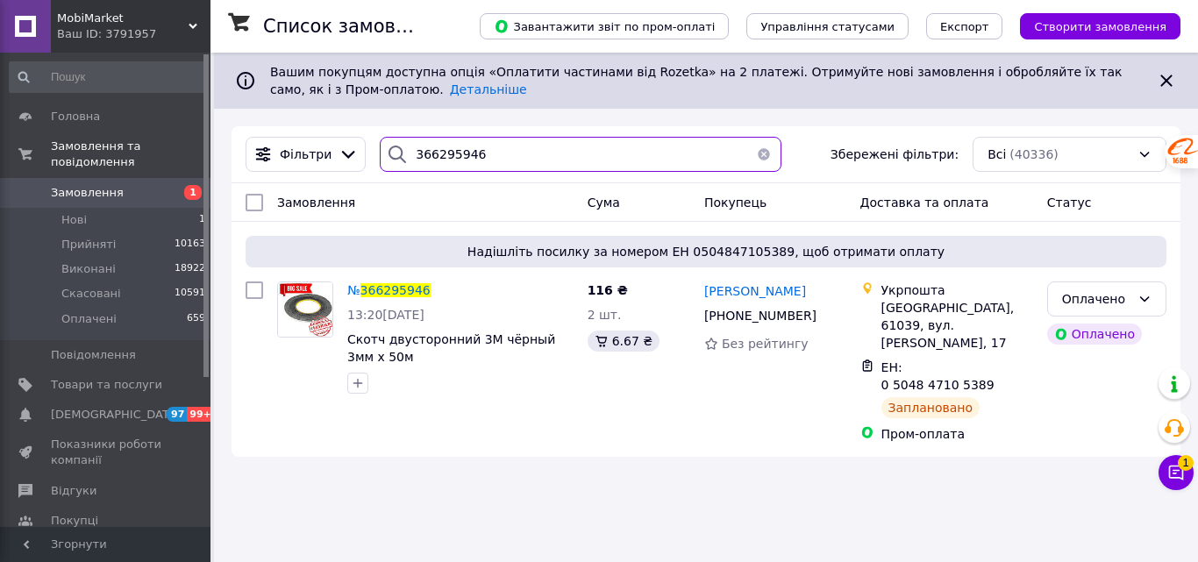
drag, startPoint x: 498, startPoint y: 163, endPoint x: 281, endPoint y: 182, distance: 218.4
click at [283, 182] on div "Фільтри 366295946 Збережені фільтри: Всі (40336)" at bounding box center [706, 154] width 949 height 57
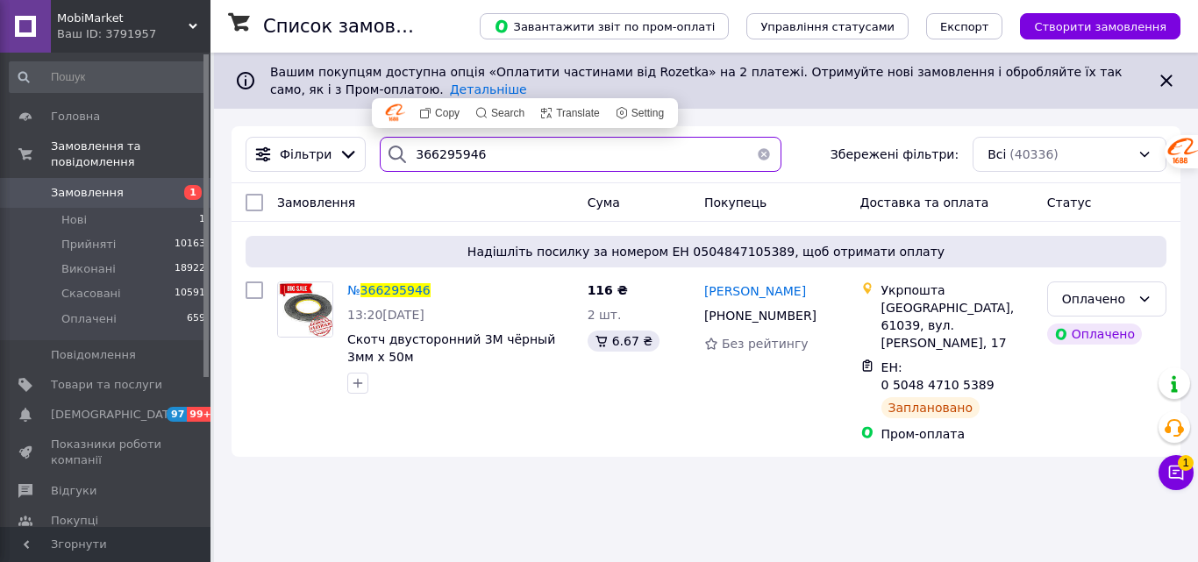
paste input "34505"
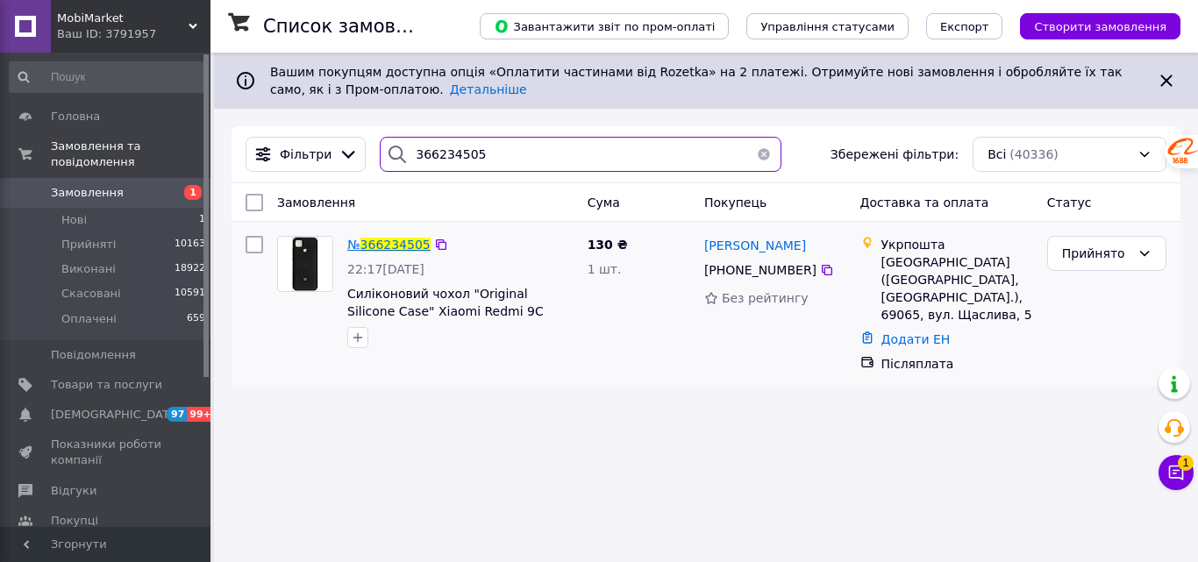
type input "366234505"
click at [401, 249] on span "366234505" at bounding box center [396, 245] width 70 height 14
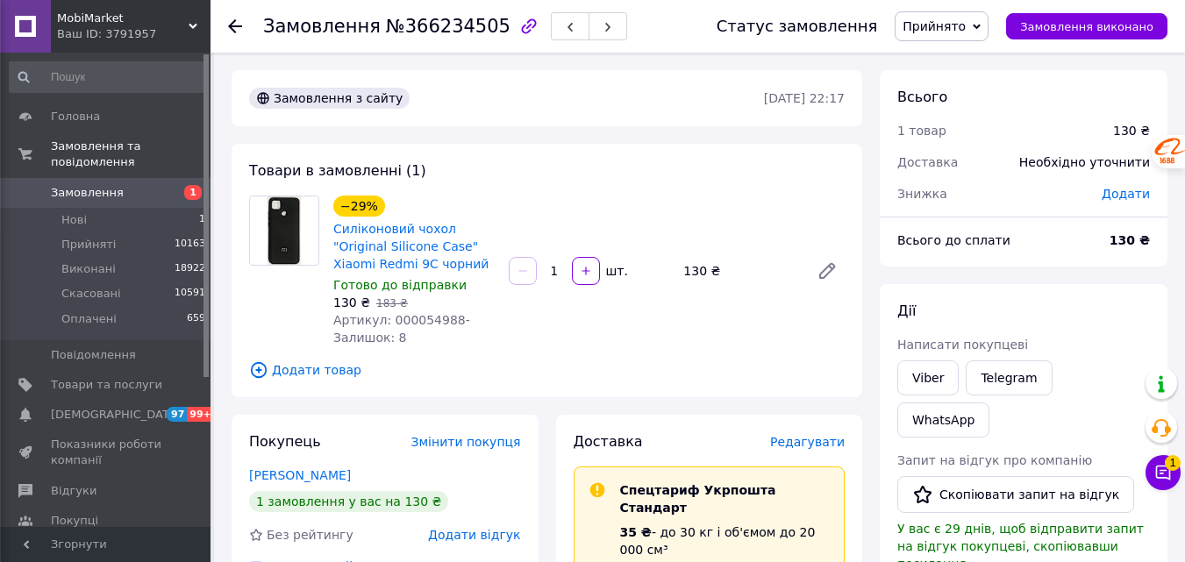
click at [983, 30] on span "Прийнято" at bounding box center [942, 26] width 94 height 30
click at [971, 114] on li "Оплачено" at bounding box center [942, 114] width 92 height 26
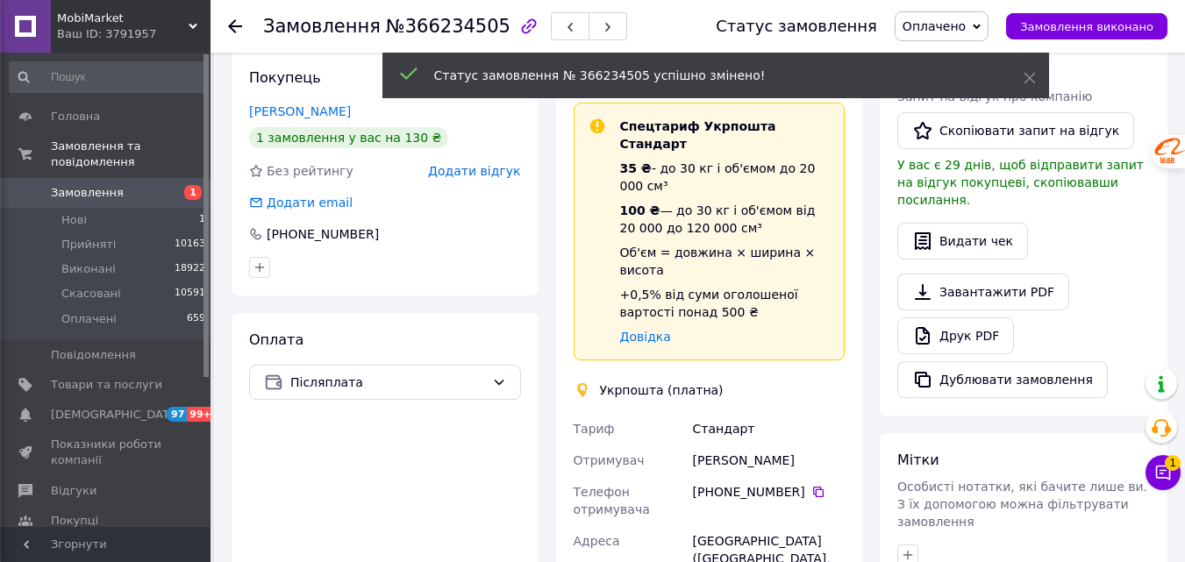
scroll to position [614, 0]
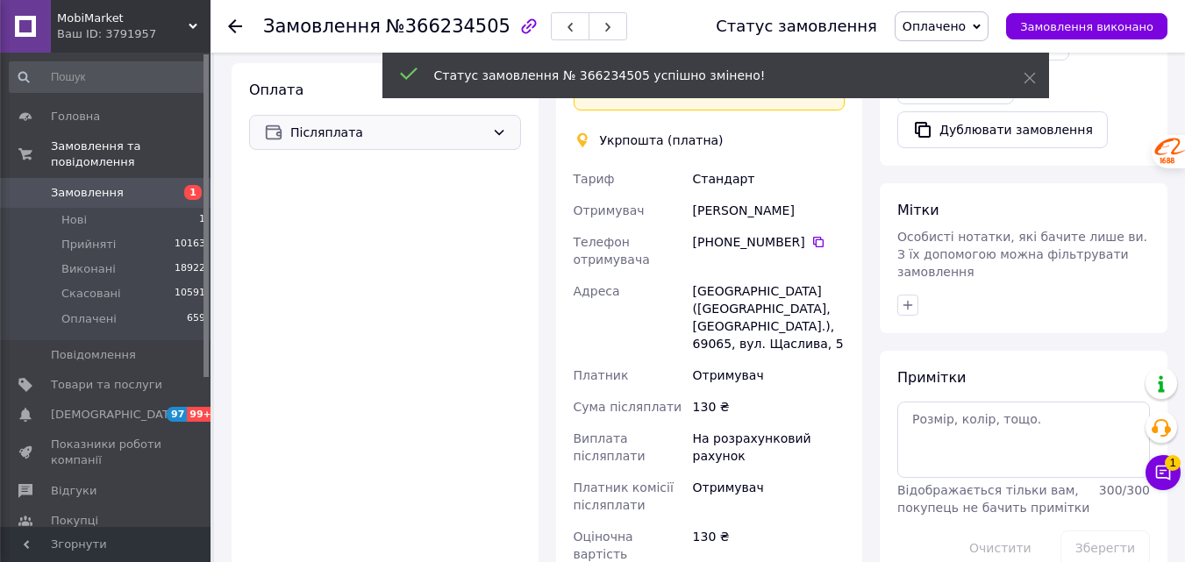
click at [345, 140] on span "Післяплата" at bounding box center [387, 132] width 195 height 19
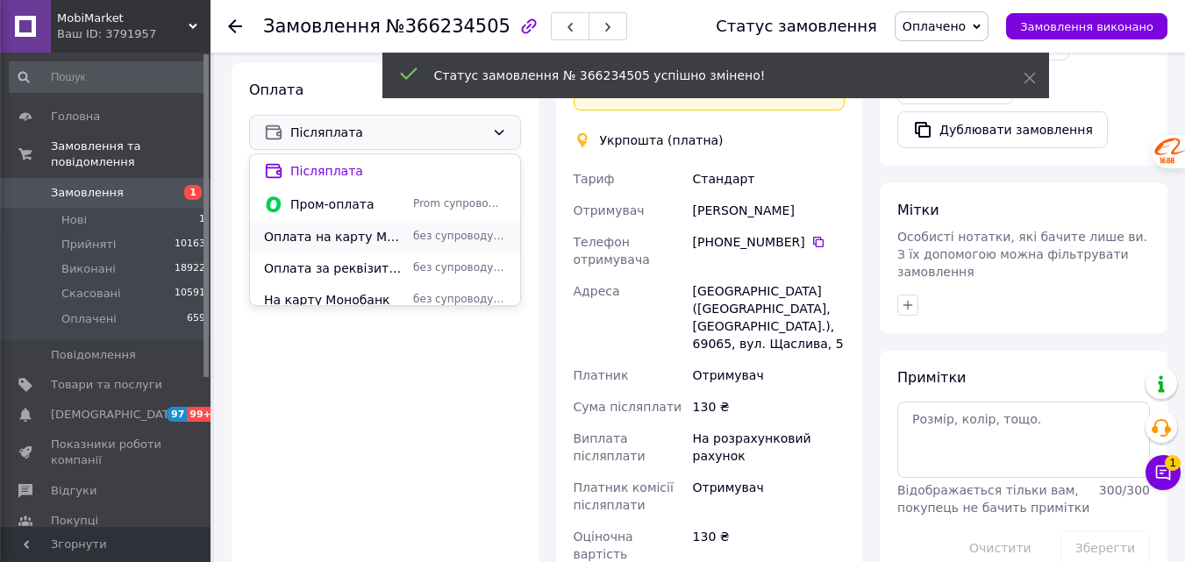
click at [345, 233] on span "Оплата на карту Монобанк" at bounding box center [335, 237] width 142 height 18
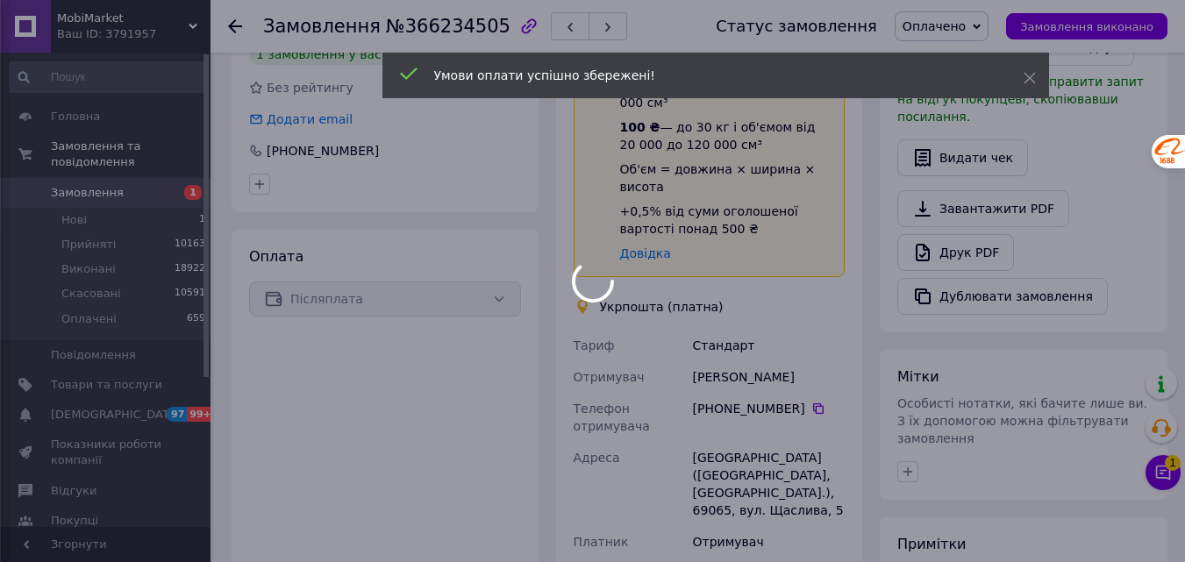
scroll to position [439, 0]
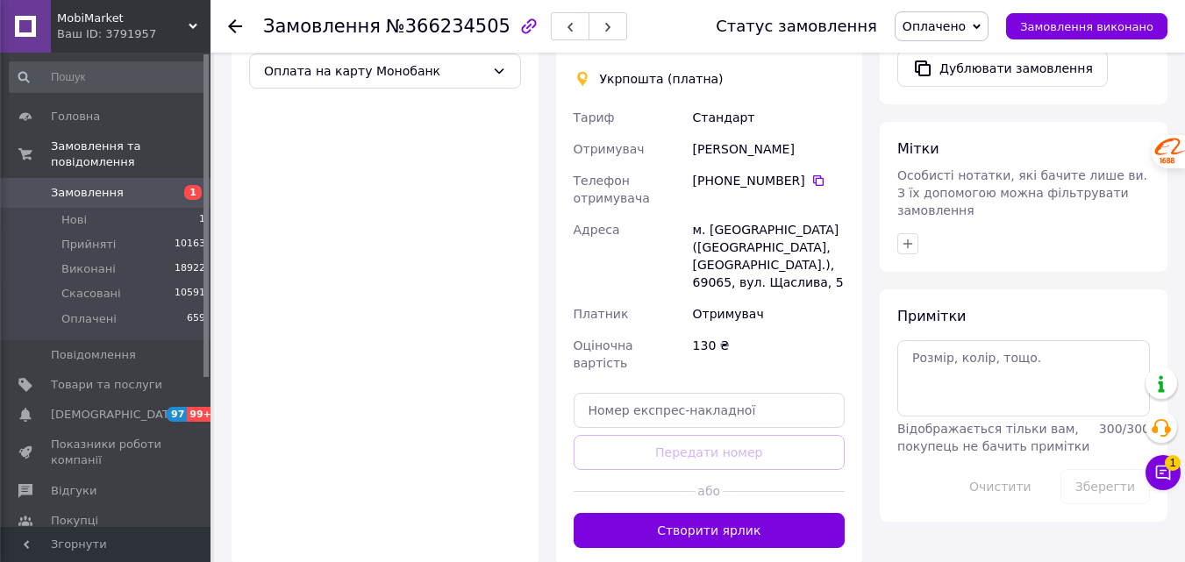
scroll to position [702, 0]
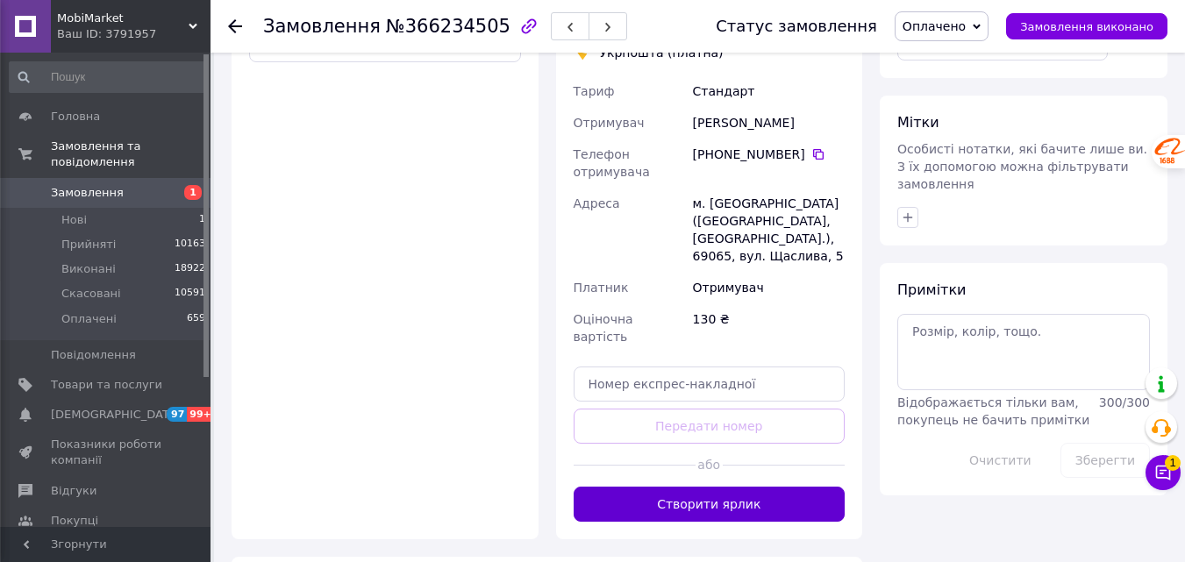
click at [749, 487] on button "Створити ярлик" at bounding box center [710, 504] width 272 height 35
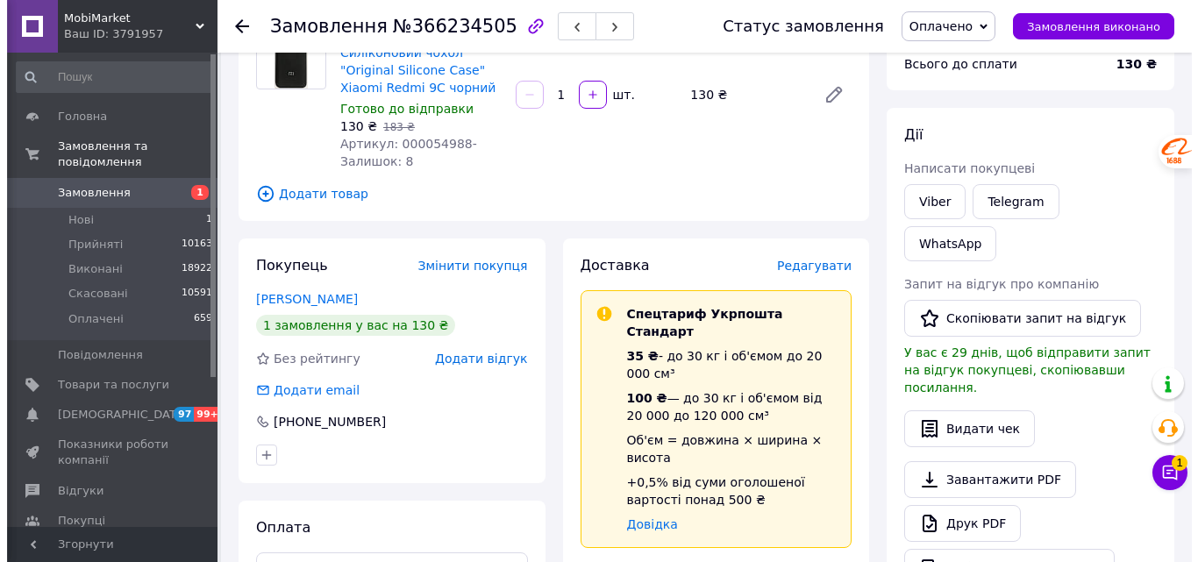
scroll to position [263, 0]
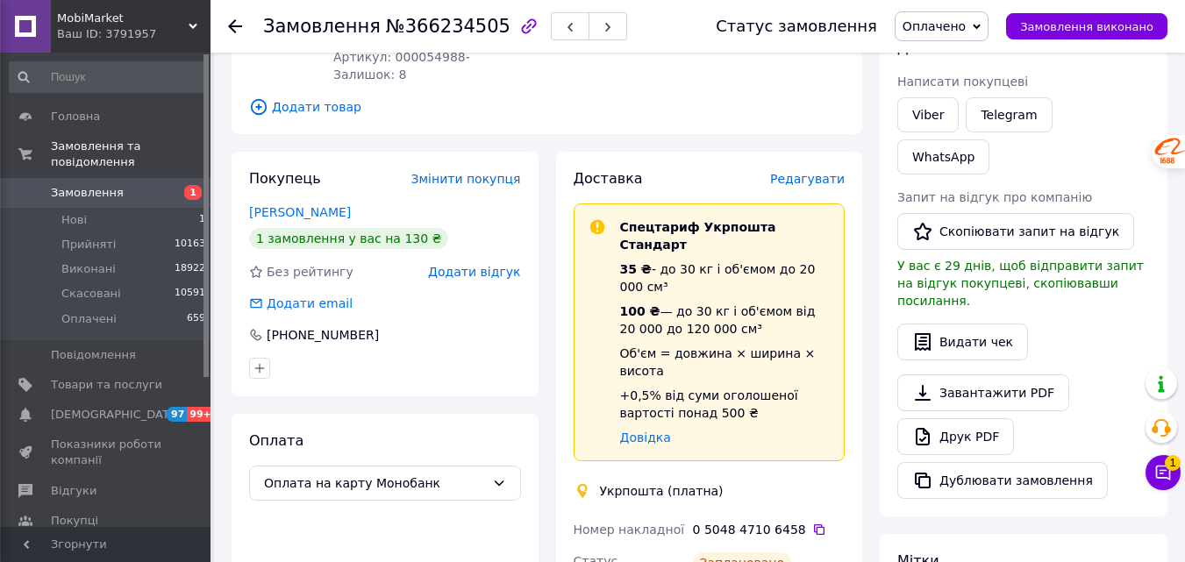
click at [831, 184] on span "Редагувати" at bounding box center [807, 179] width 75 height 14
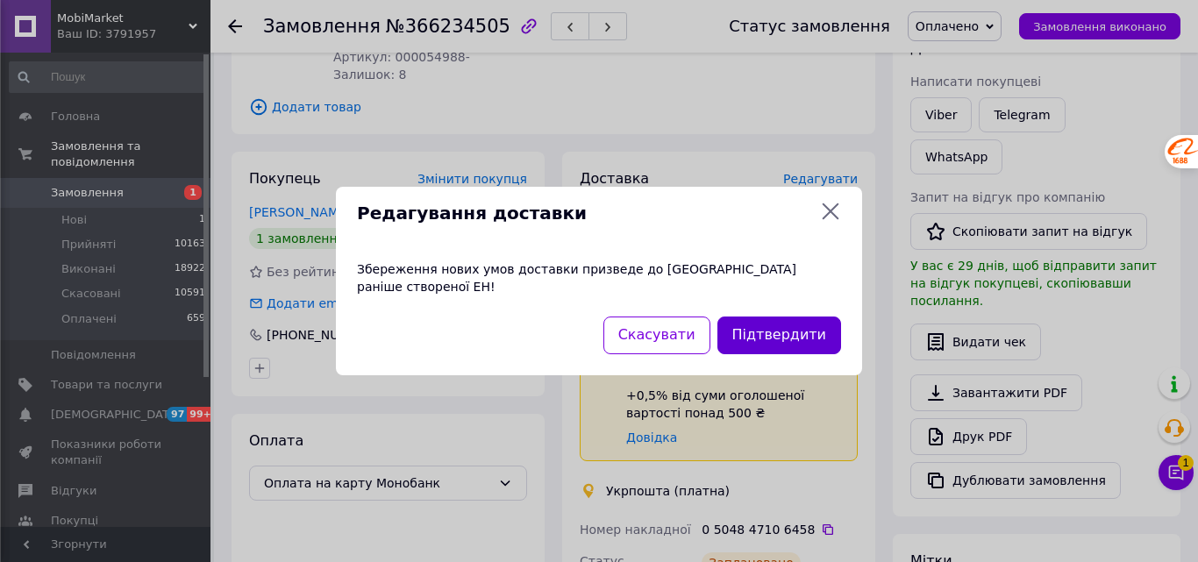
click at [783, 331] on button "Підтвердити" at bounding box center [780, 336] width 124 height 38
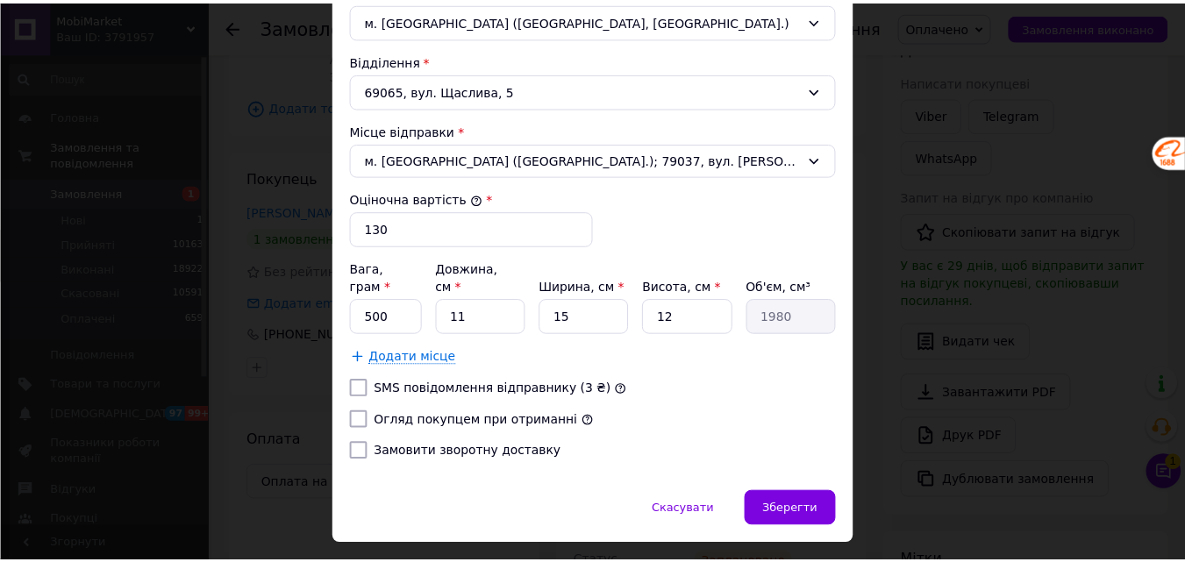
scroll to position [598, 0]
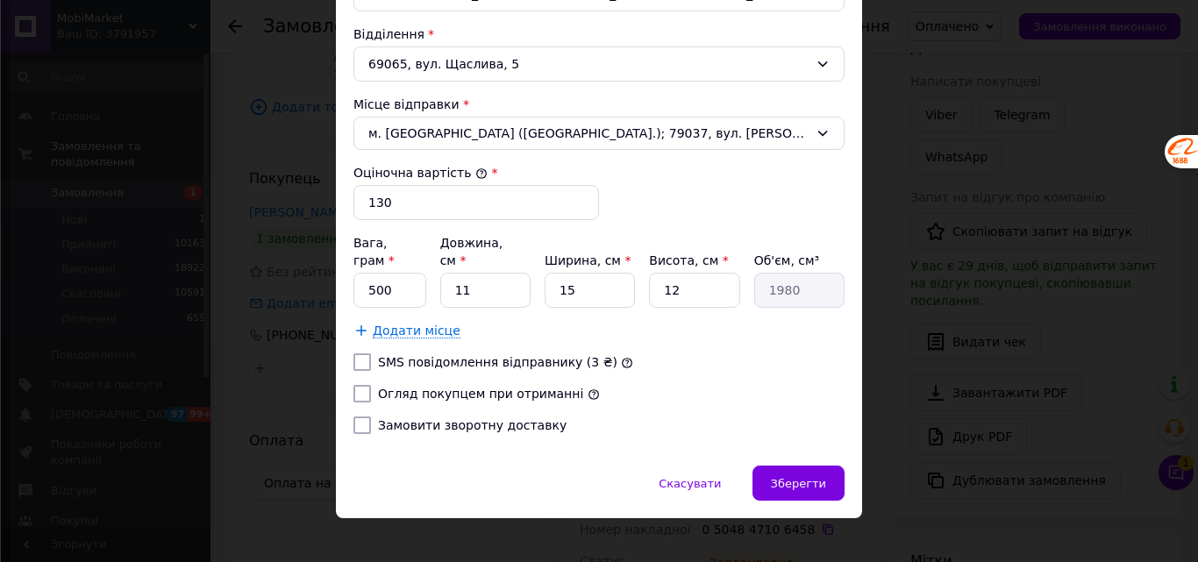
click at [359, 385] on input "Огляд покупцем при отриманні" at bounding box center [363, 394] width 18 height 18
checkbox input "true"
click at [797, 466] on div "Зберегти" at bounding box center [799, 483] width 92 height 35
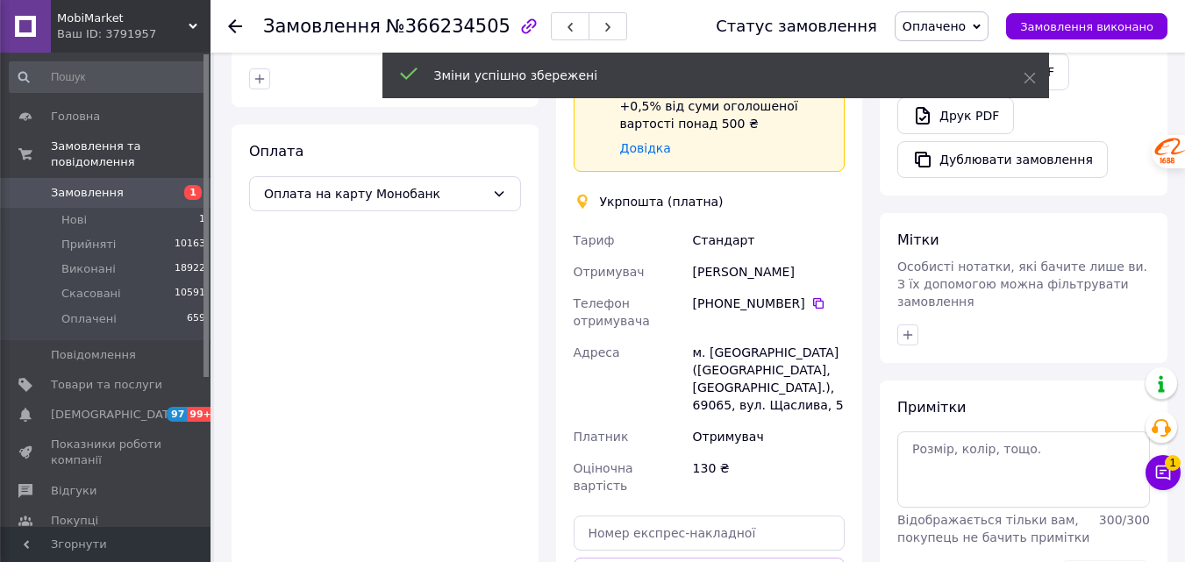
scroll to position [790, 0]
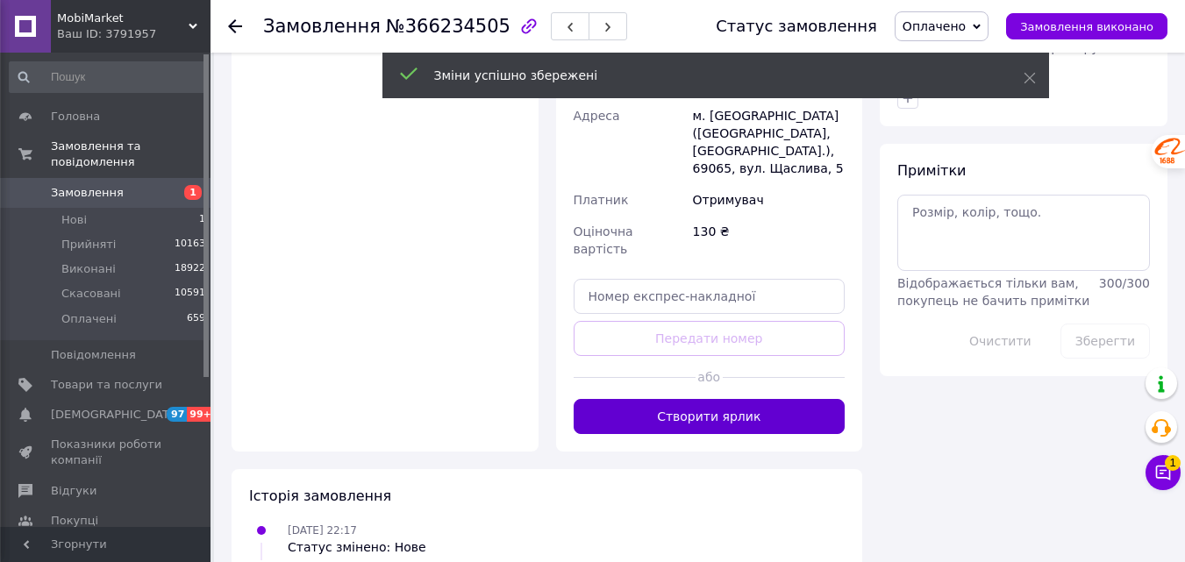
click at [716, 399] on button "Створити ярлик" at bounding box center [710, 416] width 272 height 35
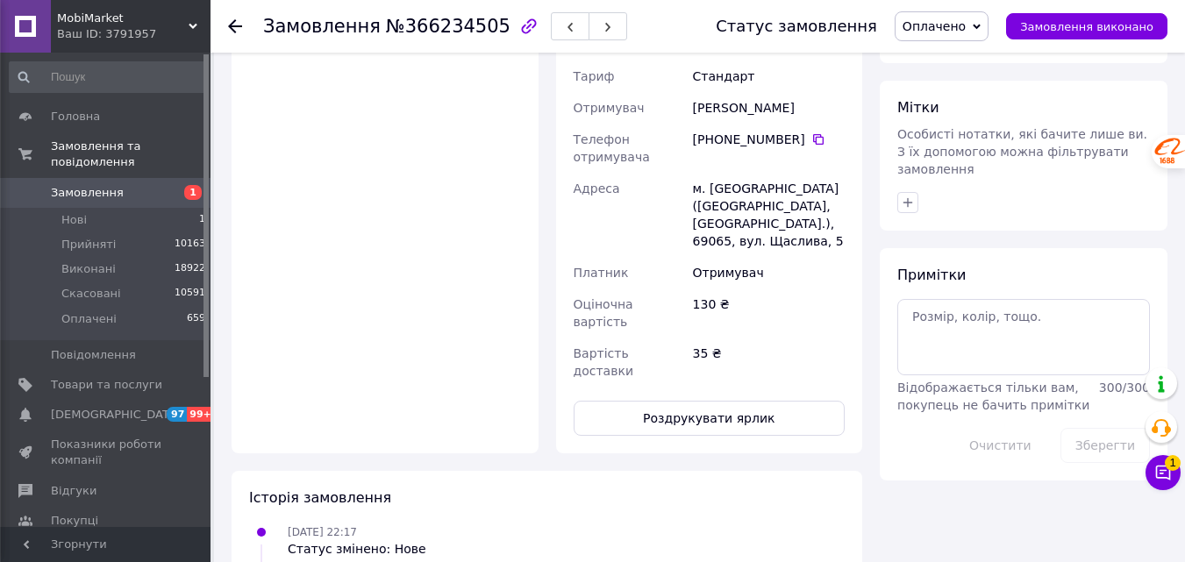
scroll to position [526, 0]
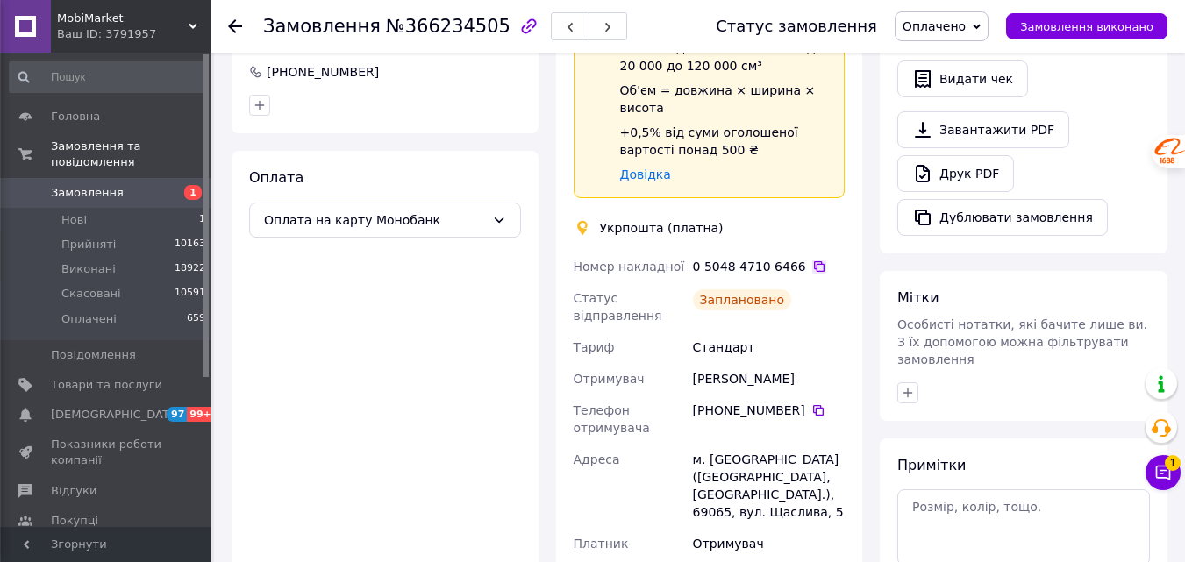
drag, startPoint x: 804, startPoint y: 247, endPoint x: 797, endPoint y: 254, distance: 9.9
click at [812, 260] on icon at bounding box center [819, 267] width 14 height 14
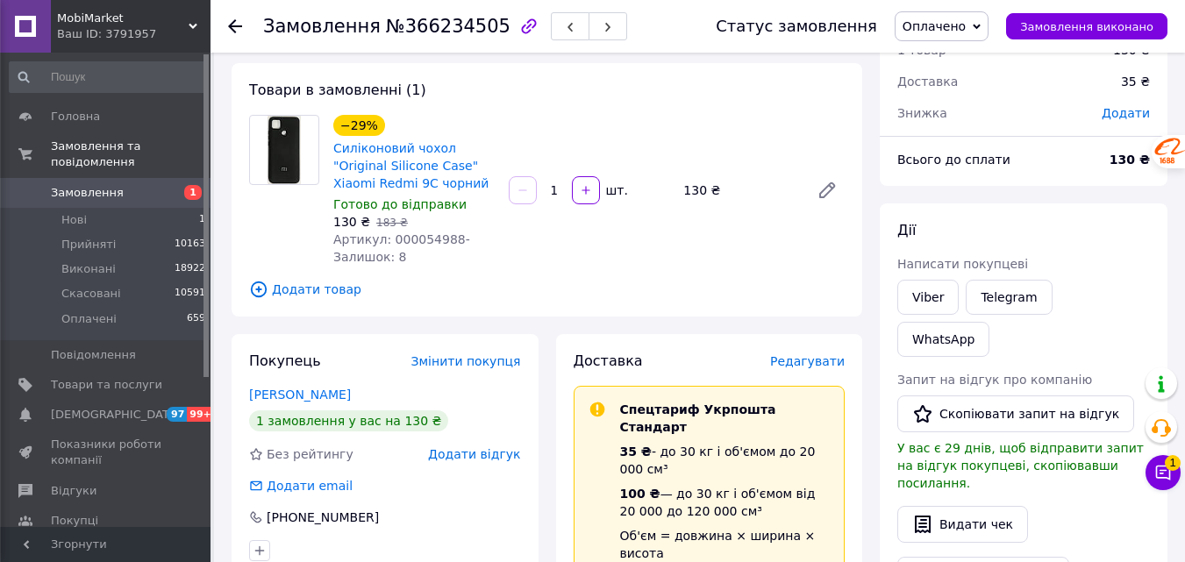
scroll to position [0, 0]
